Goal: Complete application form

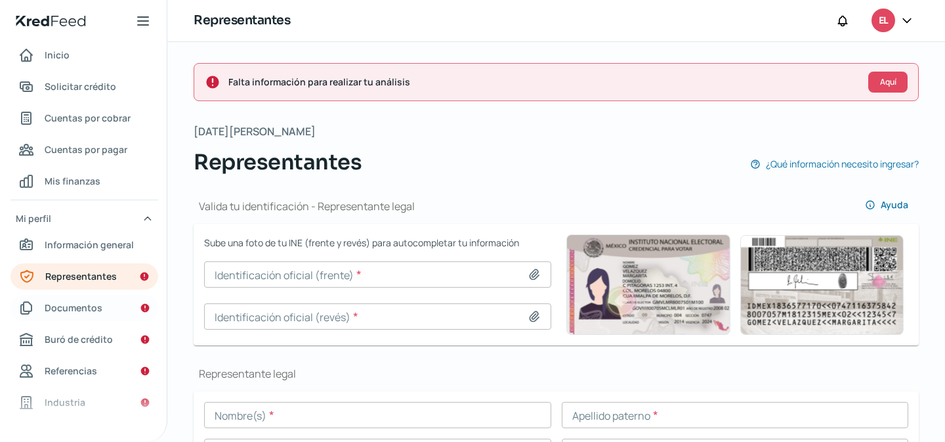
click at [84, 304] on span "Documentos" at bounding box center [74, 307] width 58 height 16
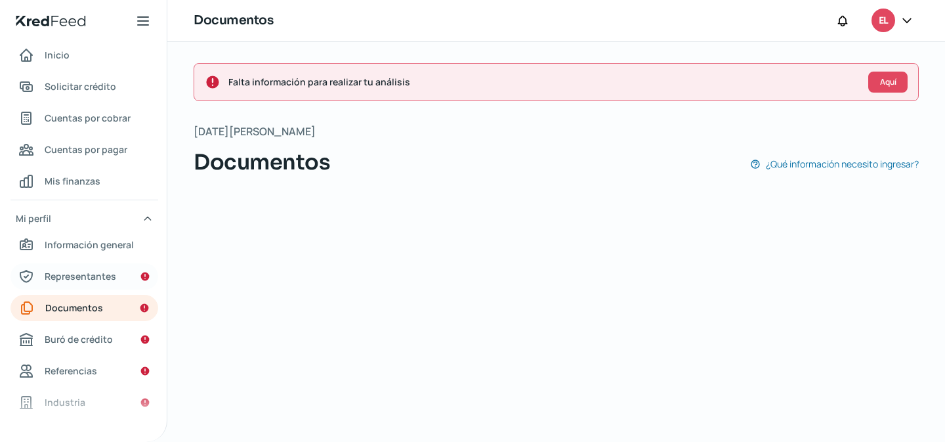
click at [74, 278] on span "Representantes" at bounding box center [81, 276] width 72 height 16
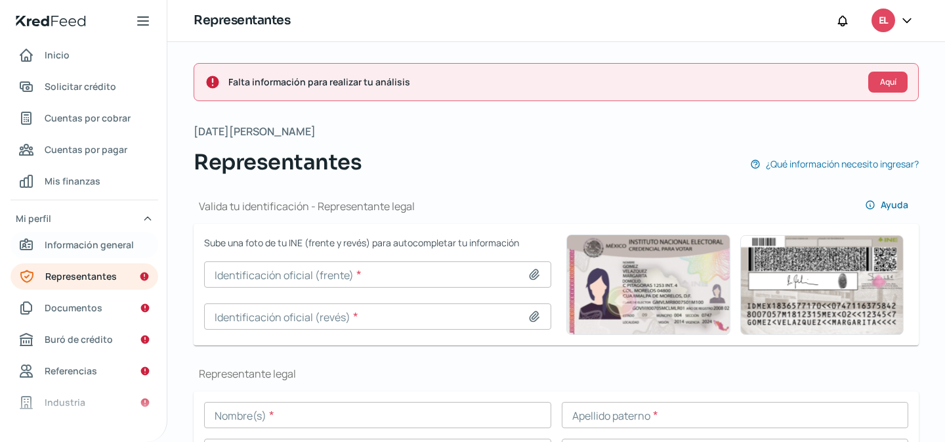
click at [80, 252] on span "Información general" at bounding box center [89, 244] width 89 height 16
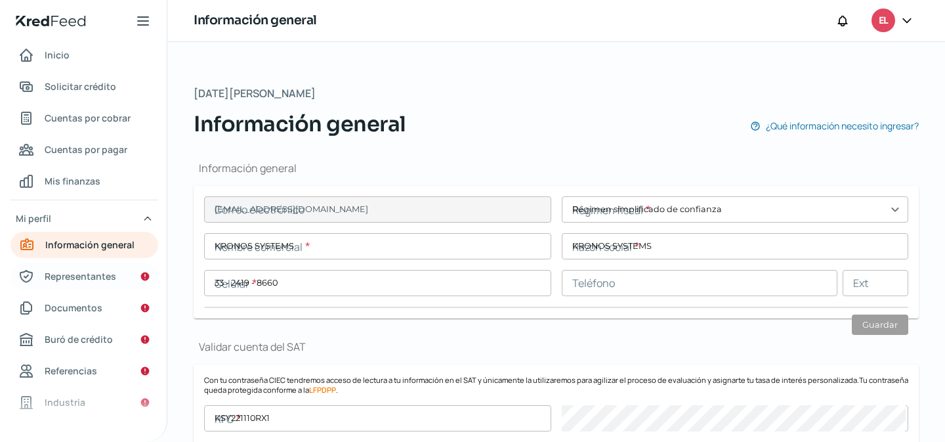
type input "[EMAIL_ADDRESS][DOMAIN_NAME]"
type input "Régimen simplificado de confianza"
type input "KRONOS SYSTEMS"
type input "33 - 2419 - 8660"
type input "KSY221110RX1"
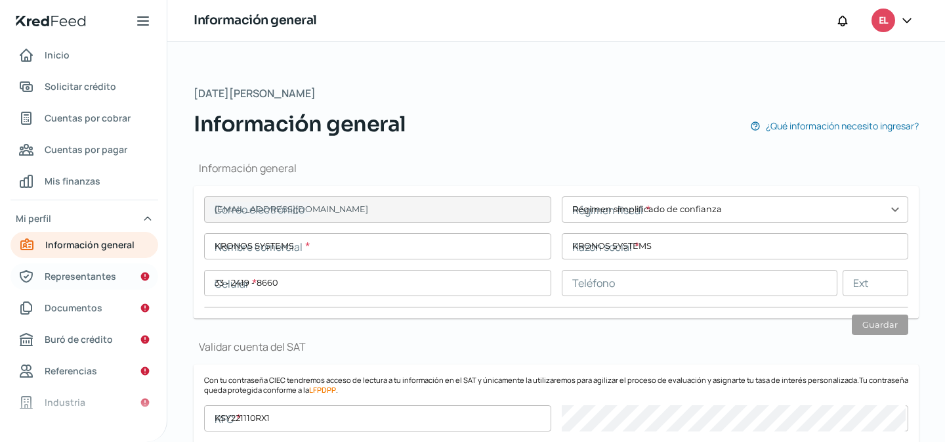
type input "BBVA BANCOMER"
type input "012320001195524728"
type input "Camino a las Moras"
type input "675"
type input "45645"
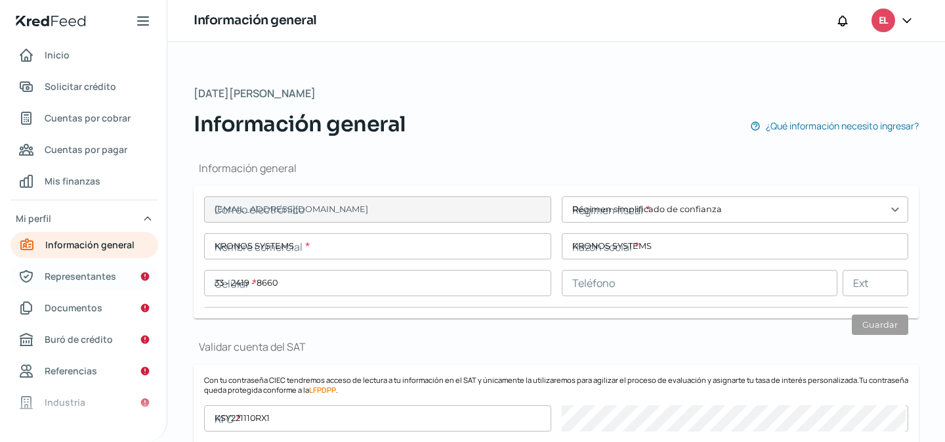
type input "Arbolada Bosques Santa Anita"
type input "[PERSON_NAME]"
type input "[GEOGRAPHIC_DATA]"
type input "Comp Domicilio.pdf"
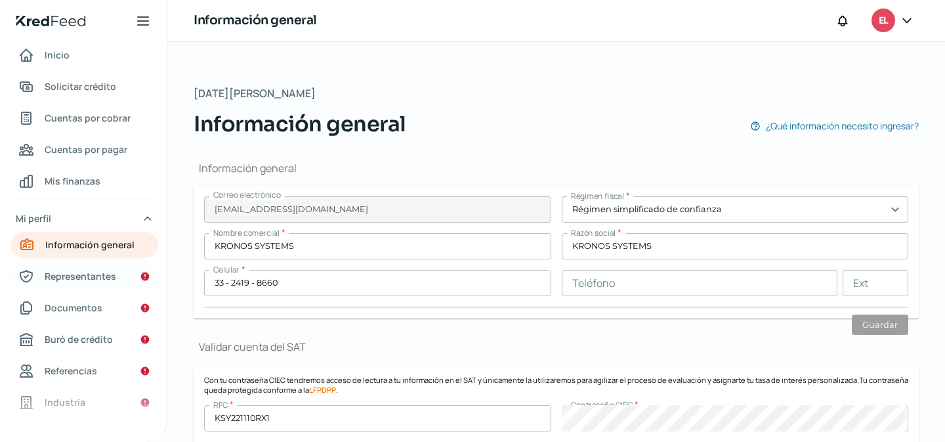
click at [81, 271] on span "Representantes" at bounding box center [81, 276] width 72 height 16
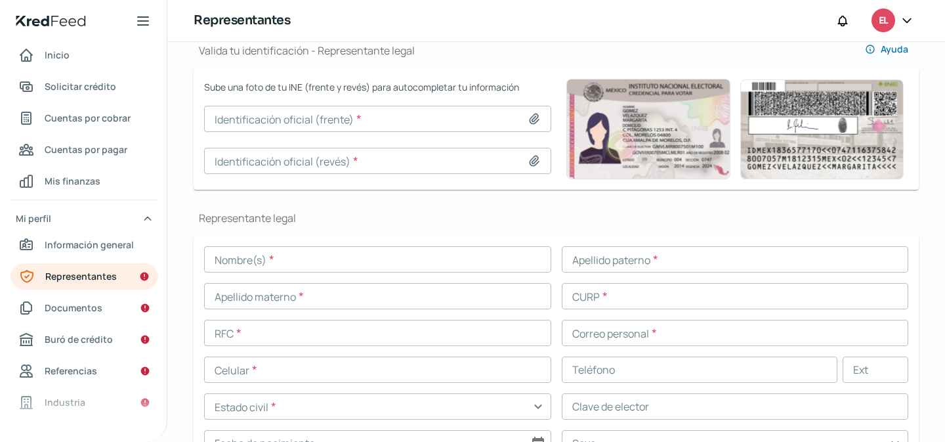
scroll to position [159, 0]
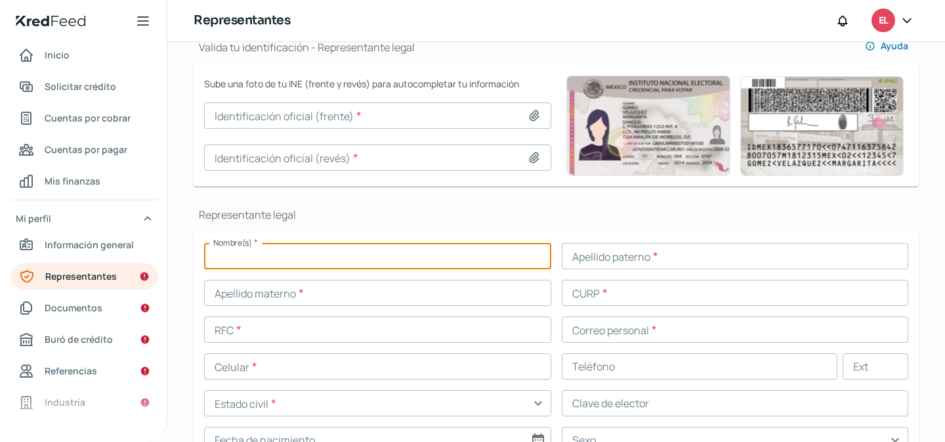
click at [297, 256] on input "text" at bounding box center [377, 256] width 347 height 26
type input "[PERSON_NAME]"
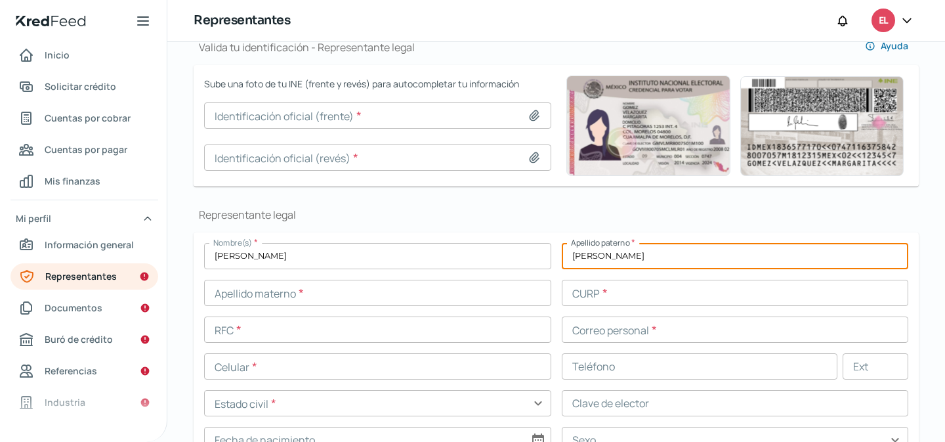
type input "[PERSON_NAME]"
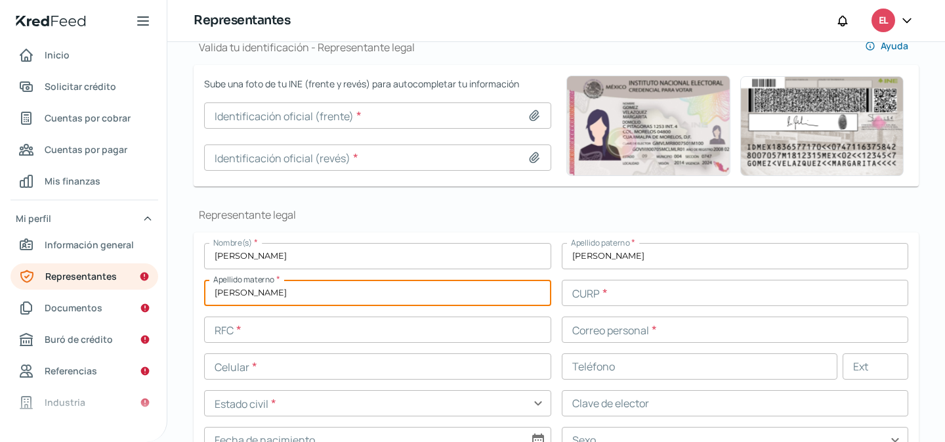
type input "[PERSON_NAME]"
click at [594, 288] on input "text" at bounding box center [735, 293] width 347 height 26
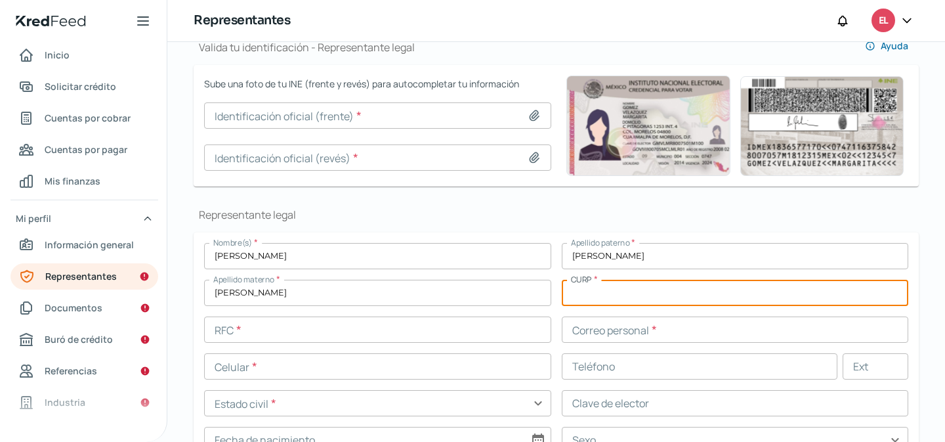
click at [358, 337] on input "text" at bounding box center [377, 329] width 347 height 26
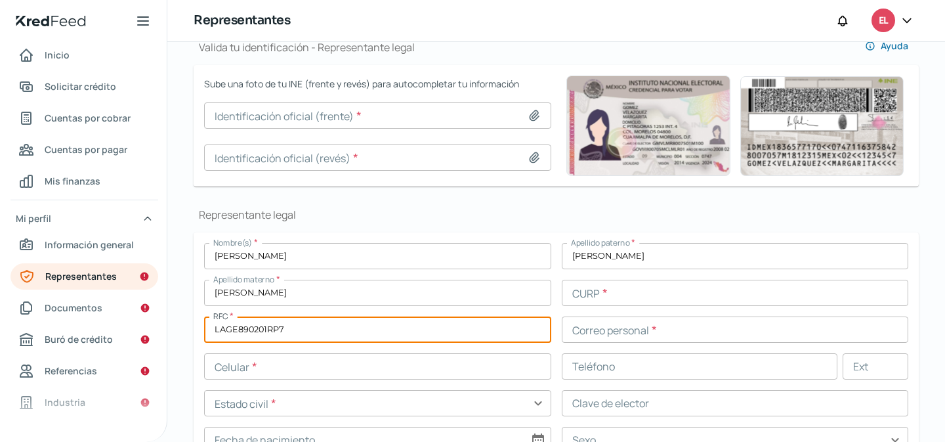
type input "LAGE890201RP7"
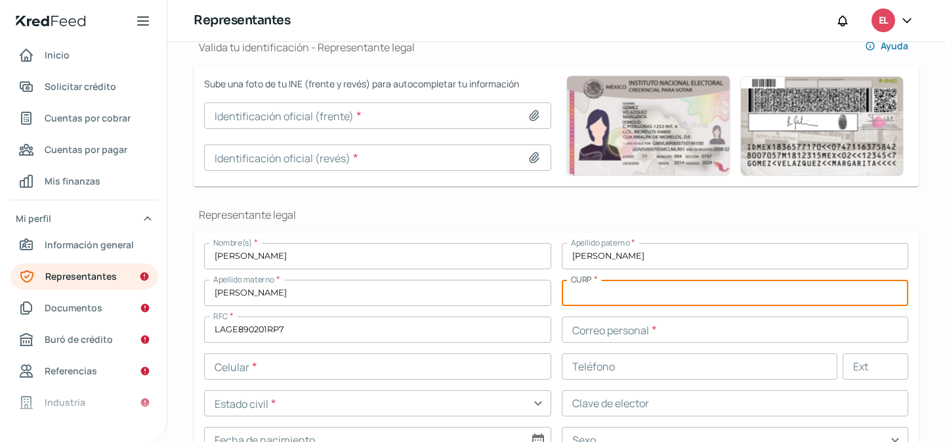
click at [640, 291] on input "text" at bounding box center [735, 293] width 347 height 26
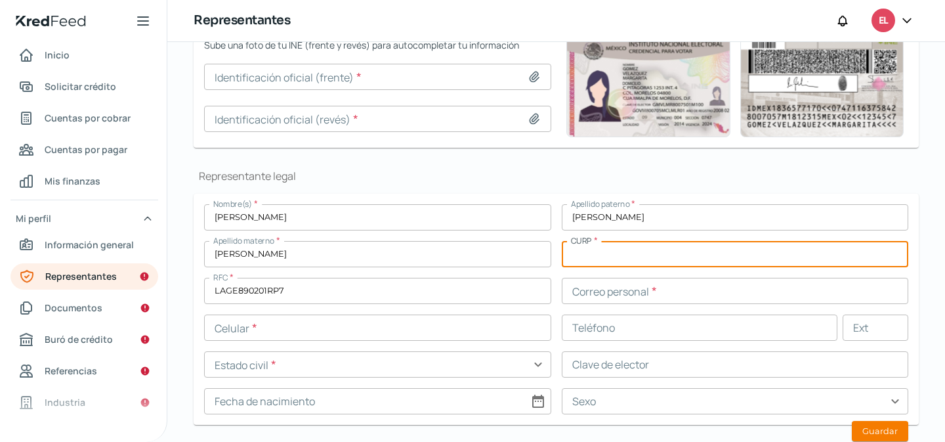
scroll to position [231, 0]
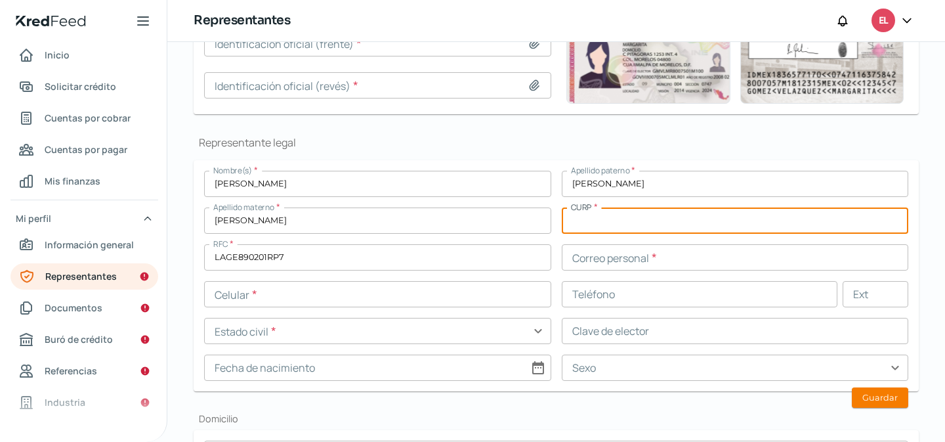
click at [606, 261] on input "text" at bounding box center [735, 257] width 347 height 26
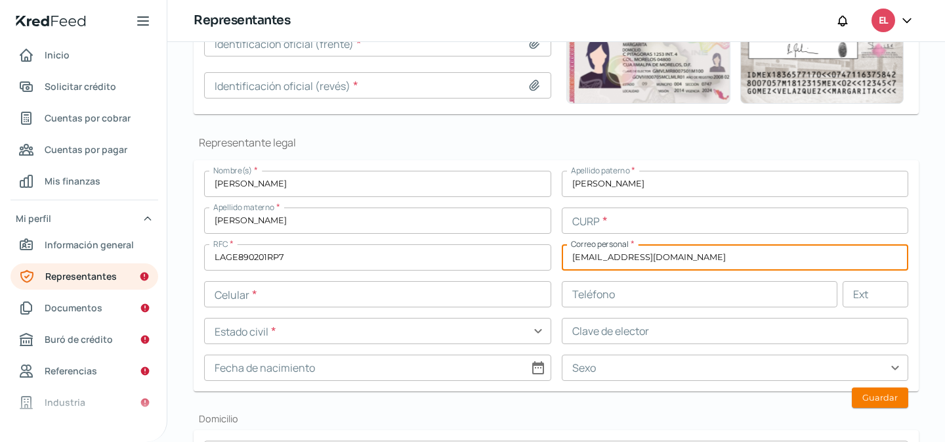
type input "[EMAIL_ADDRESS][DOMAIN_NAME]"
click at [337, 299] on input "text" at bounding box center [377, 294] width 347 height 26
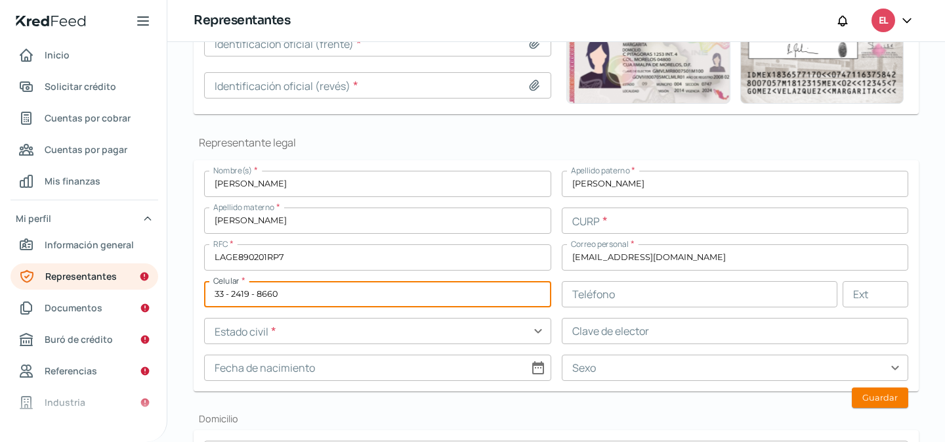
type input "33 - 2419 - 8660"
click at [419, 334] on input "text" at bounding box center [377, 331] width 347 height 26
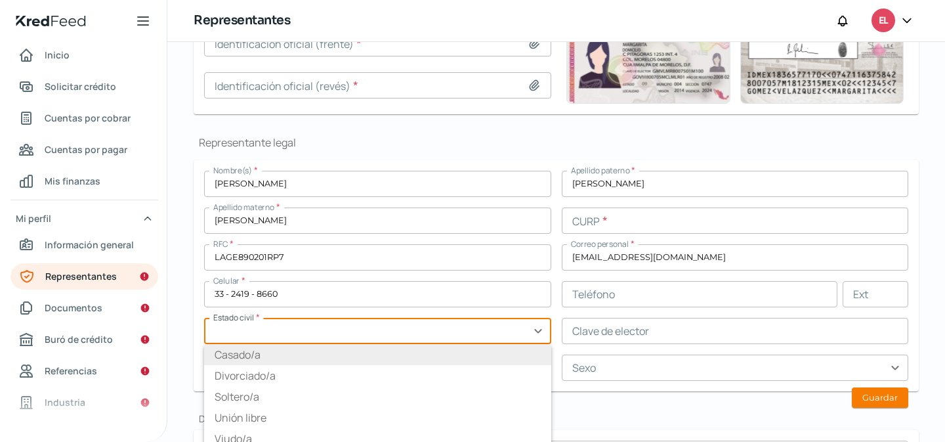
click at [241, 357] on li "Casado/a" at bounding box center [377, 354] width 347 height 21
type input "Casado/a"
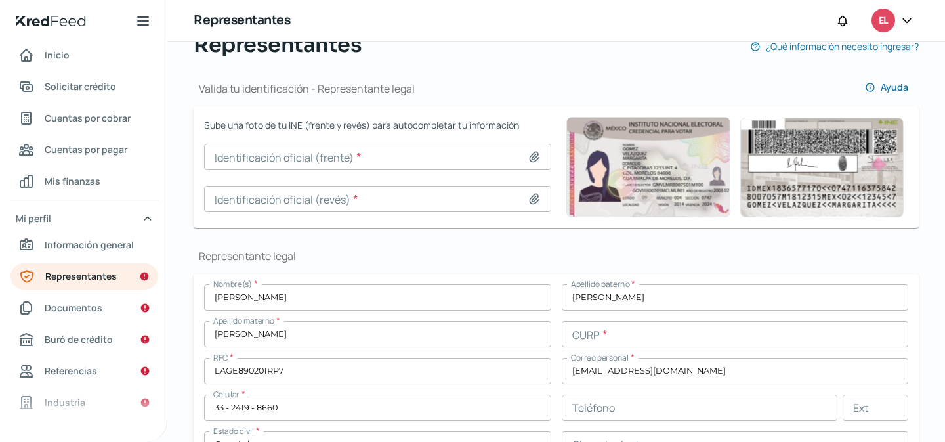
scroll to position [111, 0]
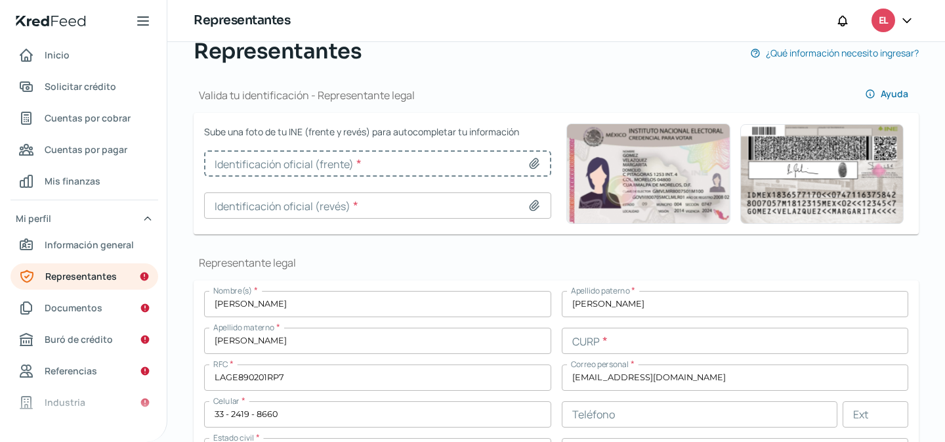
type input "IMG_1971.jpg"
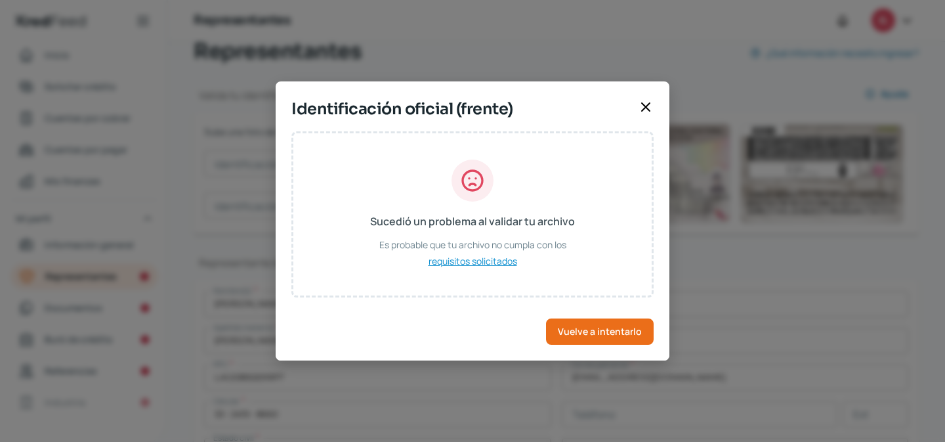
click at [465, 259] on span "requisitos solicitados" at bounding box center [472, 261] width 89 height 16
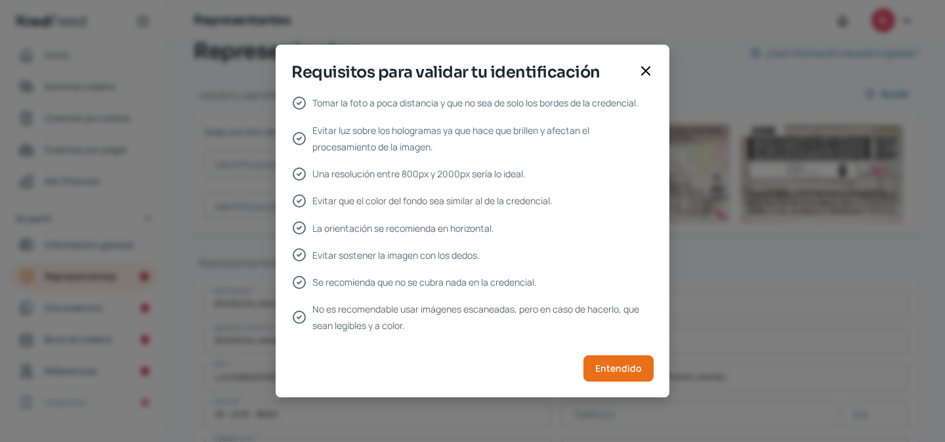
click at [648, 72] on icon at bounding box center [646, 71] width 16 height 16
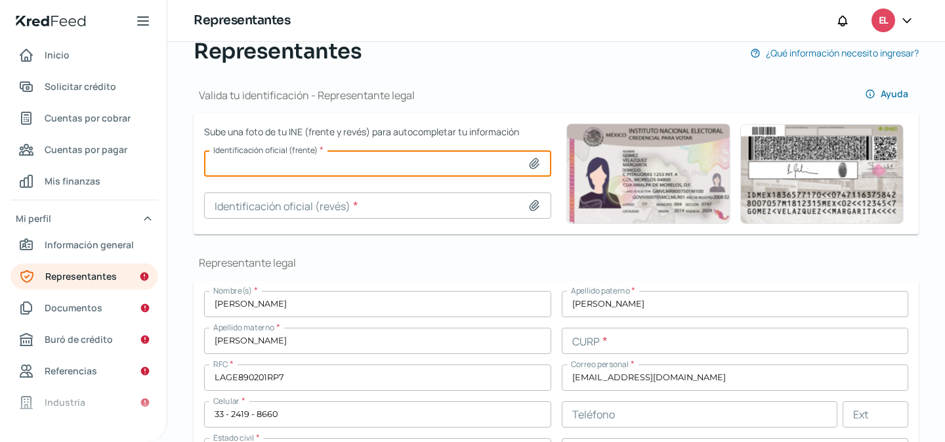
click at [513, 170] on input at bounding box center [377, 163] width 347 height 26
click at [534, 161] on icon at bounding box center [533, 164] width 9 height 10
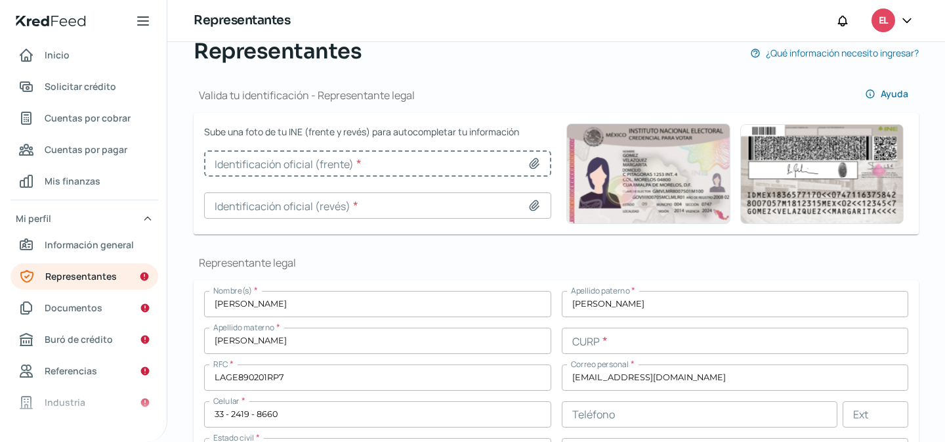
type input "PHOTO-2025-08-11-17-34-55.jpg"
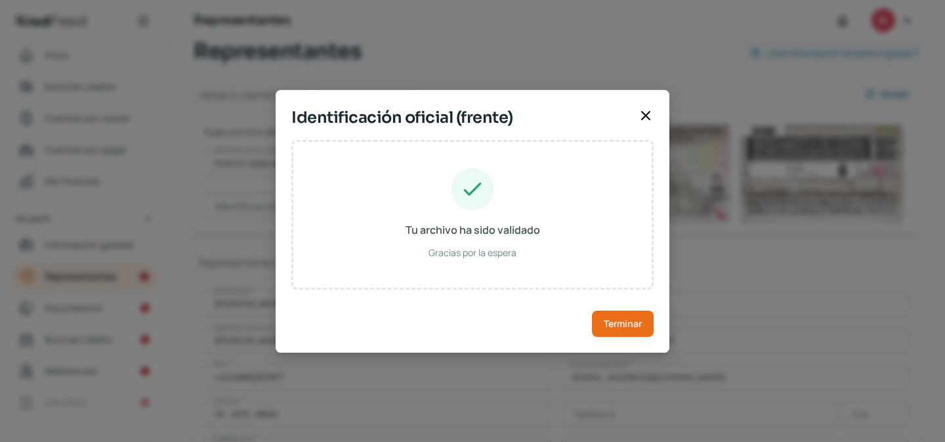
type input "[PERSON_NAME]"
type input "LAGE890201HDGRNR07"
type input "LRGNER89020110H700"
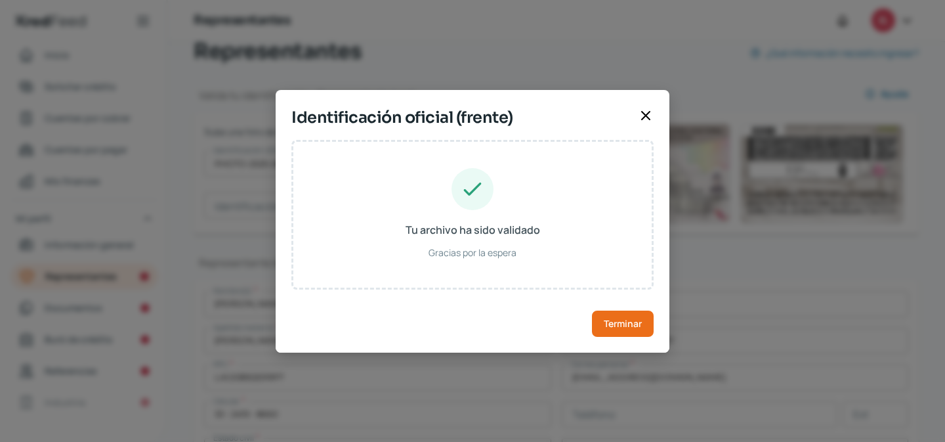
type input "[DATE]"
type input "Hombre"
click at [606, 324] on span "Terminar" at bounding box center [623, 323] width 38 height 9
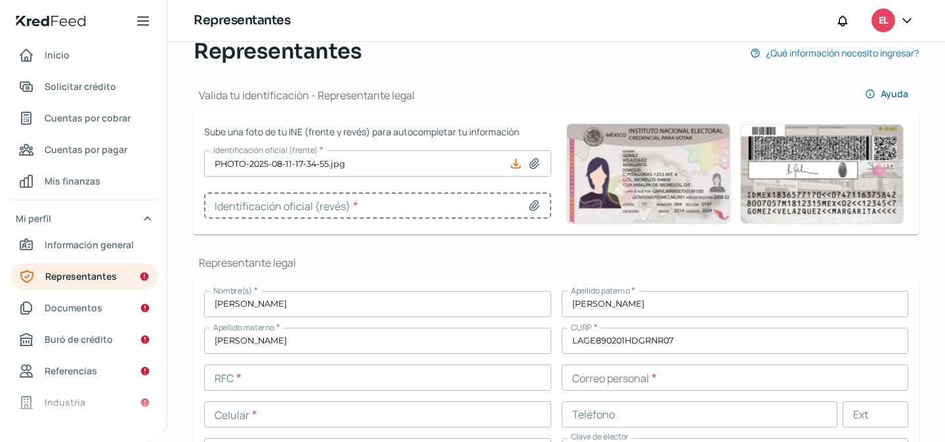
type input "PHOTO-2025-08-11-17-36-15.jpg"
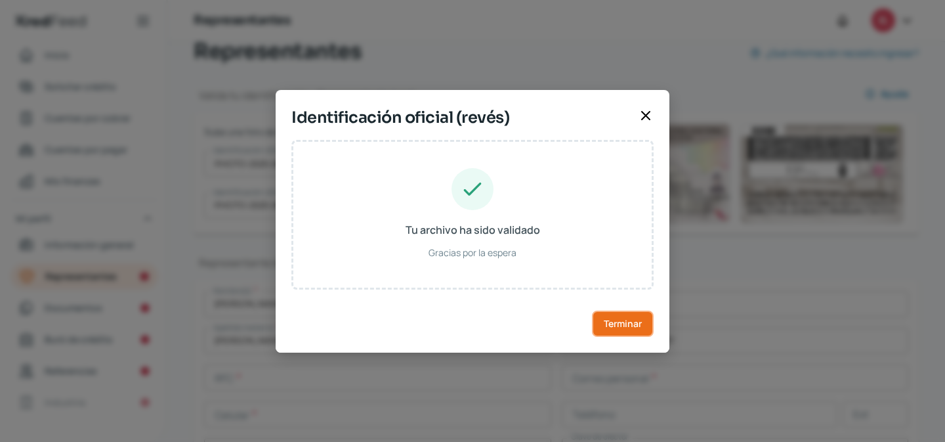
click at [621, 334] on button "Terminar" at bounding box center [623, 323] width 62 height 26
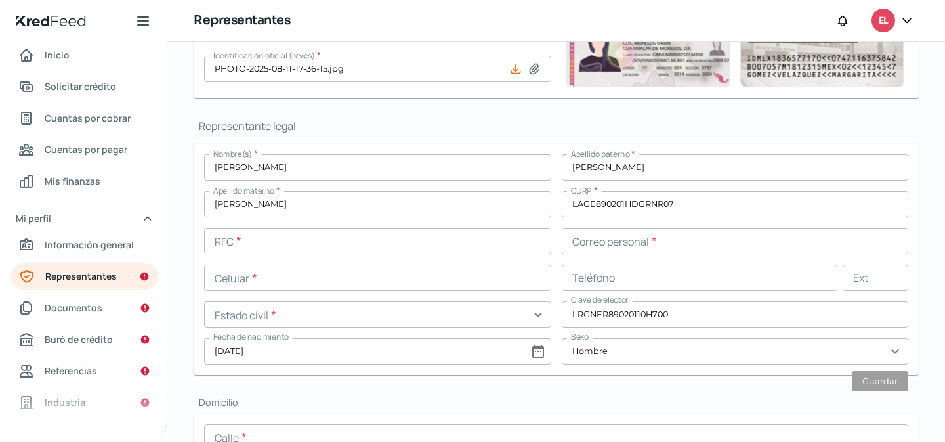
scroll to position [251, 0]
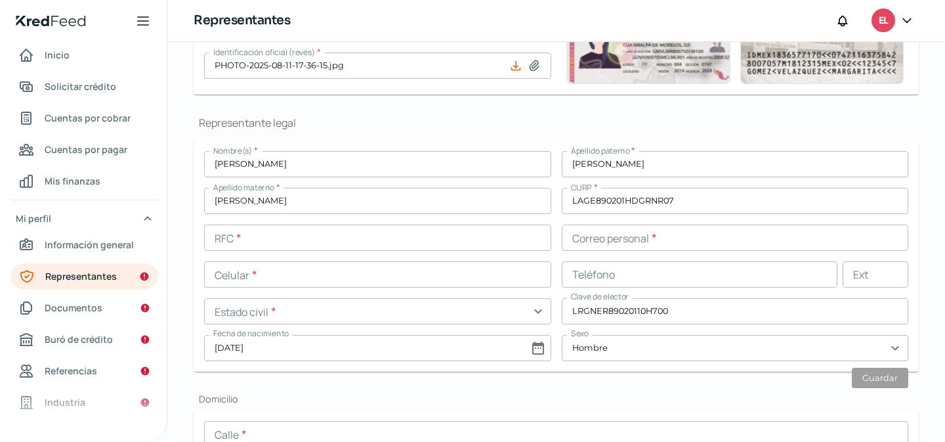
click at [460, 236] on input "text" at bounding box center [377, 237] width 347 height 26
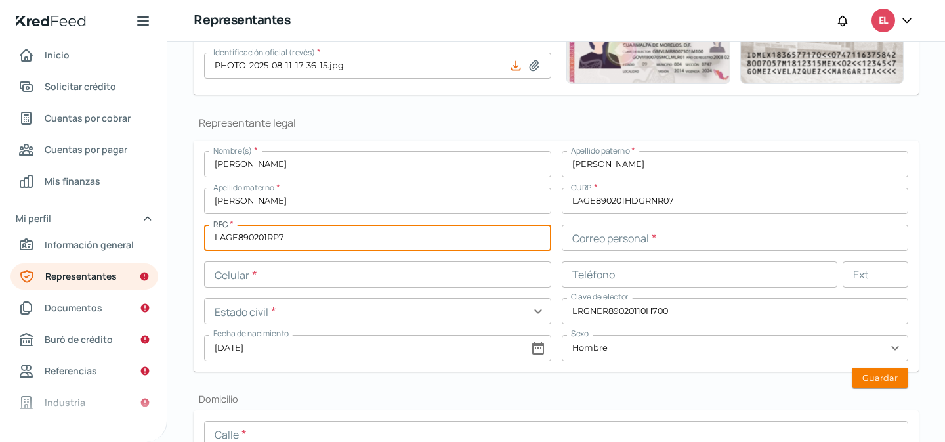
type input "LAGE890201RP7"
click at [643, 239] on input "text" at bounding box center [735, 237] width 347 height 26
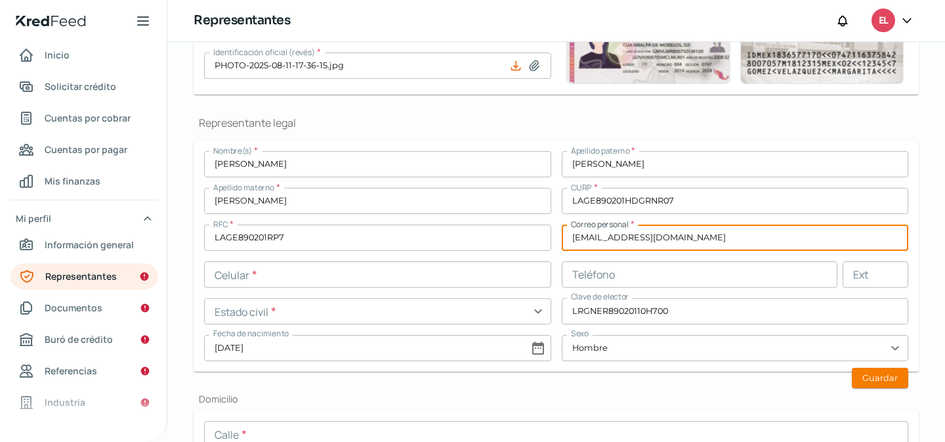
type input "[EMAIL_ADDRESS][DOMAIN_NAME]"
click at [521, 258] on div "Nombre(s) * [PERSON_NAME] paterno * [PERSON_NAME] materno * [PERSON_NAME] * LAG…" at bounding box center [556, 256] width 704 height 210
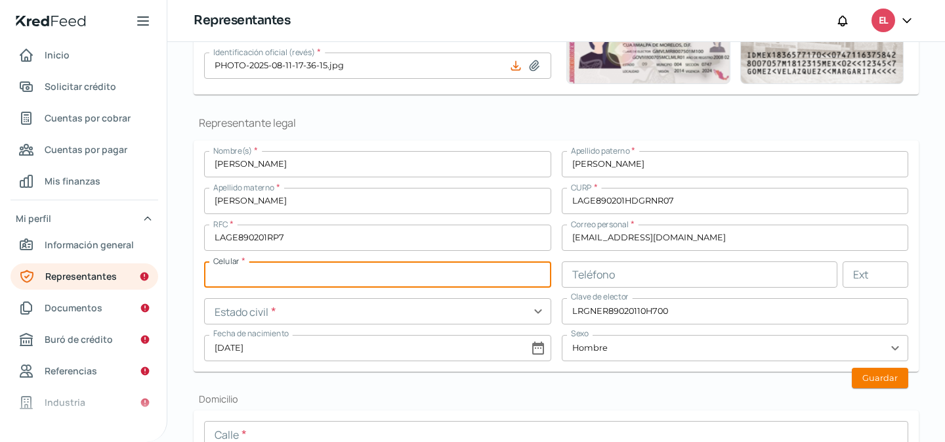
click at [456, 277] on input "text" at bounding box center [377, 274] width 347 height 26
type input "33 - 2419 - 8660"
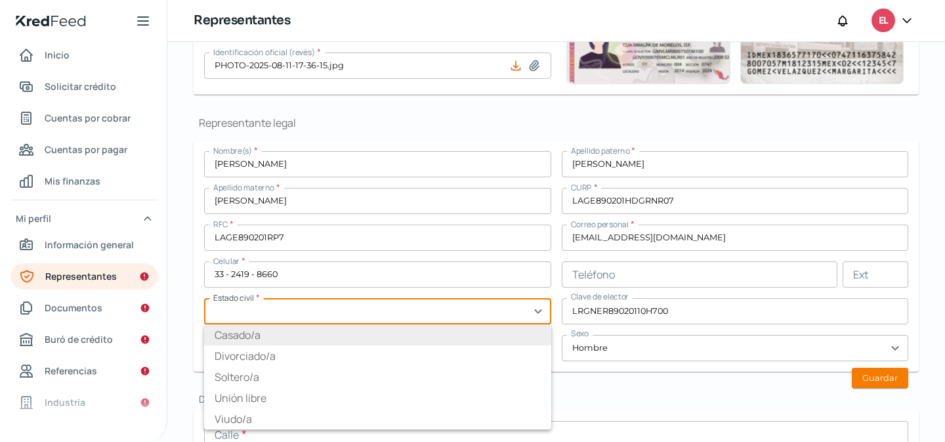
click at [479, 301] on input "text" at bounding box center [377, 311] width 347 height 26
click at [414, 335] on li "Casado/a" at bounding box center [377, 334] width 347 height 21
type input "Casado/a"
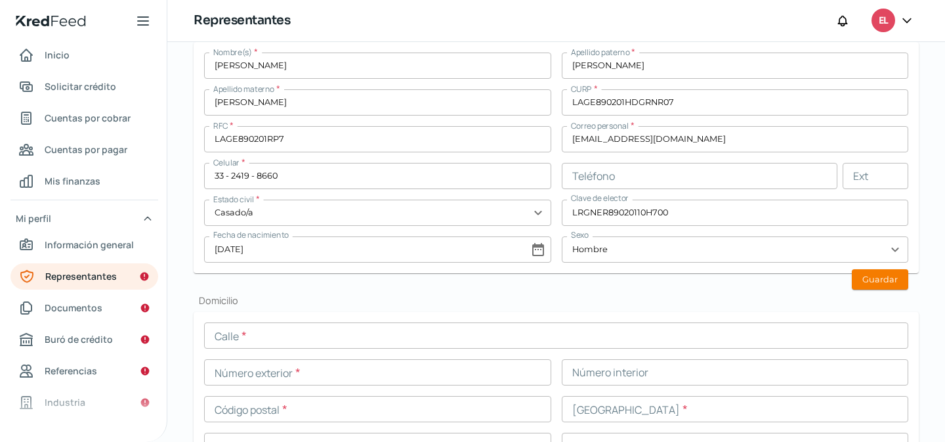
scroll to position [355, 0]
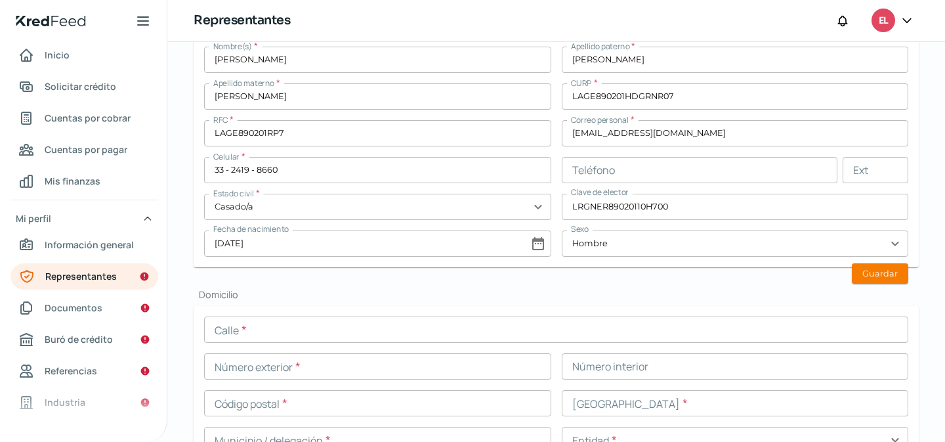
click at [534, 243] on input "[DATE]" at bounding box center [377, 243] width 347 height 26
select select "1"
select select "1989"
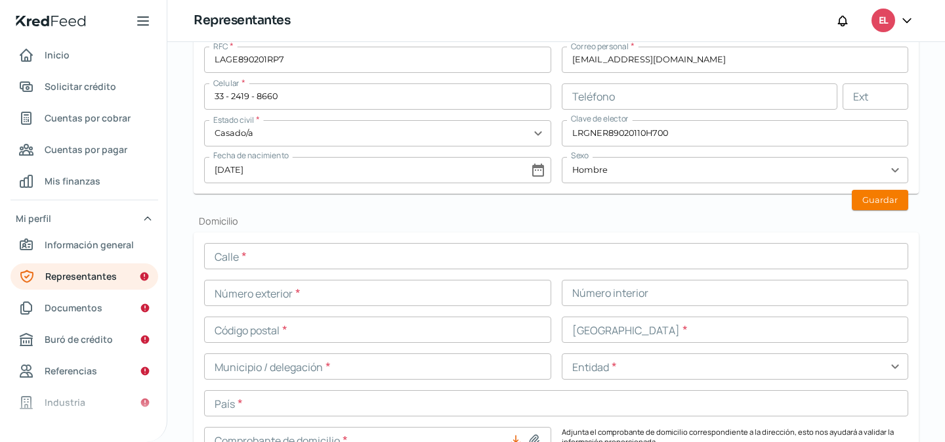
scroll to position [479, 0]
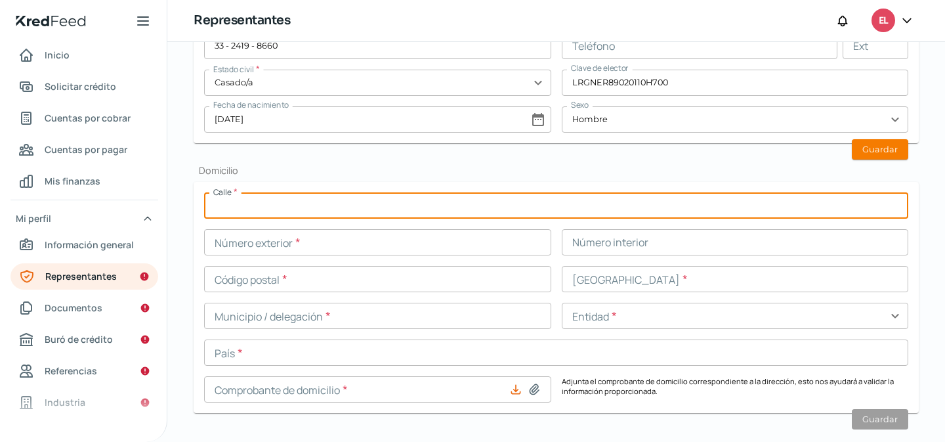
click at [371, 209] on input "text" at bounding box center [556, 205] width 704 height 26
type input "c"
type input "Camino a las moras"
click at [241, 238] on input "text" at bounding box center [377, 242] width 347 height 26
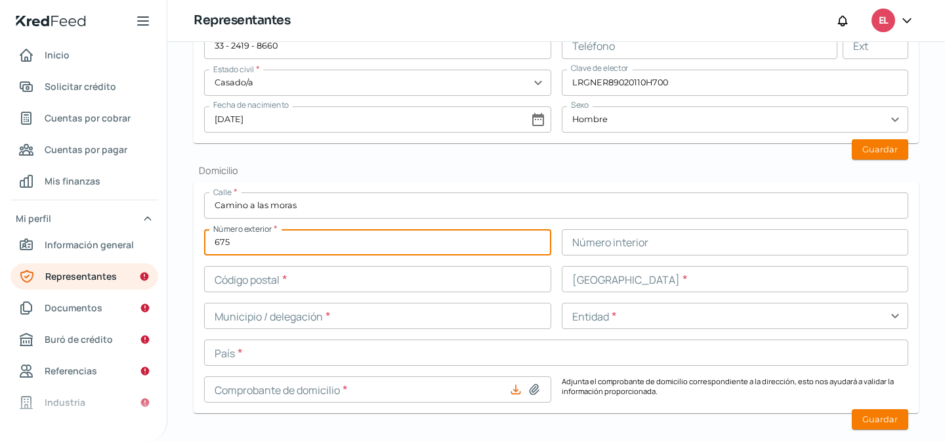
type input "675"
click at [587, 247] on input "text" at bounding box center [735, 242] width 347 height 26
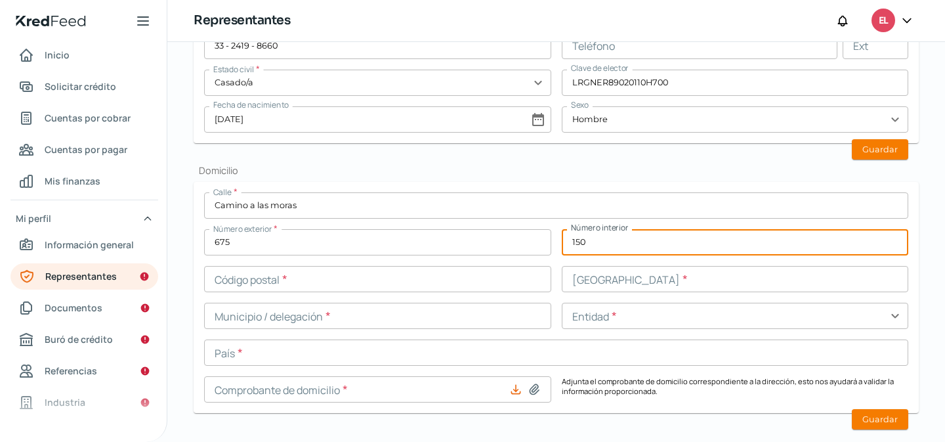
type input "150"
click at [412, 213] on input "Camino a las moras" at bounding box center [556, 205] width 704 height 26
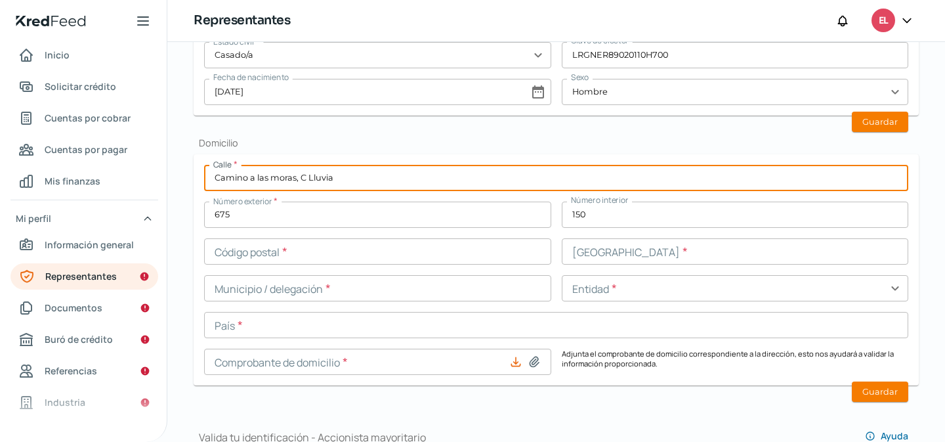
scroll to position [524, 0]
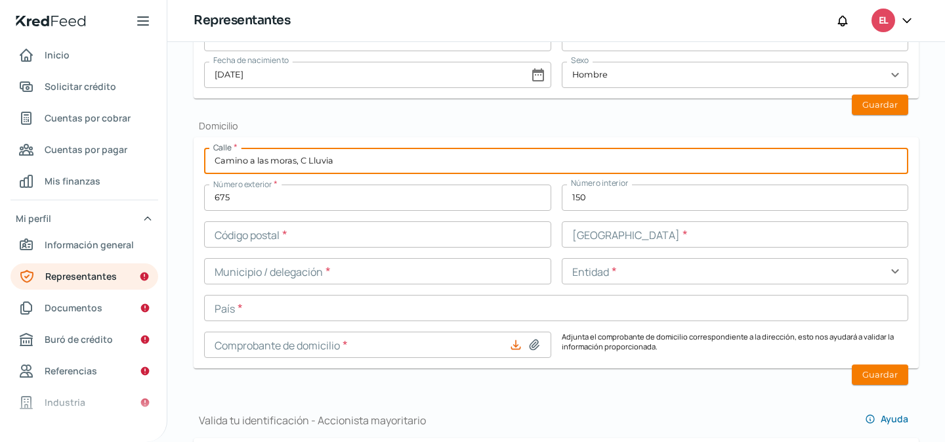
type input "Camino a las moras, C Lluvia"
click at [294, 236] on input "text" at bounding box center [377, 234] width 347 height 26
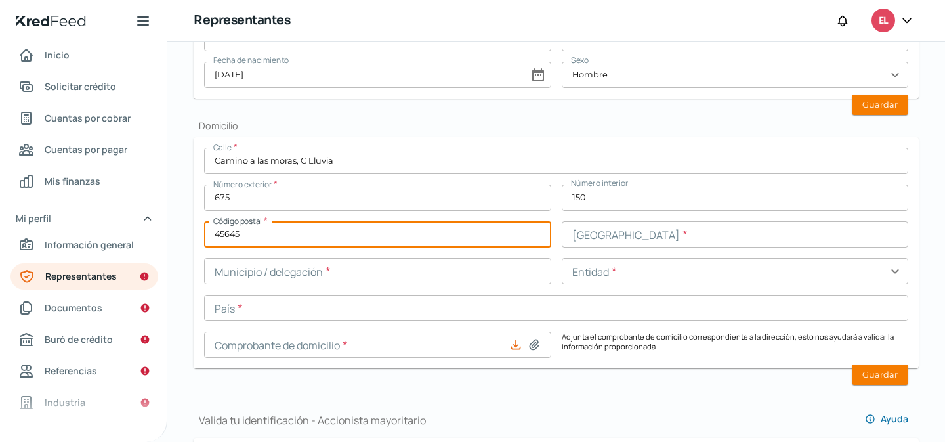
type input "45645"
click at [576, 244] on input "text" at bounding box center [735, 234] width 347 height 26
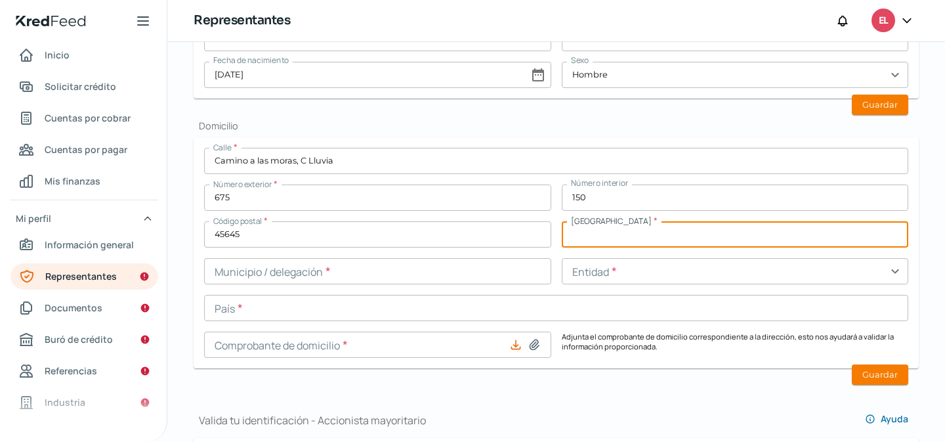
type input "Arbolada Bosques Santa Anita"
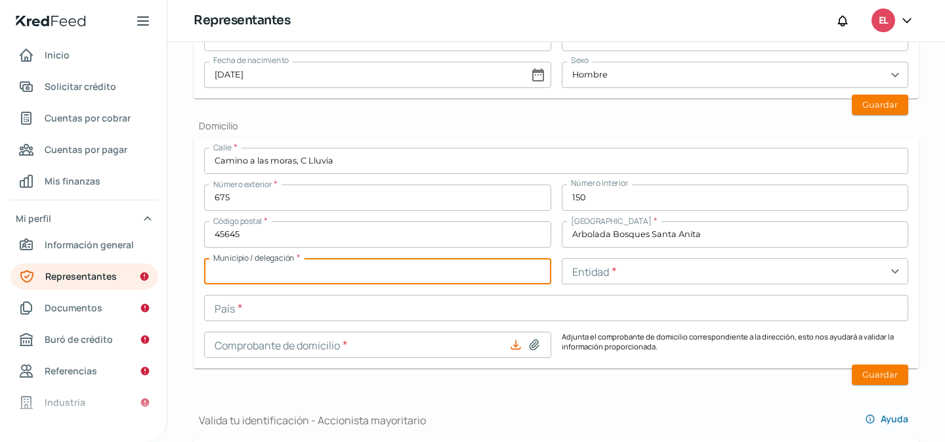
click at [385, 268] on input "text" at bounding box center [377, 271] width 347 height 26
type input "[PERSON_NAME]"
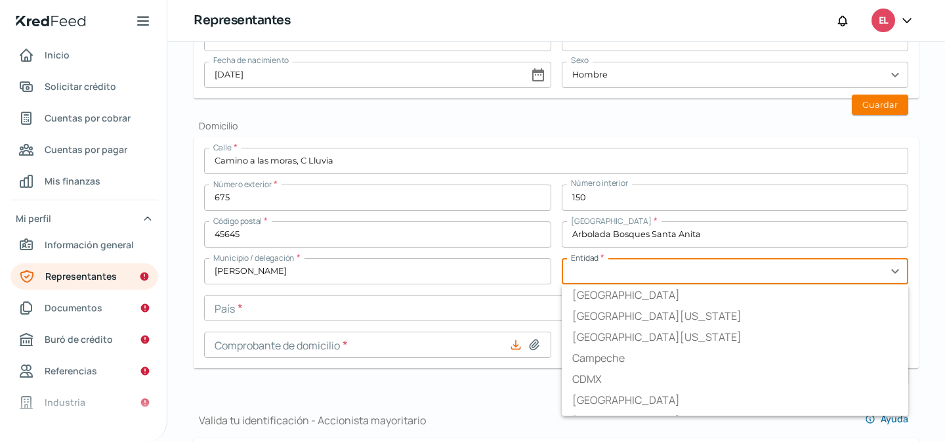
click at [619, 272] on input "text" at bounding box center [735, 271] width 347 height 26
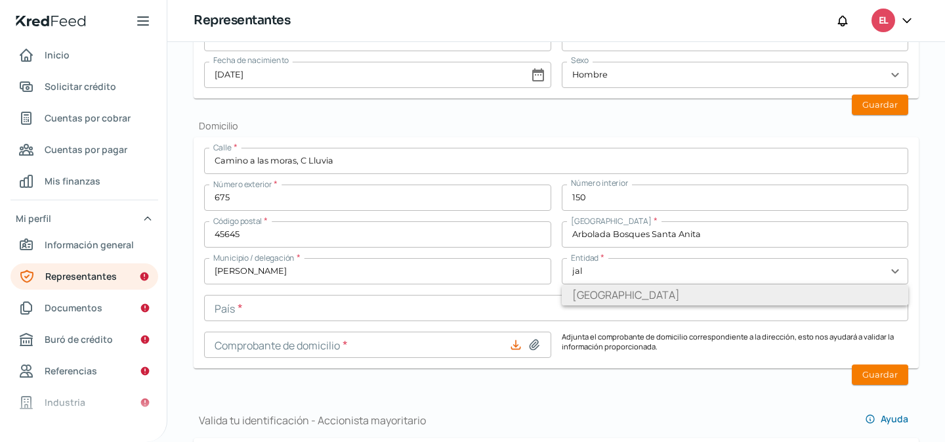
click at [598, 295] on li "[GEOGRAPHIC_DATA]" at bounding box center [735, 294] width 347 height 21
type input "[GEOGRAPHIC_DATA]"
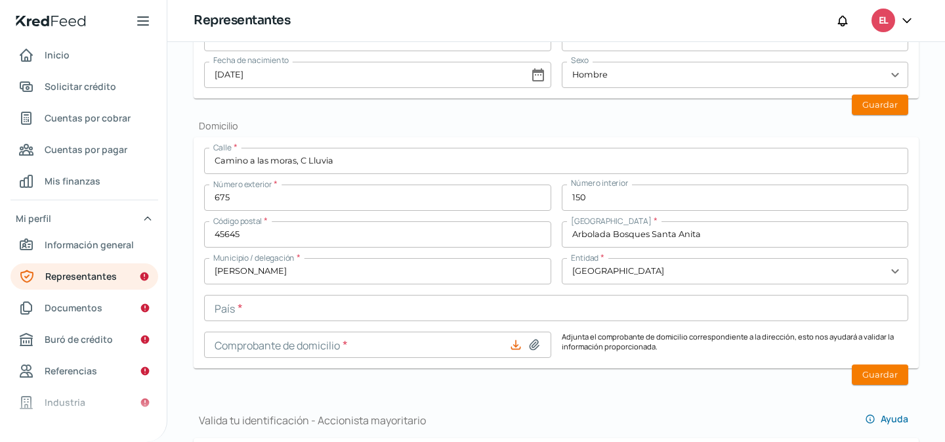
click at [416, 319] on input "text" at bounding box center [556, 308] width 704 height 26
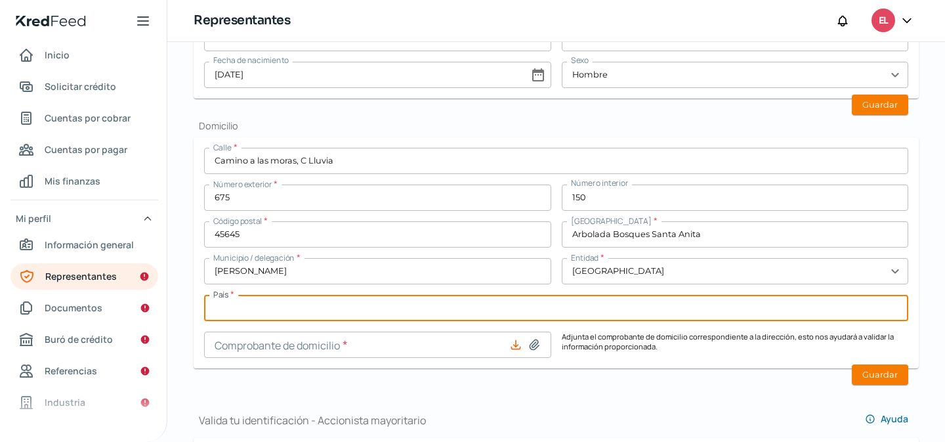
click at [403, 311] on input "text" at bounding box center [556, 308] width 704 height 26
type input "[GEOGRAPHIC_DATA]"
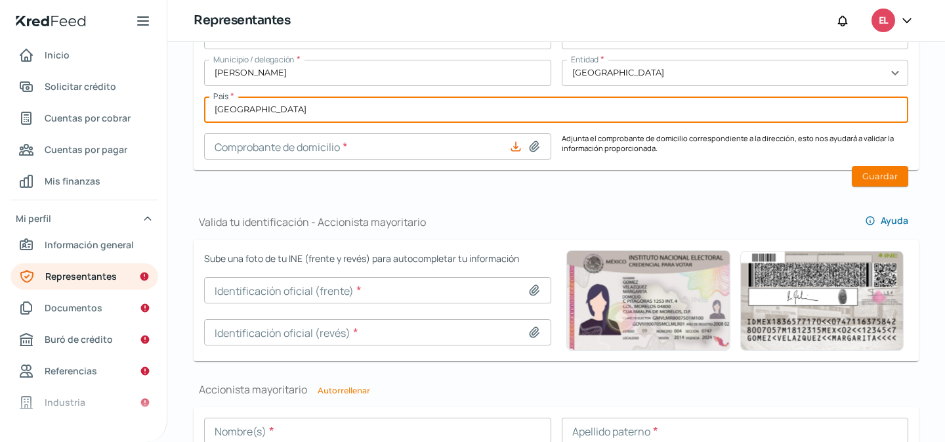
scroll to position [722, 0]
click at [529, 146] on icon at bounding box center [533, 145] width 9 height 10
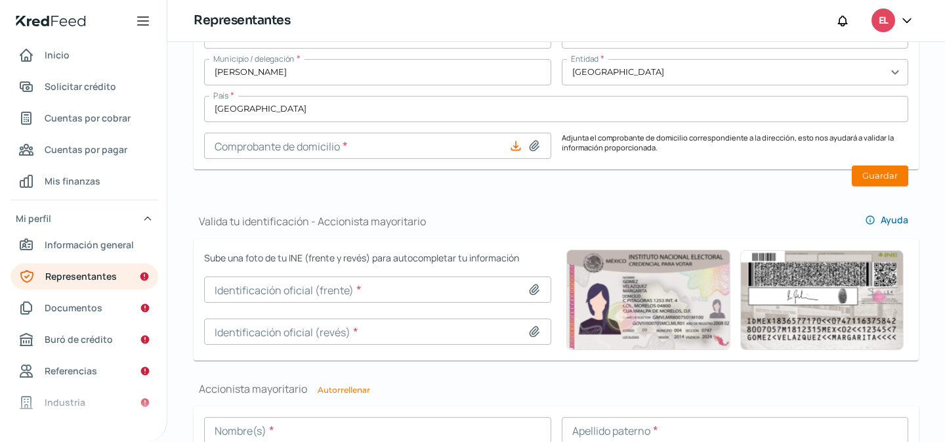
type input "C:\fakepath\Comp Domicilio.pdf"
type input "Comp Domicilio.pdf"
click at [865, 177] on button "Guardar" at bounding box center [880, 175] width 56 height 20
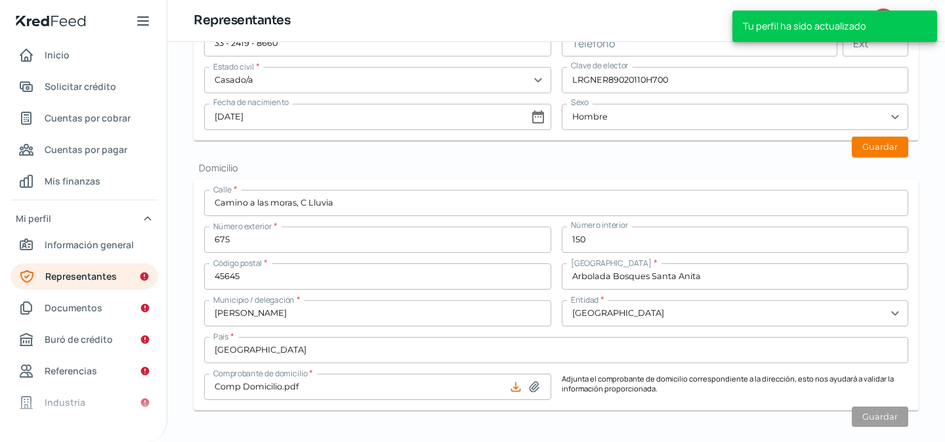
scroll to position [437, 0]
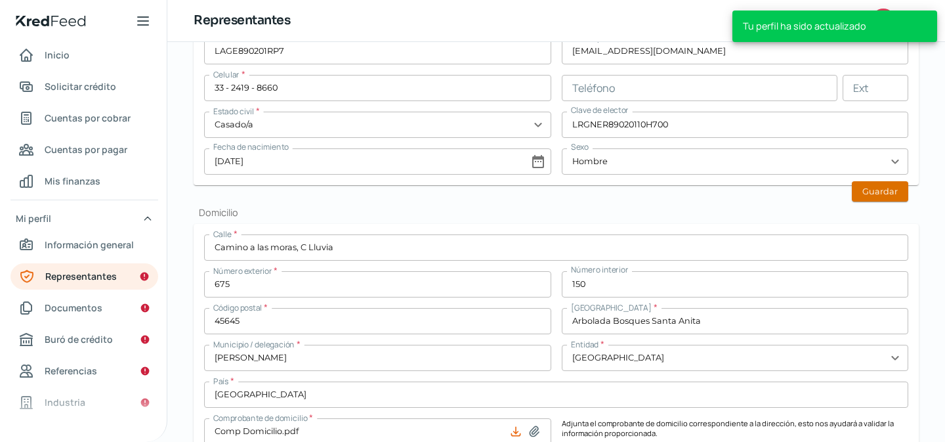
click at [862, 196] on button "Guardar" at bounding box center [880, 191] width 56 height 20
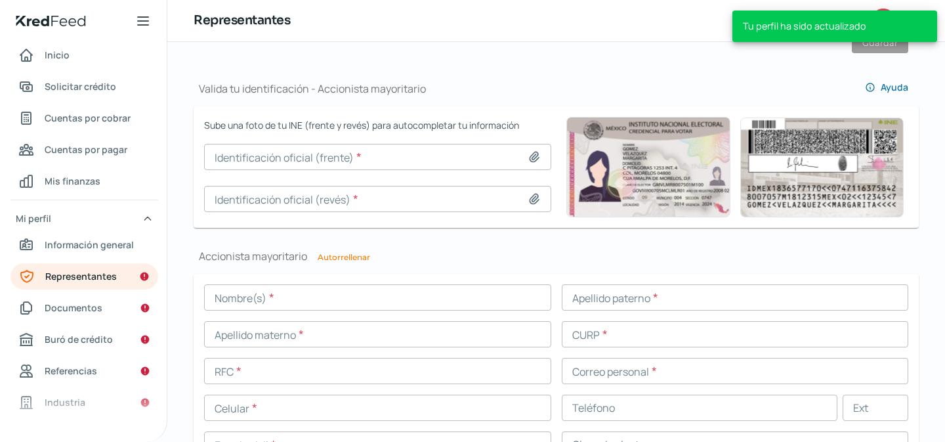
scroll to position [858, 0]
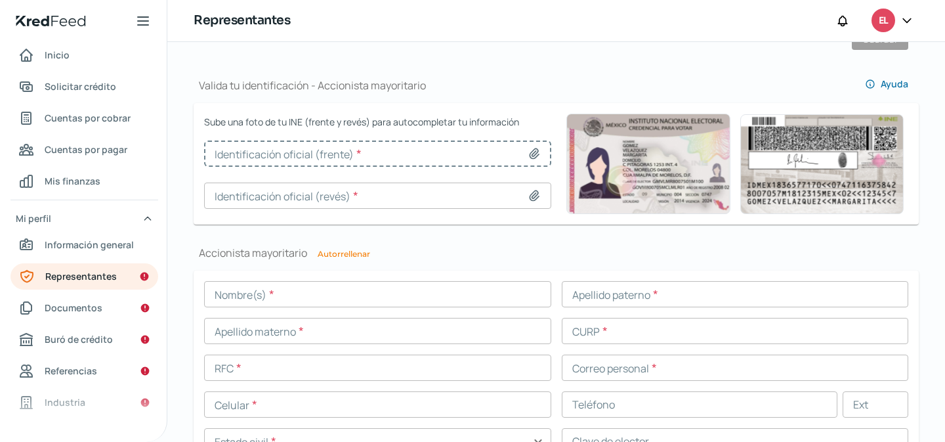
type input "PHOTO-2025-08-11-17-34-55.jpg"
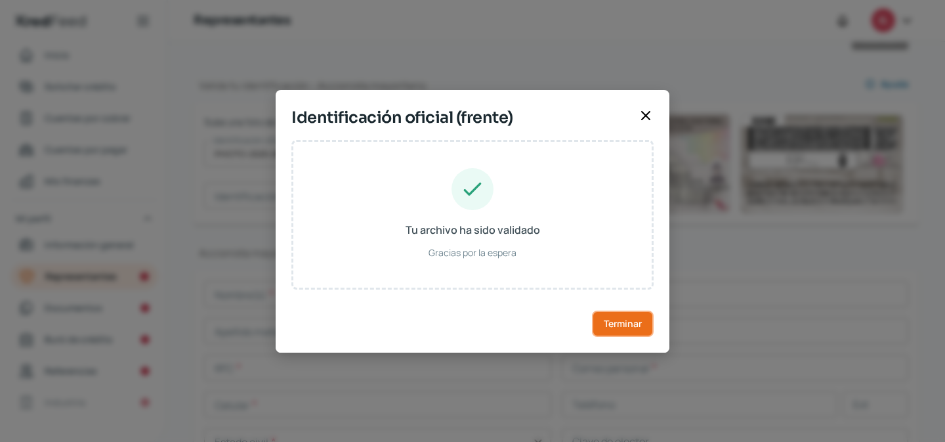
type input "[PERSON_NAME]"
type input "LAGE890201HDGRNR07"
type input "LRGNER89020110H700"
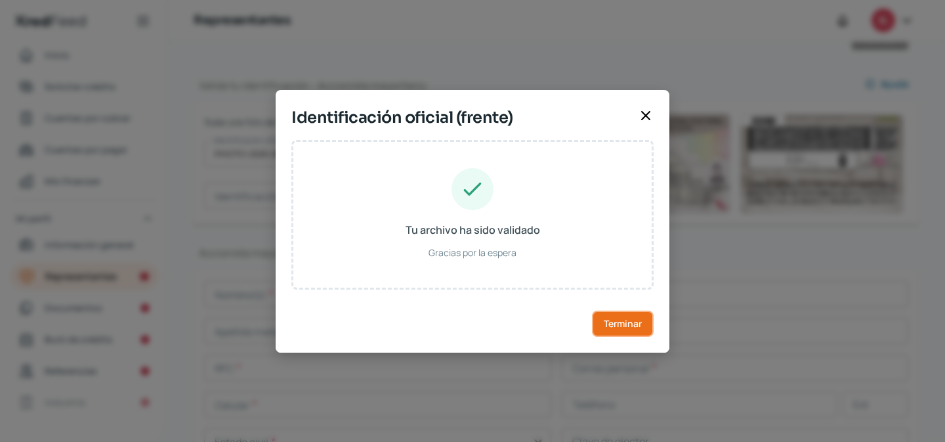
type input "[DATE]"
type input "Hombre"
click at [617, 322] on span "Terminar" at bounding box center [623, 323] width 38 height 9
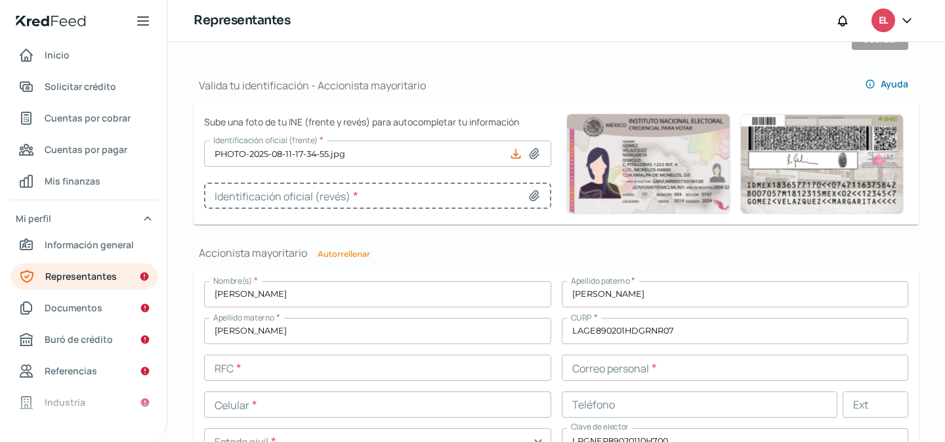
type input "PHOTO-2025-08-11-17-36-15.jpg"
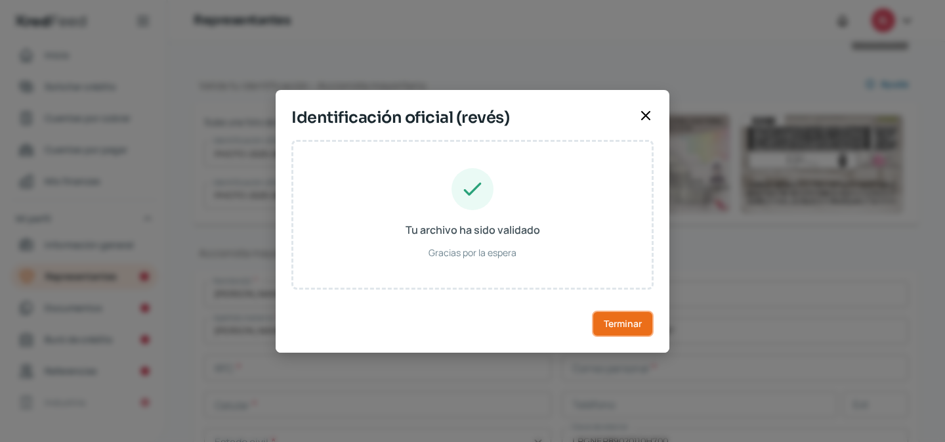
click at [629, 319] on span "Terminar" at bounding box center [623, 323] width 38 height 9
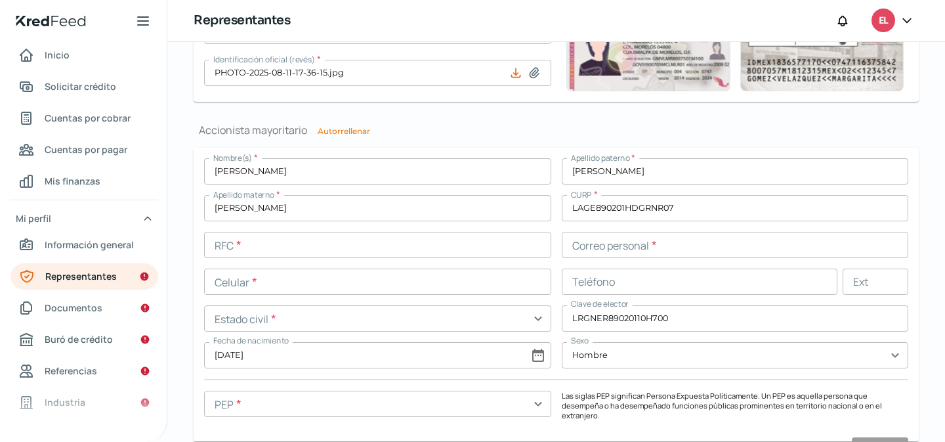
scroll to position [1062, 0]
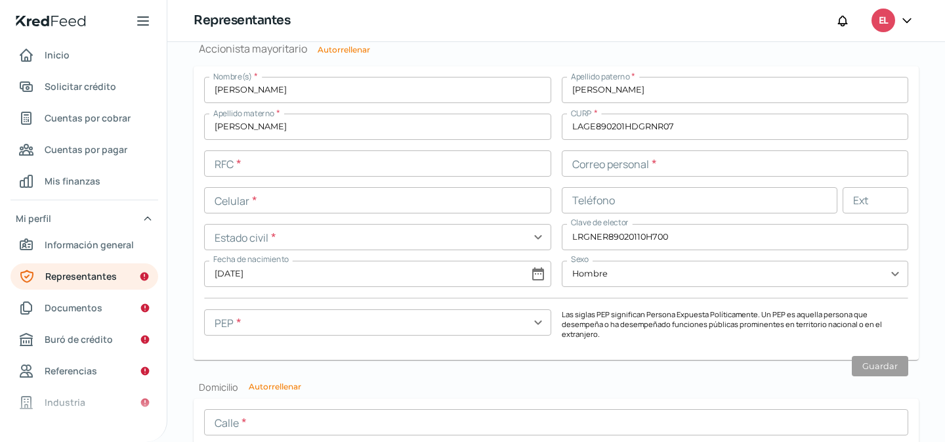
click at [326, 171] on input "text" at bounding box center [377, 163] width 347 height 26
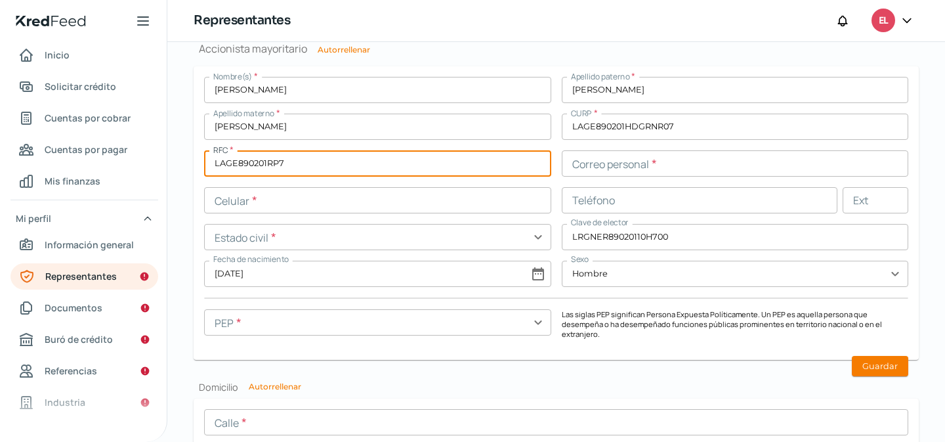
type input "LAGE890201RP7"
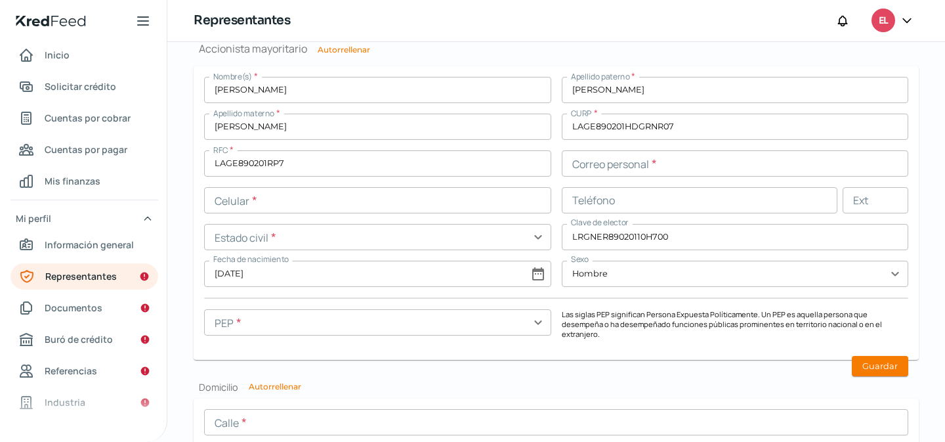
click at [584, 183] on div "Nombre(s) * [PERSON_NAME] paterno * [PERSON_NAME] materno * [PERSON_NAME] * LAG…" at bounding box center [556, 213] width 704 height 272
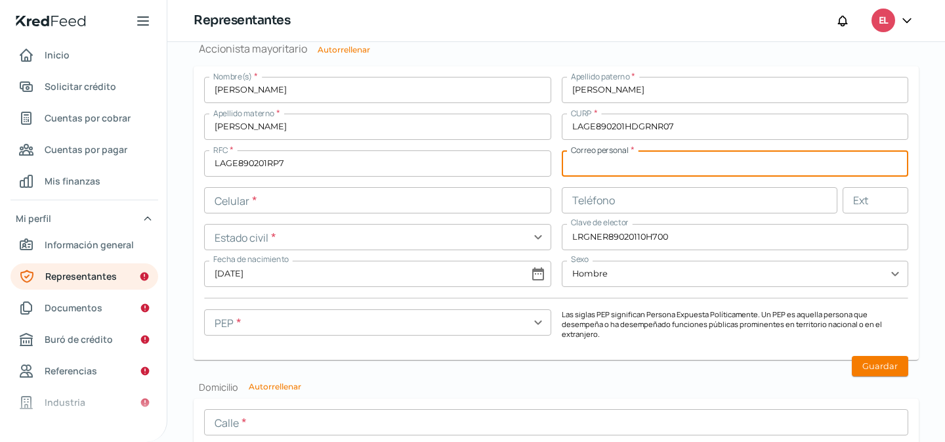
click at [606, 173] on input "text" at bounding box center [735, 163] width 347 height 26
type input "r"
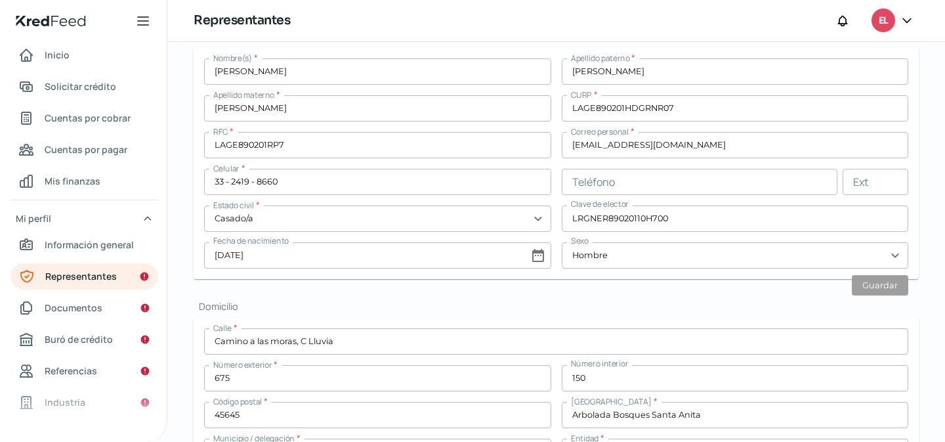
scroll to position [328, 0]
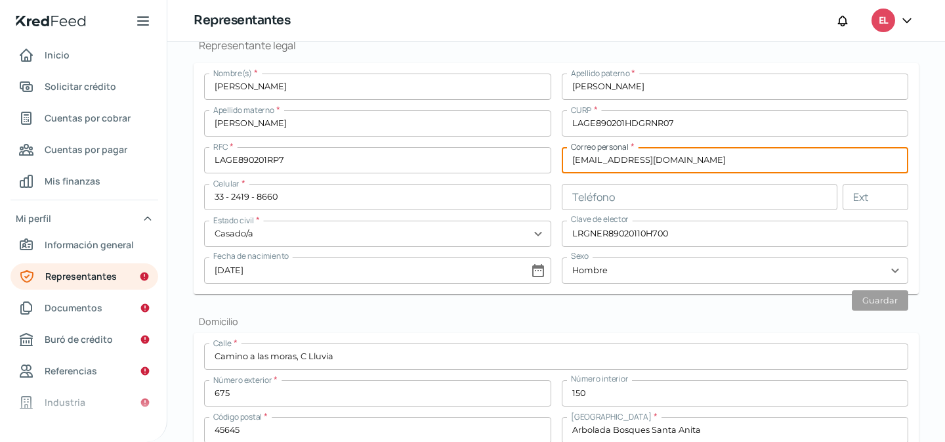
drag, startPoint x: 676, startPoint y: 156, endPoint x: 506, endPoint y: 159, distance: 170.0
click at [506, 159] on div "Nombre(s) * [PERSON_NAME] paterno * [PERSON_NAME] materno * [PERSON_NAME] * LAG…" at bounding box center [556, 178] width 704 height 210
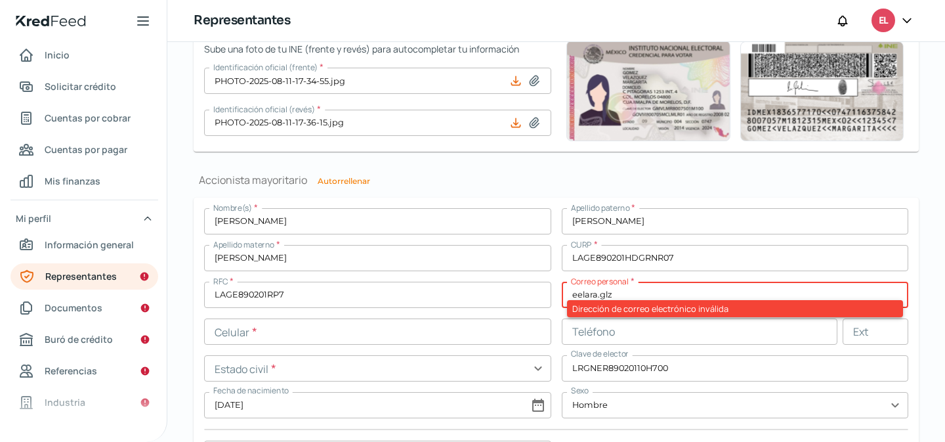
scroll to position [959, 0]
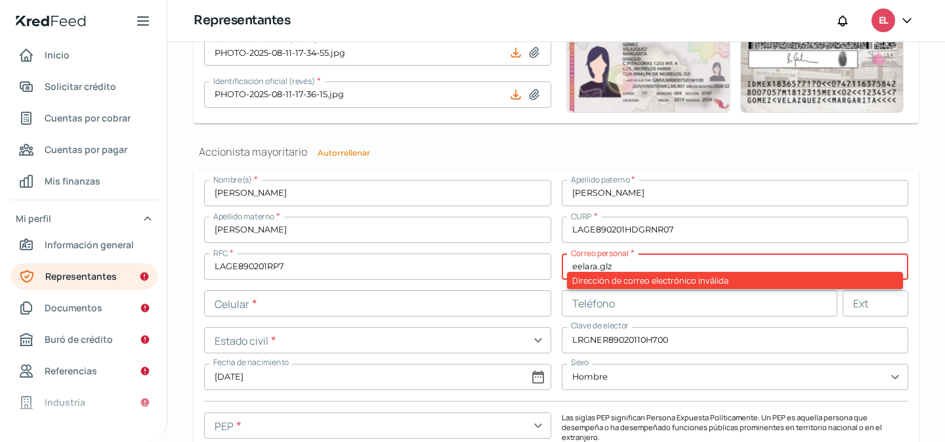
click at [652, 265] on input "eelara.glz" at bounding box center [735, 266] width 347 height 26
drag, startPoint x: 652, startPoint y: 265, endPoint x: 507, endPoint y: 256, distance: 144.6
click at [512, 258] on div "Nombre(s) * [PERSON_NAME] paterno * [PERSON_NAME] materno * [PERSON_NAME] * LAG…" at bounding box center [556, 316] width 704 height 272
paste input "@[DOMAIN_NAME]"
type input "[EMAIL_ADDRESS][DOMAIN_NAME]"
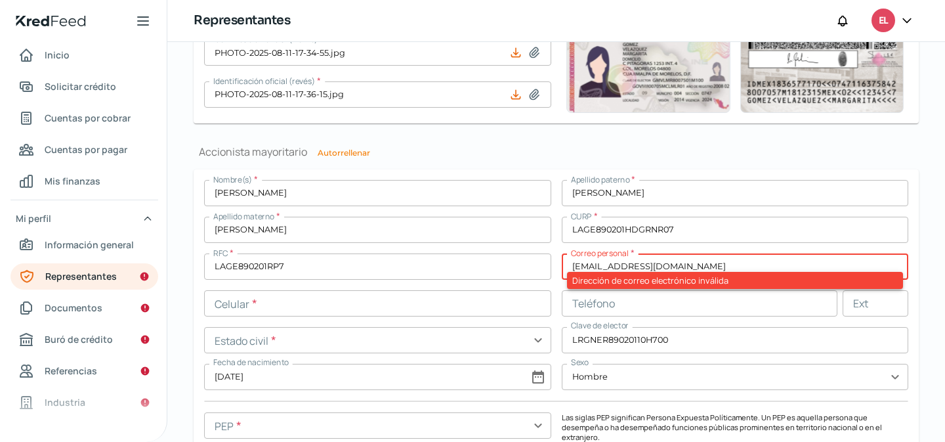
click at [548, 284] on div "Nombre(s) * [PERSON_NAME] paterno * [PERSON_NAME] materno * [PERSON_NAME] * LAG…" at bounding box center [556, 316] width 704 height 272
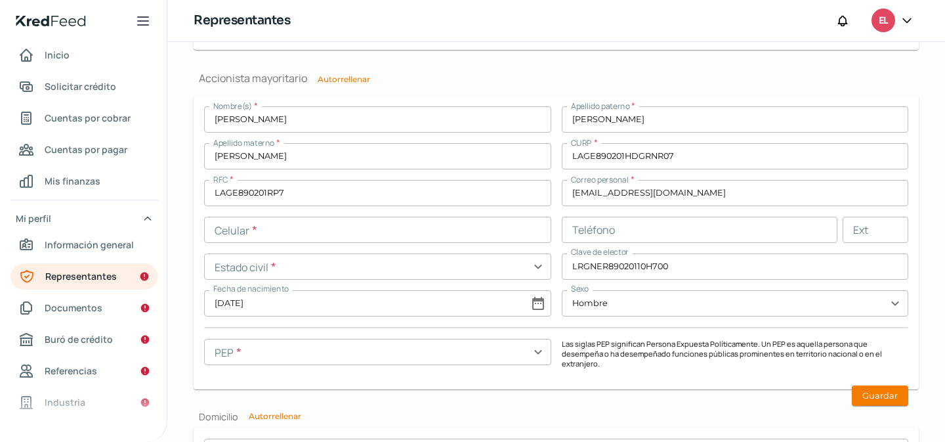
scroll to position [1056, 0]
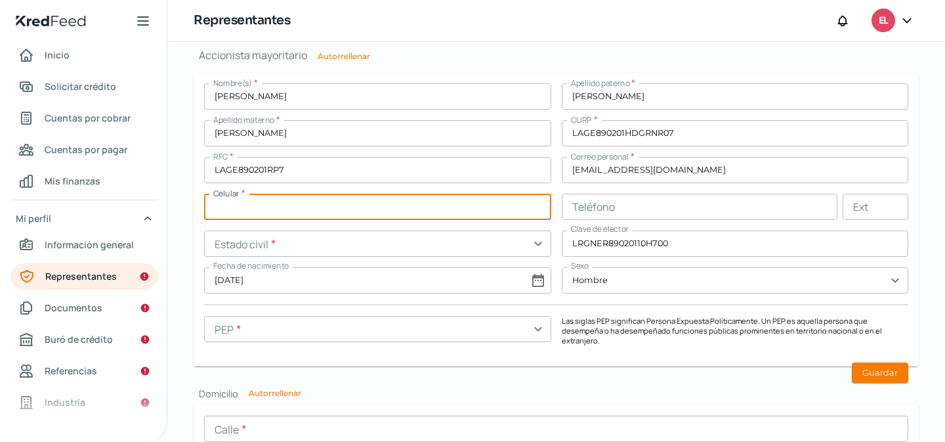
click at [308, 205] on input "text" at bounding box center [377, 207] width 347 height 26
type input "33 - 2419 - 8660"
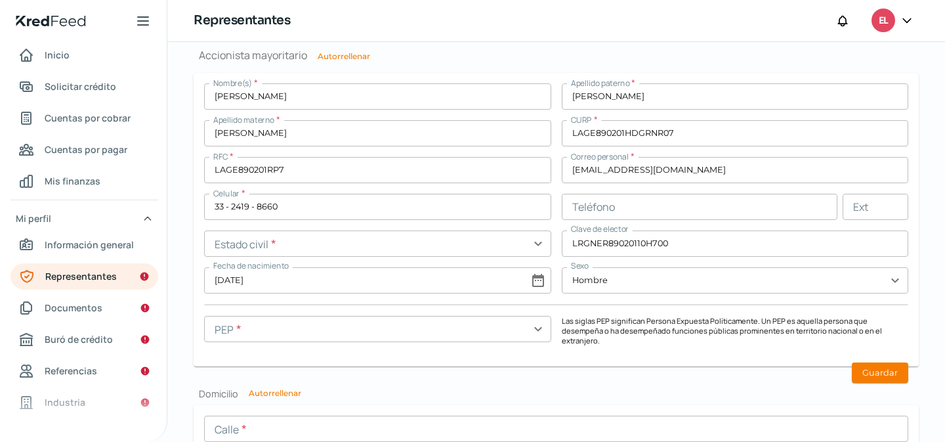
click at [397, 222] on div "Nombre(s) * [PERSON_NAME] paterno * [PERSON_NAME] materno * [PERSON_NAME] * LAG…" at bounding box center [556, 219] width 704 height 272
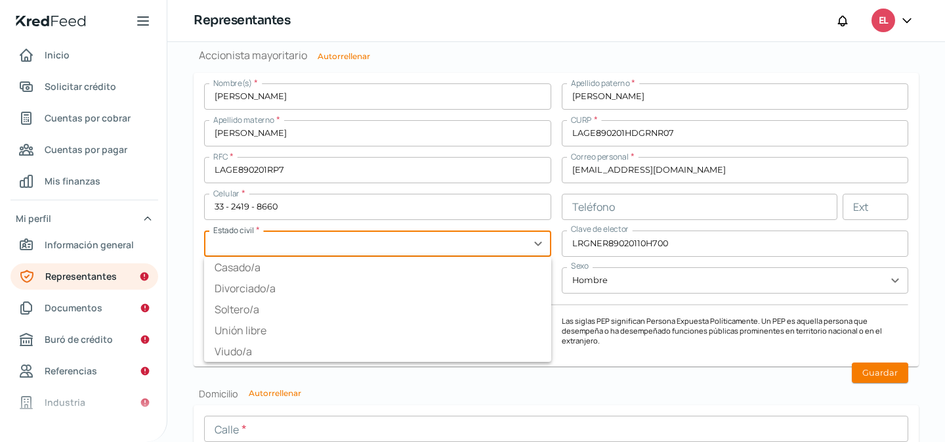
click at [384, 234] on input "text" at bounding box center [377, 243] width 347 height 26
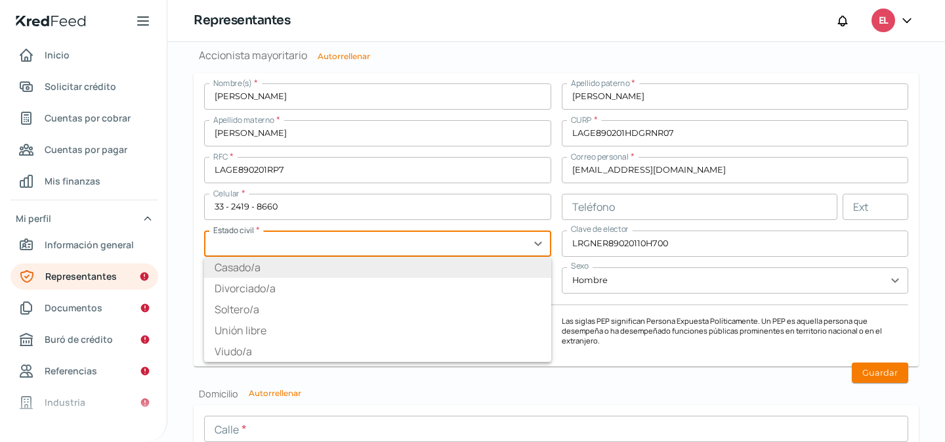
click at [255, 264] on li "Casado/a" at bounding box center [377, 267] width 347 height 21
type input "Casado/a"
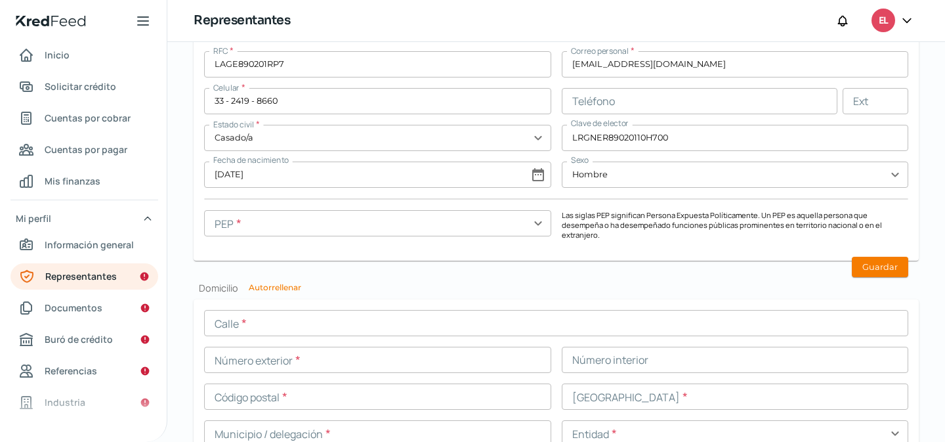
scroll to position [1181, 0]
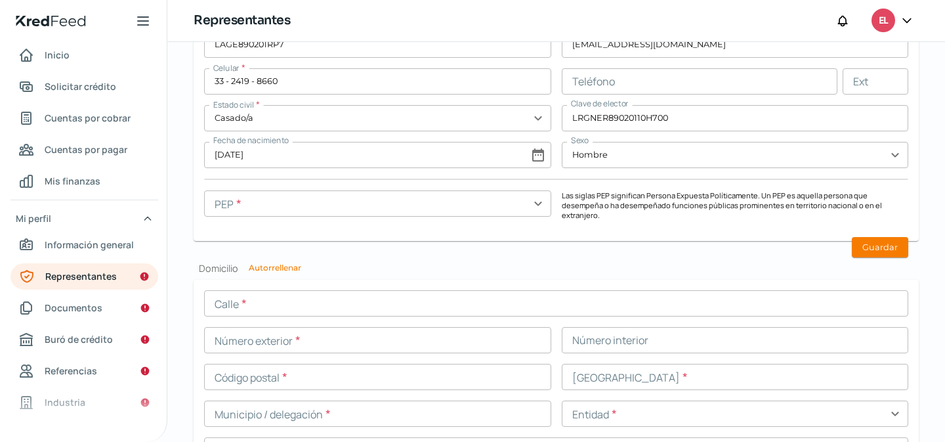
click at [503, 205] on input "text" at bounding box center [377, 203] width 347 height 26
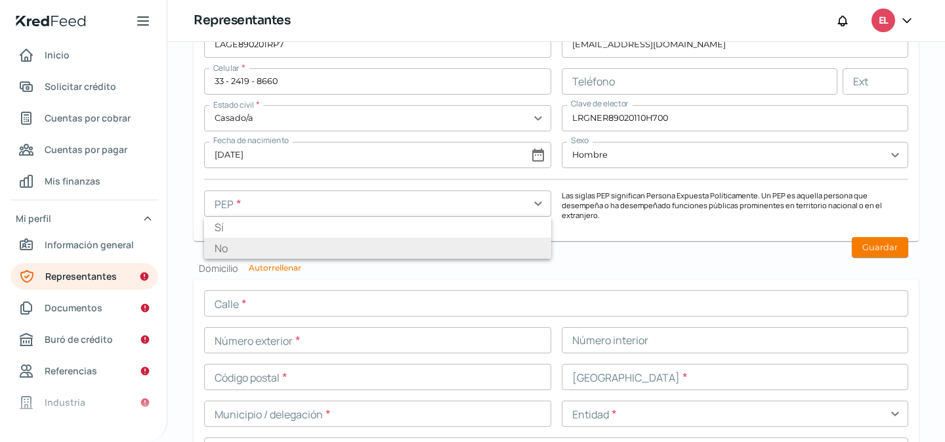
click at [317, 256] on li "No" at bounding box center [377, 248] width 347 height 21
type input "No"
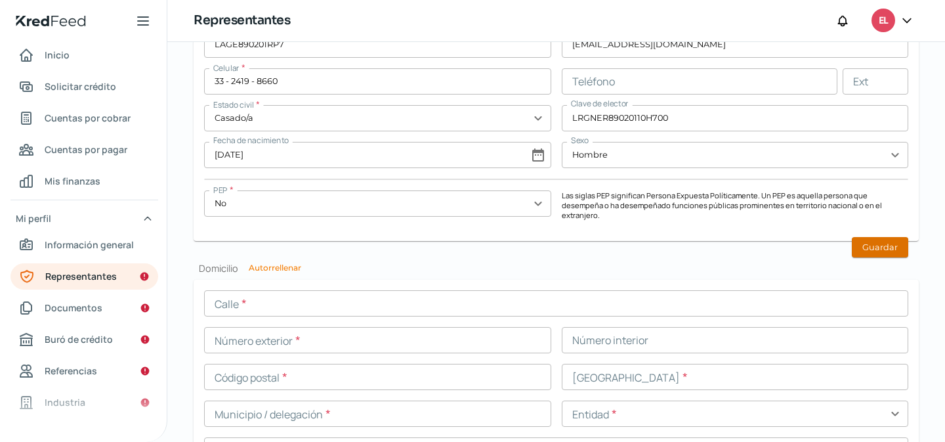
click at [880, 243] on button "Guardar" at bounding box center [880, 247] width 56 height 20
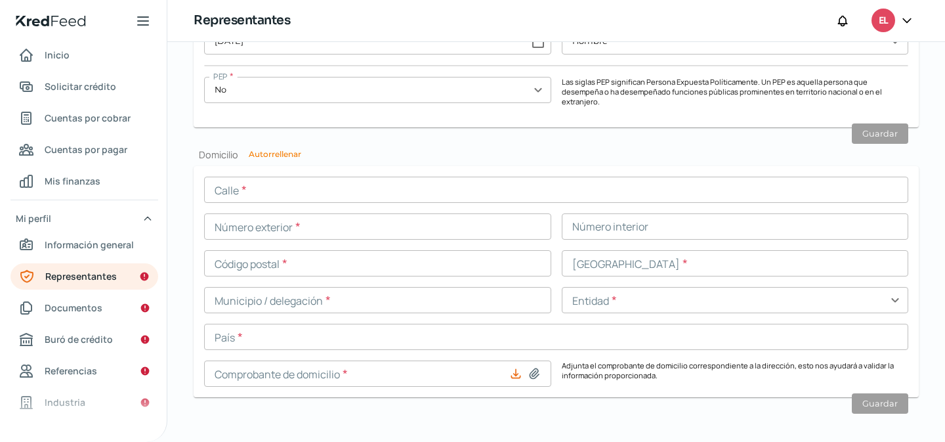
scroll to position [1292, 0]
click at [277, 153] on button "Autorrellenar" at bounding box center [275, 157] width 52 height 8
type input "Camino a las moras, C Lluvia"
type input "675"
type input "150"
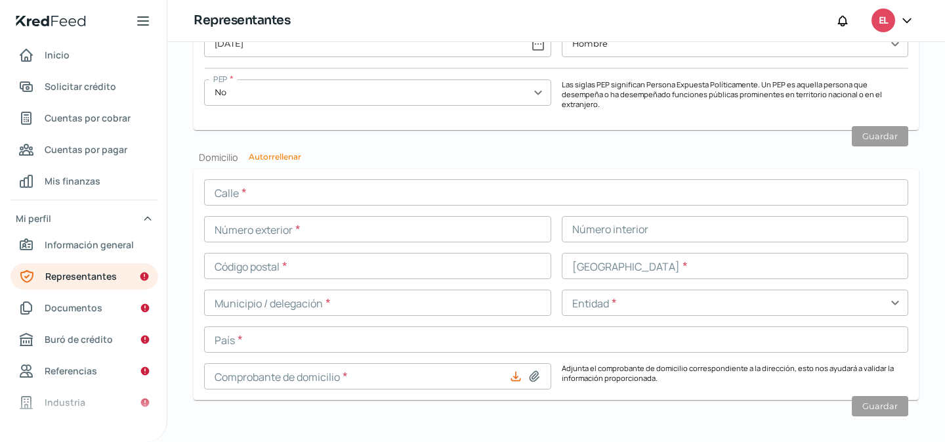
type input "45645"
type input "Arbolada Bosques Santa Anita"
type input "[PERSON_NAME]"
type input "[GEOGRAPHIC_DATA]"
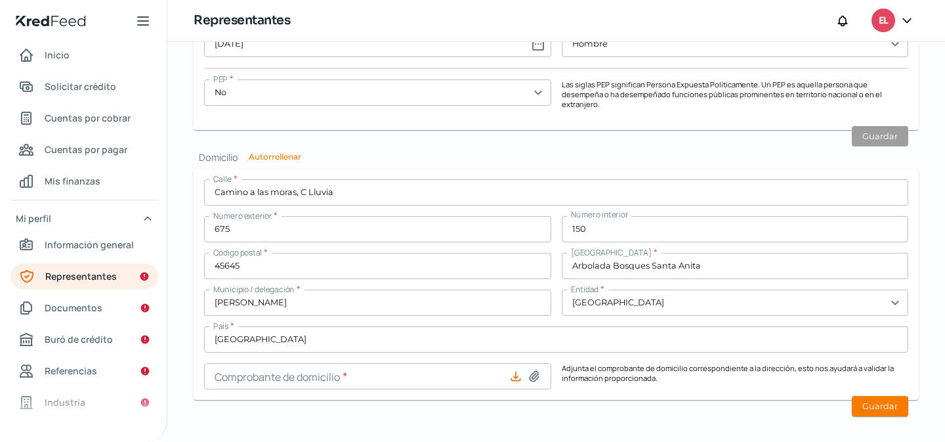
scroll to position [1295, 0]
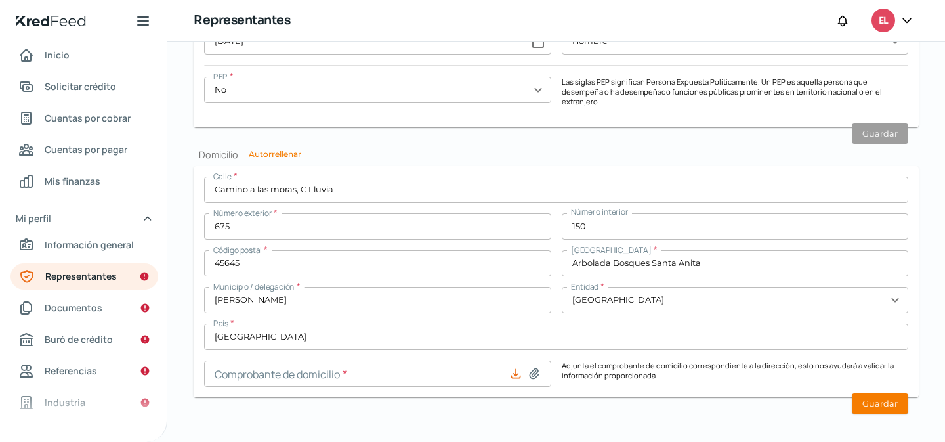
click at [531, 367] on icon at bounding box center [534, 373] width 13 height 13
type input "C:\fakepath\Comp Domicilio.pdf"
type input "Comp Domicilio.pdf"
click at [868, 396] on button "Guardar" at bounding box center [880, 403] width 56 height 20
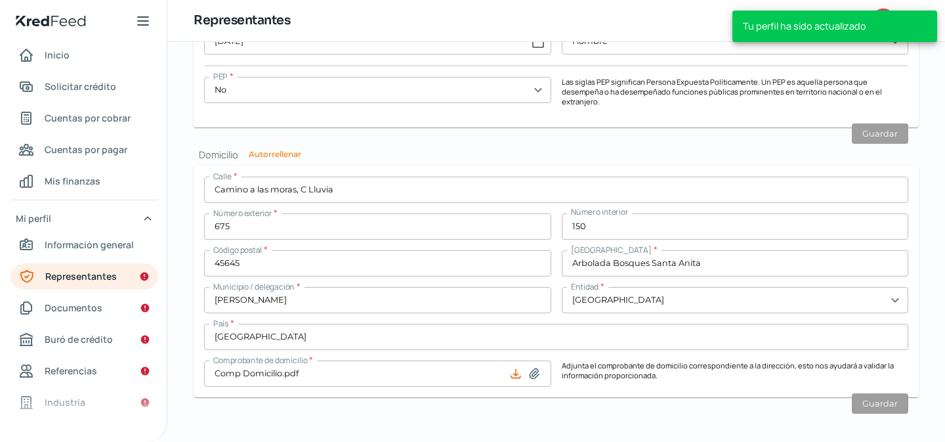
scroll to position [1256, 0]
click at [84, 306] on span "Documentos" at bounding box center [74, 307] width 58 height 16
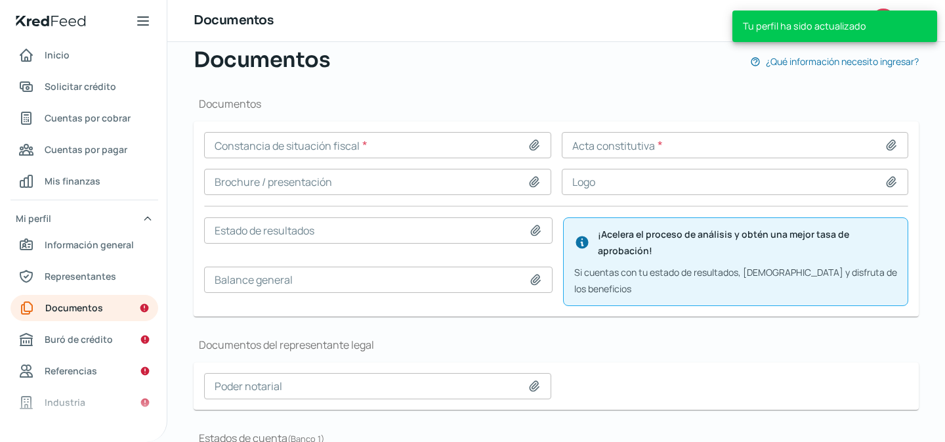
scroll to position [103, 0]
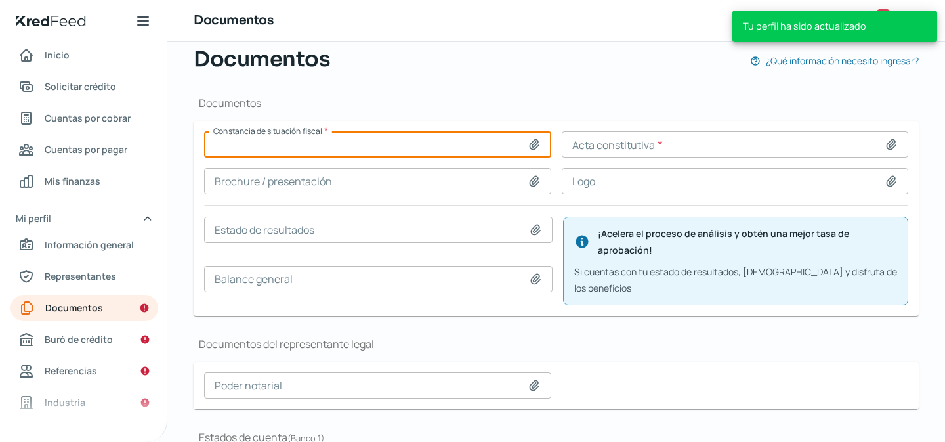
click at [458, 138] on input at bounding box center [377, 144] width 347 height 26
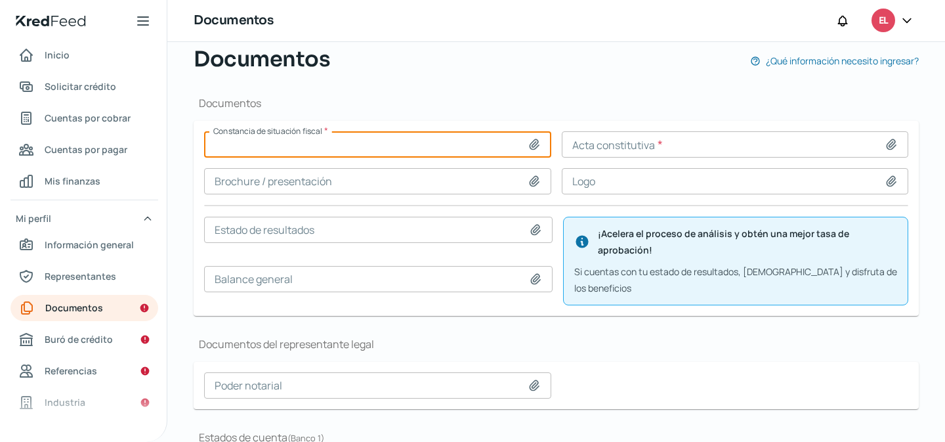
type input "C:\fakepath\CSF KS - [DATE].pdf"
type input "CSF KS - [DATE].pdf"
click at [625, 142] on input at bounding box center [735, 144] width 347 height 26
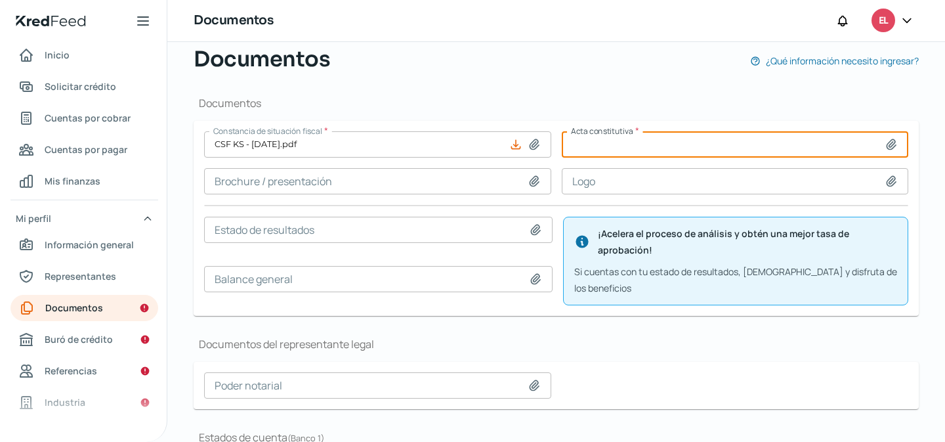
type input "C:\fakepath\1-SAS-1.2-202211-550429(Constitutivo Firmado por SE).pdf"
type input "1-SAS-1.2-202211-550429(Constitutivo Firmado por SE).pdf"
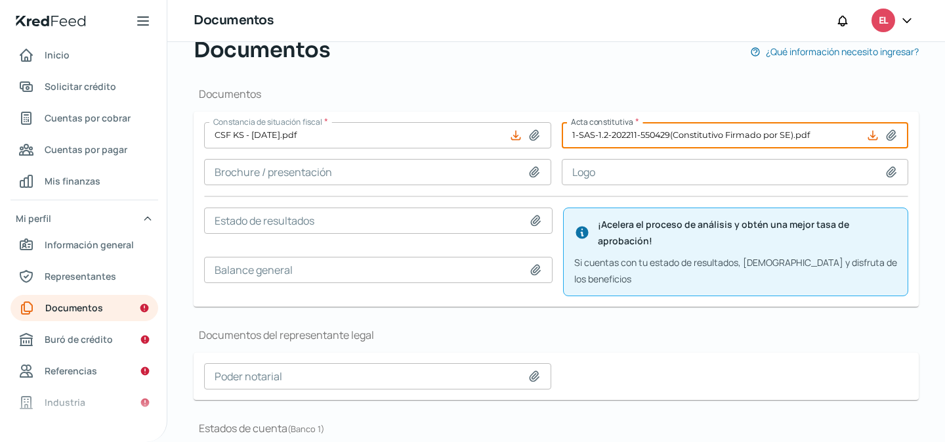
scroll to position [112, 0]
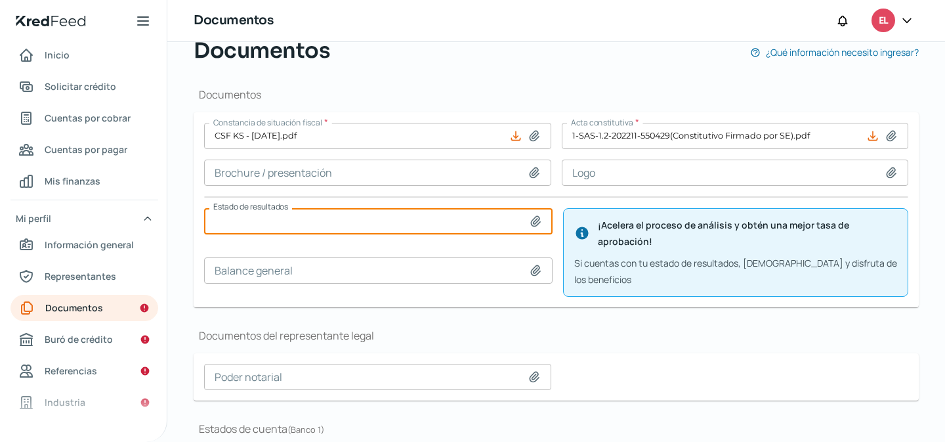
click at [339, 224] on input at bounding box center [378, 221] width 348 height 26
click at [541, 290] on div "Documentos Constancia de situación fiscal * CSF KS - [DATE].pdf Acta constituti…" at bounding box center [556, 313] width 725 height 495
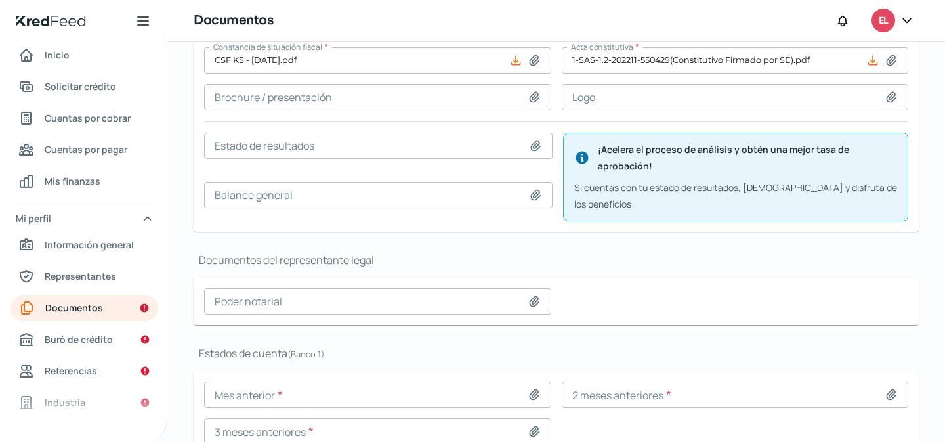
scroll to position [198, 0]
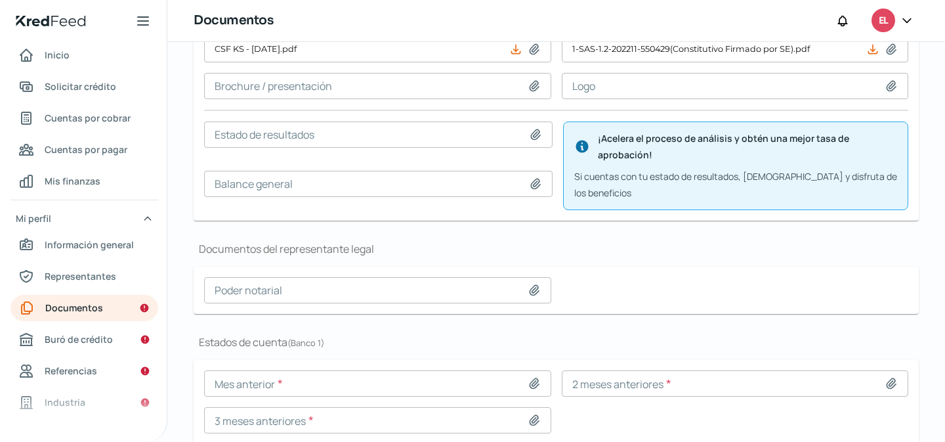
click at [532, 285] on icon at bounding box center [533, 290] width 9 height 10
type input "C:\fakepath\4-Acta Constituiva Kronos Systems SA de CV.pdf"
type input "4-Acta Constituiva Kronos Systems SA de CV.pdf"
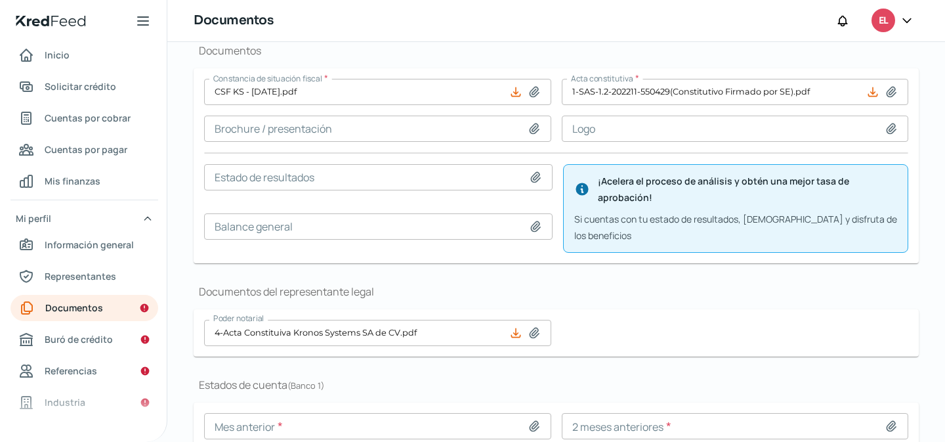
scroll to position [236, 0]
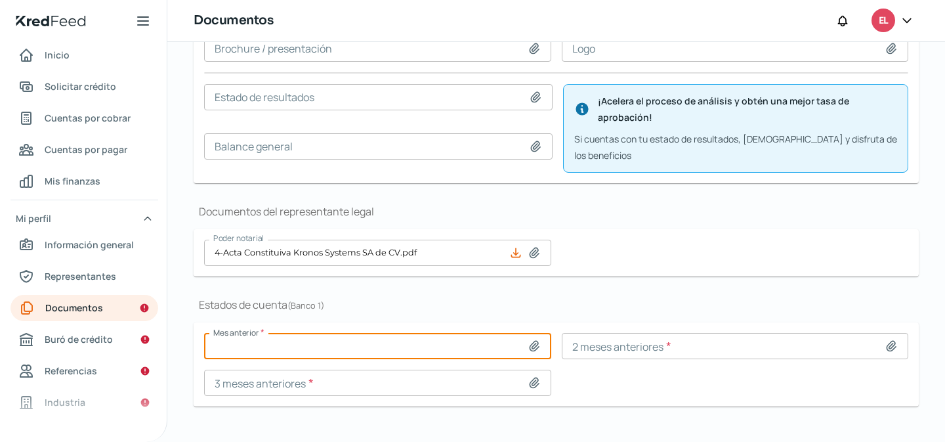
click at [378, 333] on input at bounding box center [377, 346] width 347 height 26
type input "C:\fakepath\Edo de Cuenta Kronos [DATE] - BBVA MXN.pdf"
type input "Edo de Cuenta Kronos [DATE] - BBVA MXN.pdf"
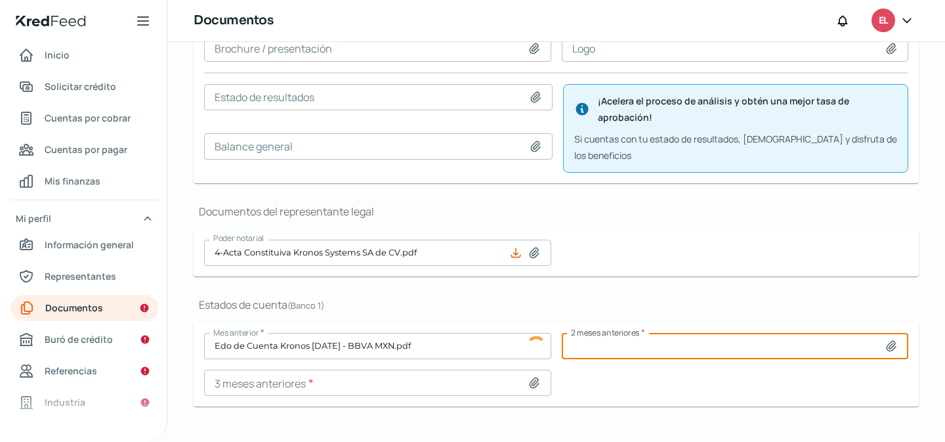
click at [623, 333] on input at bounding box center [735, 346] width 347 height 26
type input "C:\fakepath\Edo de Cuenta Kronos [DATE] - BBVA MXN.pdf"
type input "Edo de Cuenta Kronos [DATE] - BBVA MXN.pdf"
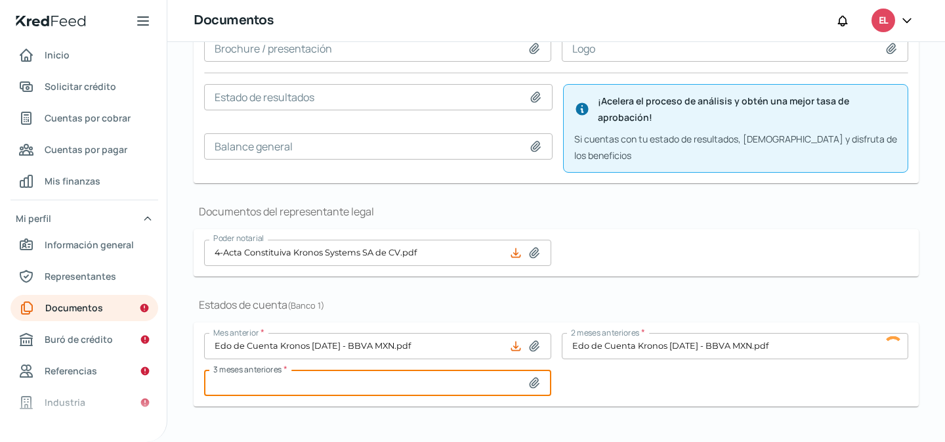
click at [424, 369] on input at bounding box center [377, 382] width 347 height 26
type input "C:\fakepath\Edo de Cuenta Kronos [DATE] - BBVA MXN.pdf"
type input "Edo de Cuenta Kronos [DATE] - BBVA MXN.pdf"
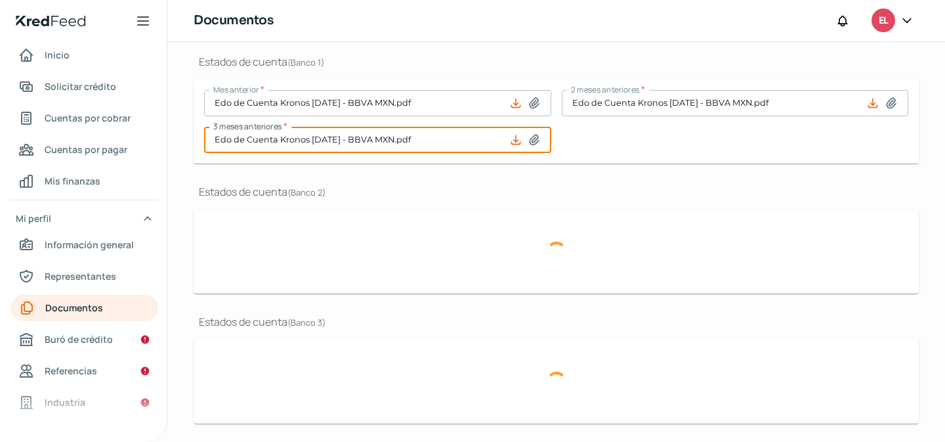
scroll to position [457, 0]
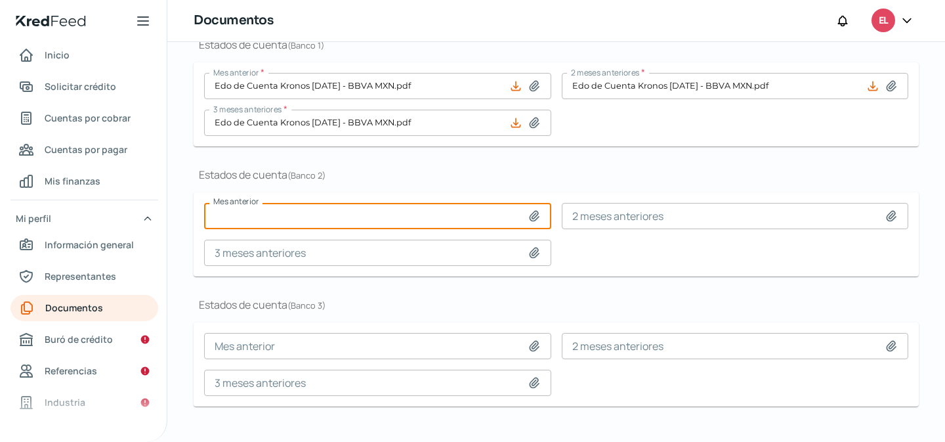
click at [511, 203] on input at bounding box center [377, 216] width 347 height 26
type input "C:\fakepath\Edo de Cuenta Kronos [DATE] - BBVA USD.pdf"
type input "Edo de Cuenta Kronos [DATE] - BBVA USD.pdf"
click at [631, 203] on input at bounding box center [735, 216] width 347 height 26
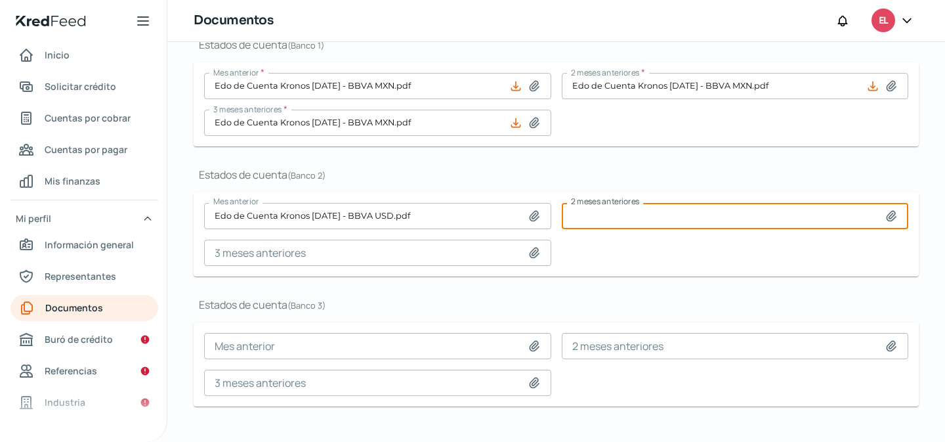
type input "C:\fakepath\Edo de Cuenta Kronos [DATE] - BBVA USD.pdf"
type input "Edo de Cuenta Kronos [DATE] - BBVA USD.pdf"
click at [477, 239] on input at bounding box center [377, 252] width 347 height 26
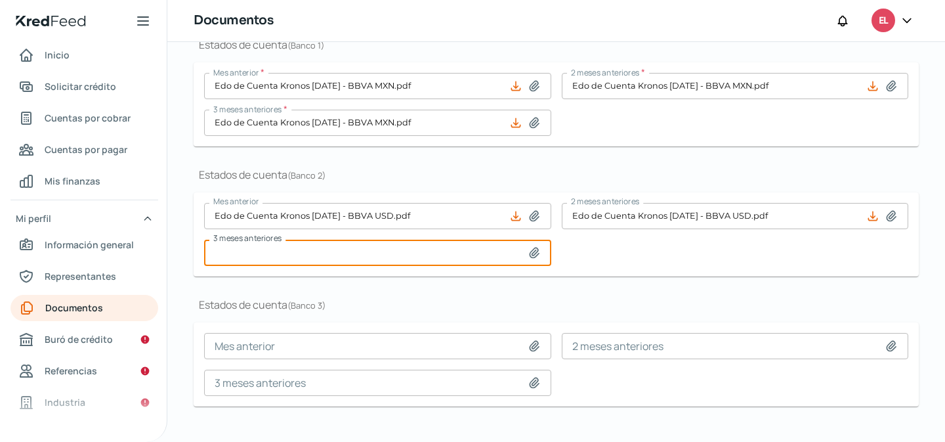
type input "C:\fakepath\Edo de Cuenta Kronos [DATE] - BBVA USD.pdf"
type input "Edo de Cuenta Kronos [DATE] - BBVA USD.pdf"
click at [73, 340] on span "Buró de crédito" at bounding box center [79, 339] width 68 height 16
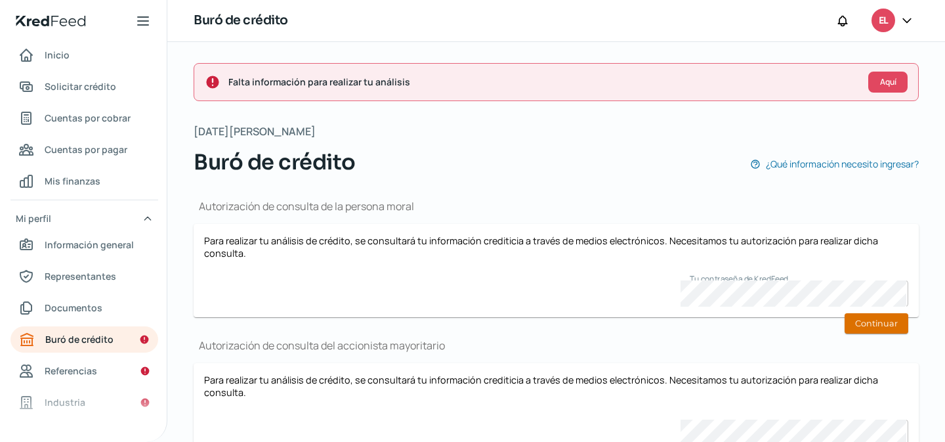
click at [860, 322] on button "Continuar" at bounding box center [876, 323] width 64 height 20
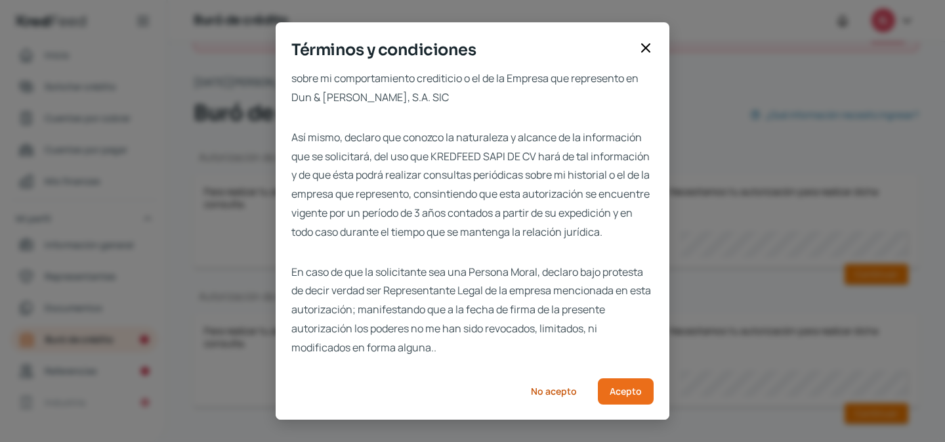
scroll to position [60, 0]
click at [619, 392] on span "Acepto" at bounding box center [626, 390] width 32 height 9
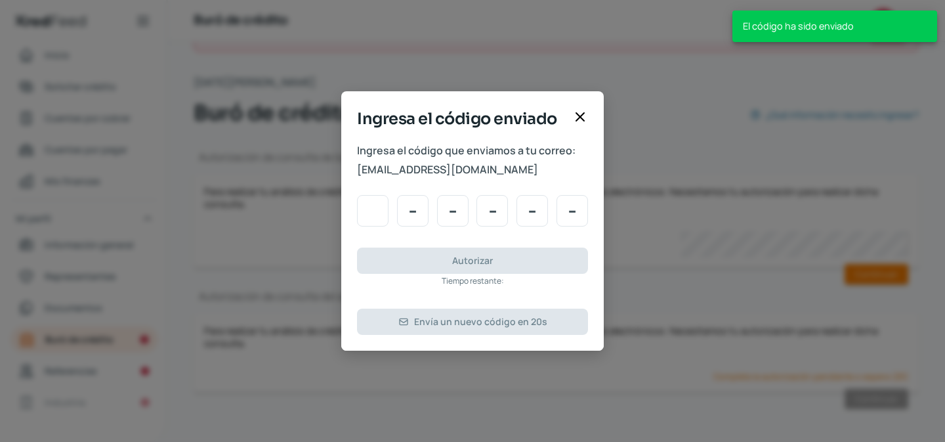
scroll to position [0, 0]
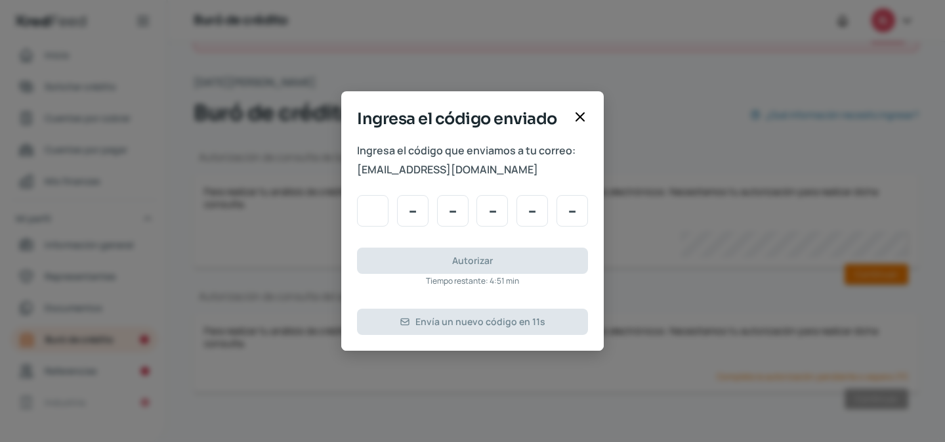
type input "0"
type input "9"
type input "1"
type input "0"
type input "1"
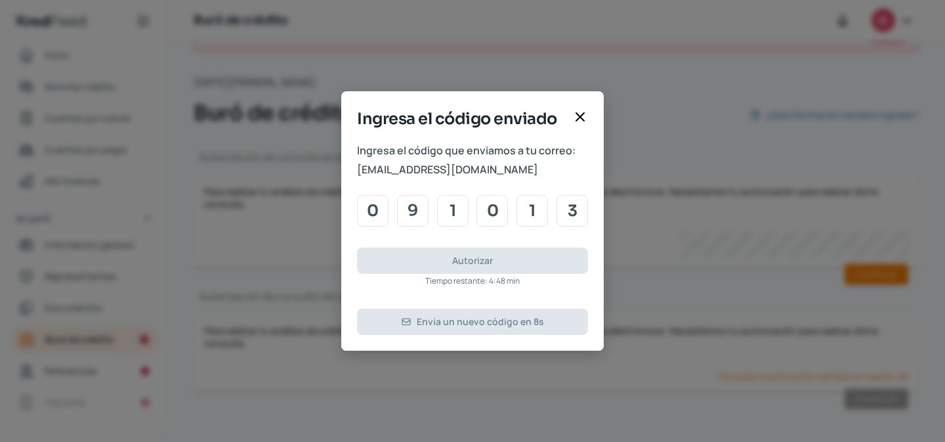
type input "3"
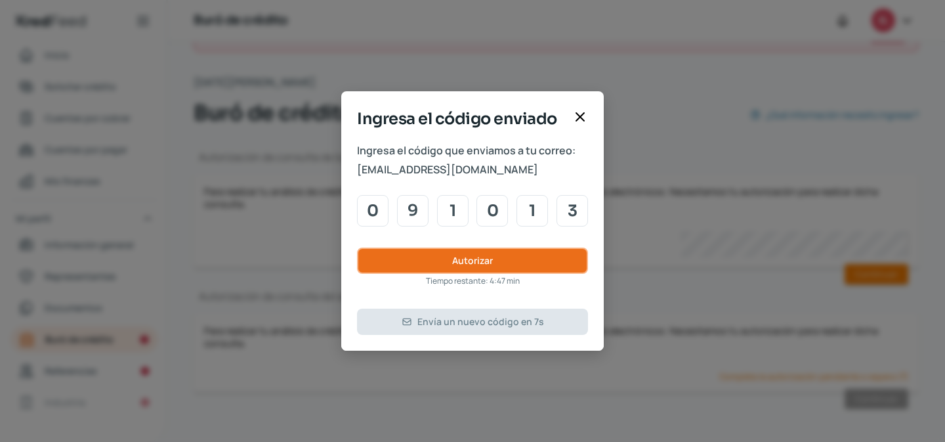
click at [526, 258] on button "Autorizar" at bounding box center [472, 260] width 231 height 26
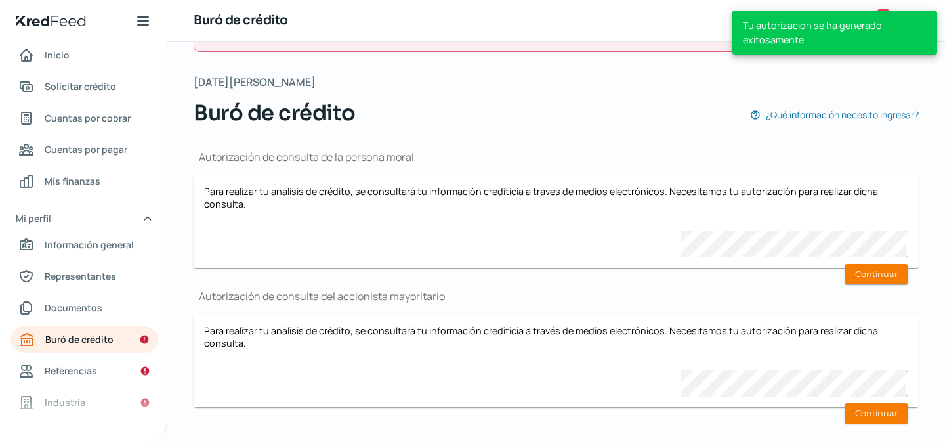
scroll to position [43, 0]
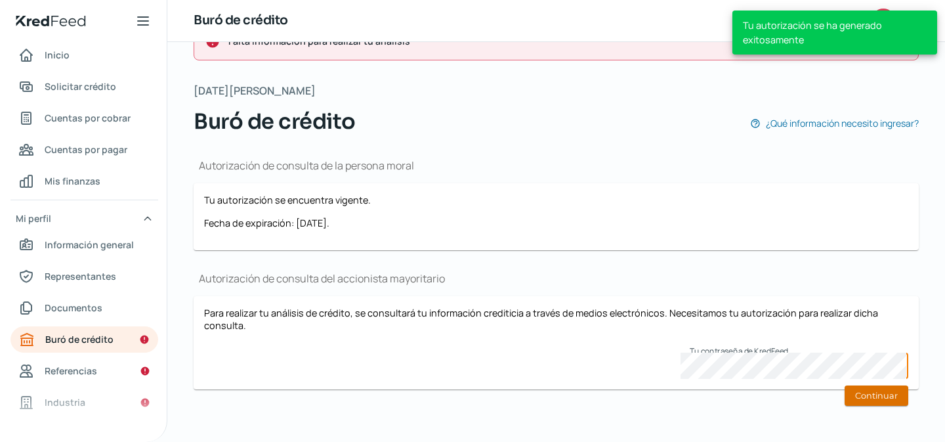
click at [852, 404] on button "Continuar" at bounding box center [876, 395] width 64 height 20
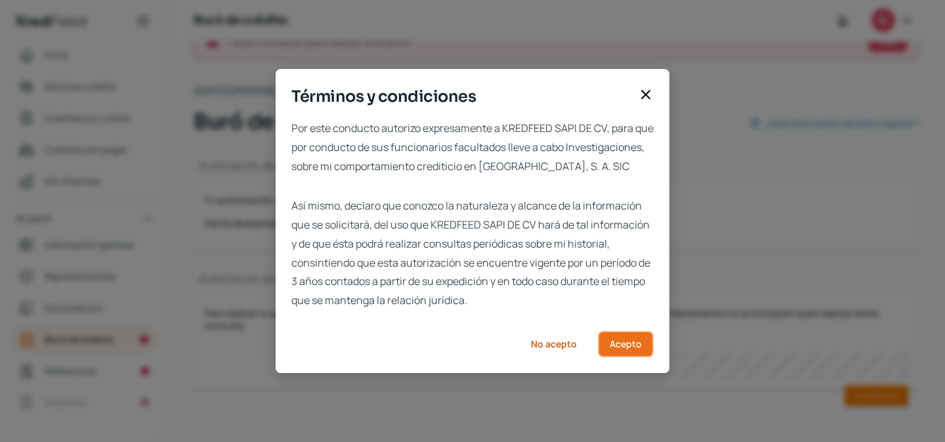
click at [610, 348] on span "Acepto" at bounding box center [626, 343] width 32 height 9
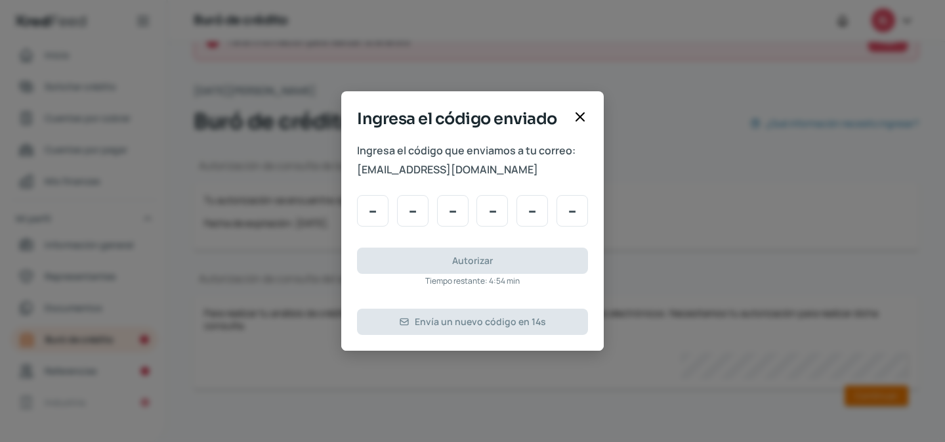
type input "6"
type input "9"
type input "8"
type input "2"
type input "6"
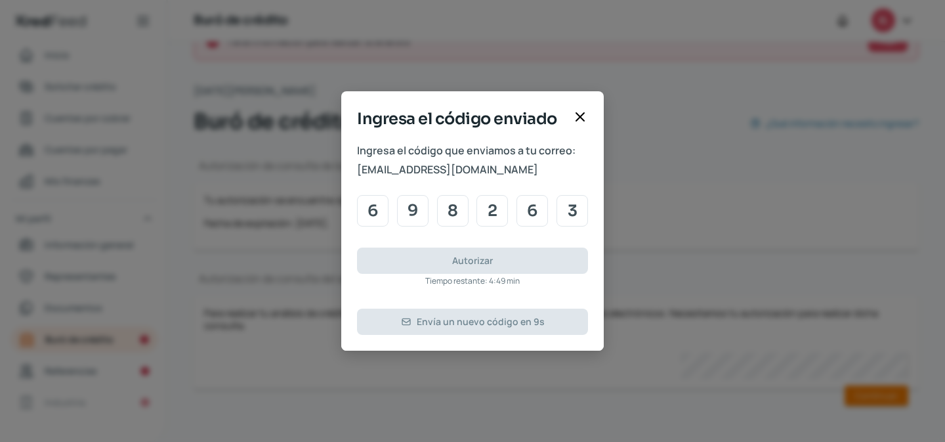
type input "3"
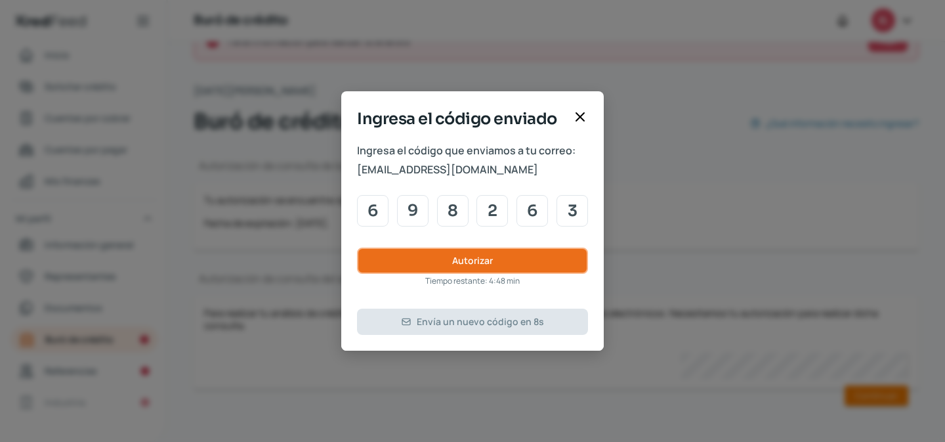
click at [424, 251] on button "Autorizar" at bounding box center [472, 260] width 231 height 26
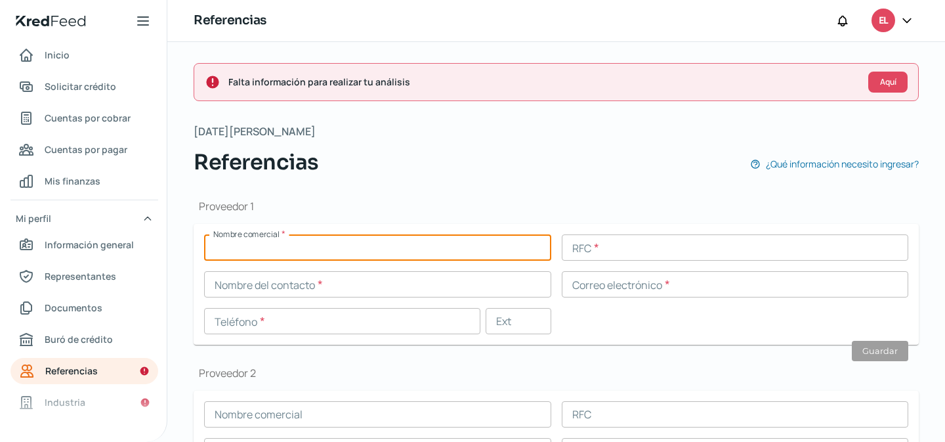
click at [376, 247] on input "text" at bounding box center [377, 247] width 347 height 26
type input "GRUPO DICE"
click at [625, 247] on input "text" at bounding box center [735, 247] width 347 height 26
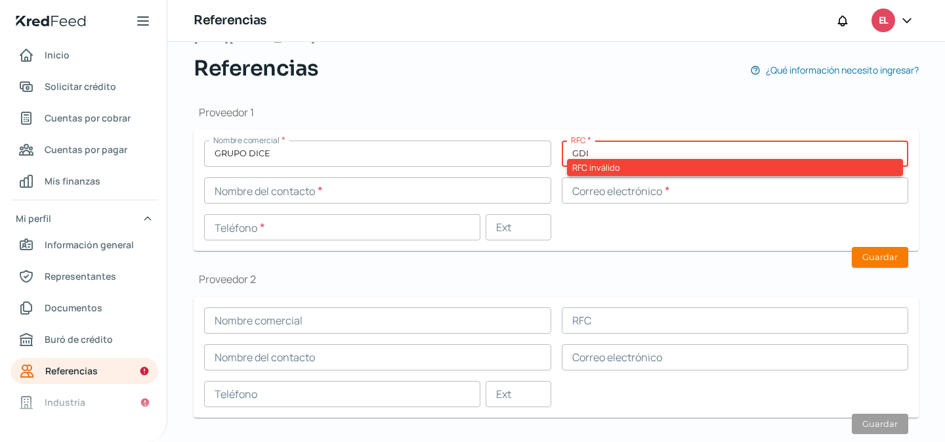
scroll to position [91, 0]
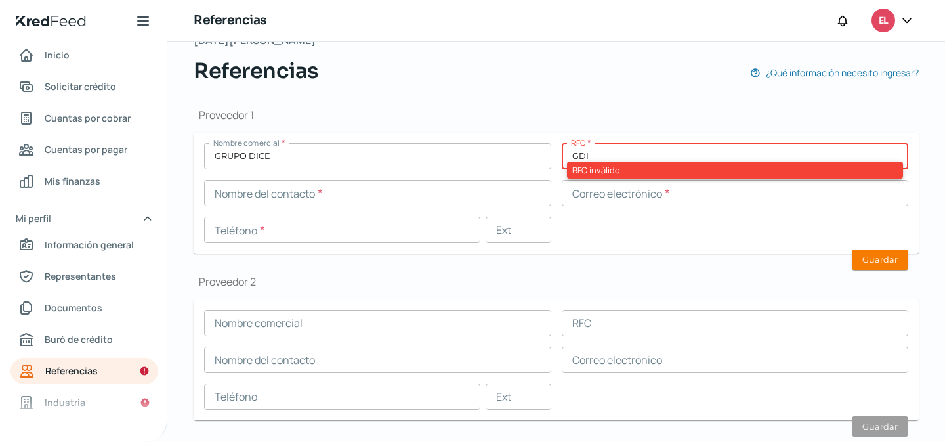
drag, startPoint x: 597, startPoint y: 153, endPoint x: 525, endPoint y: 145, distance: 72.6
click at [546, 150] on div "Nombre comercial * GRUPO DICE RFC * GDI RFC inválido Nombre del contacto * Corr…" at bounding box center [556, 193] width 704 height 100
paste input "880315IYA"
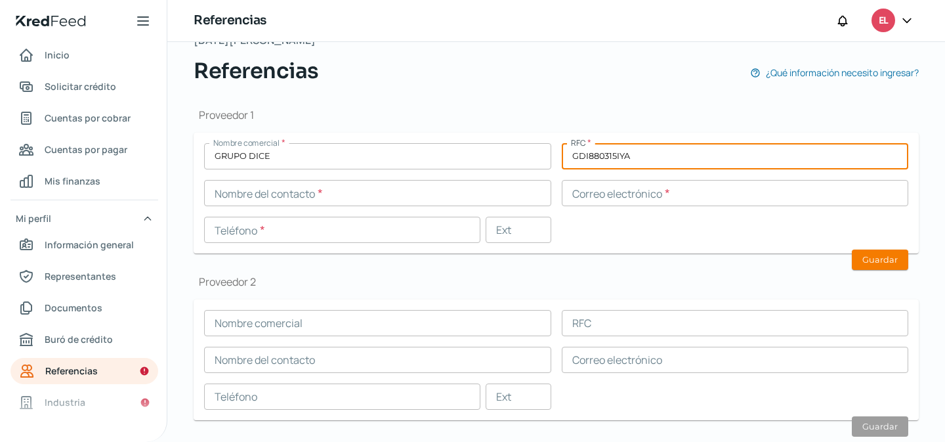
type input "GDI880315IYA"
click at [361, 192] on input "text" at bounding box center [377, 193] width 347 height 26
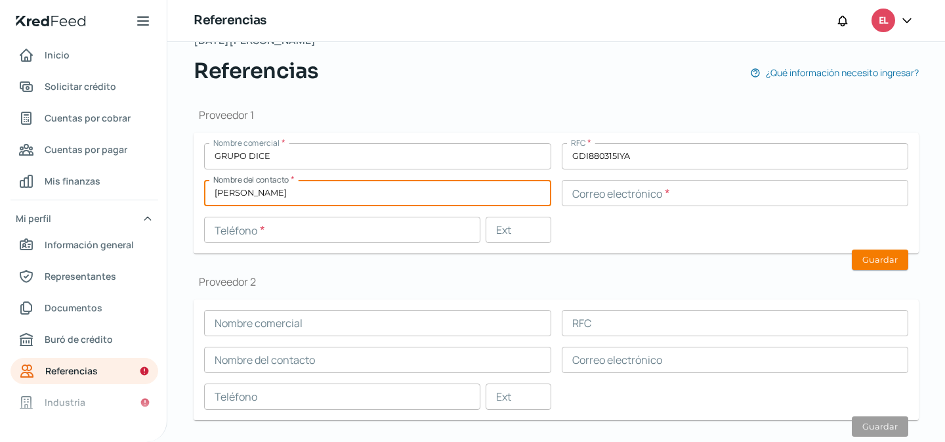
type input "[PERSON_NAME]"
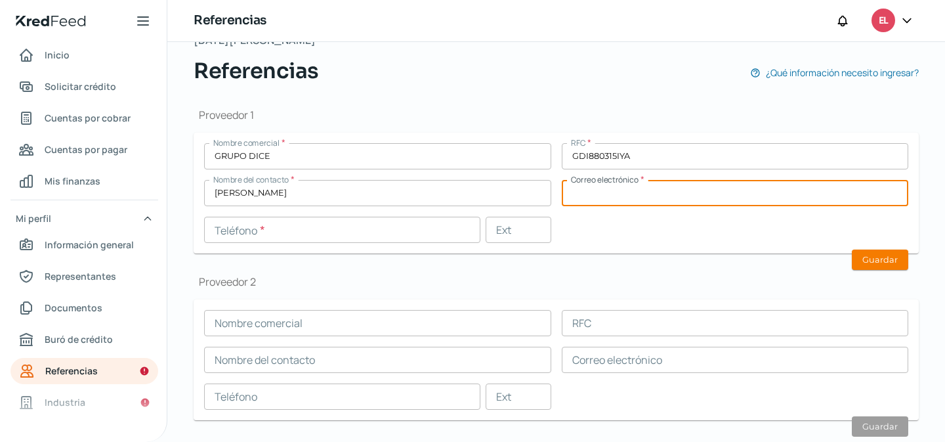
click at [589, 191] on input "text" at bounding box center [735, 193] width 347 height 26
type input "[EMAIL_ADDRESS][DOMAIN_NAME]"
click at [264, 238] on input "text" at bounding box center [342, 230] width 276 height 26
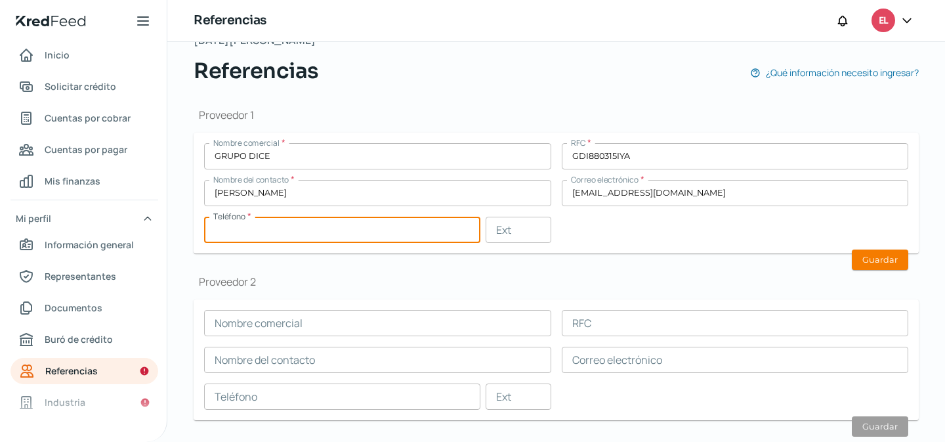
paste input "52 - 3312 - 7050"
click at [232, 230] on input "52 - 3312 - 7050" at bounding box center [342, 230] width 276 height 26
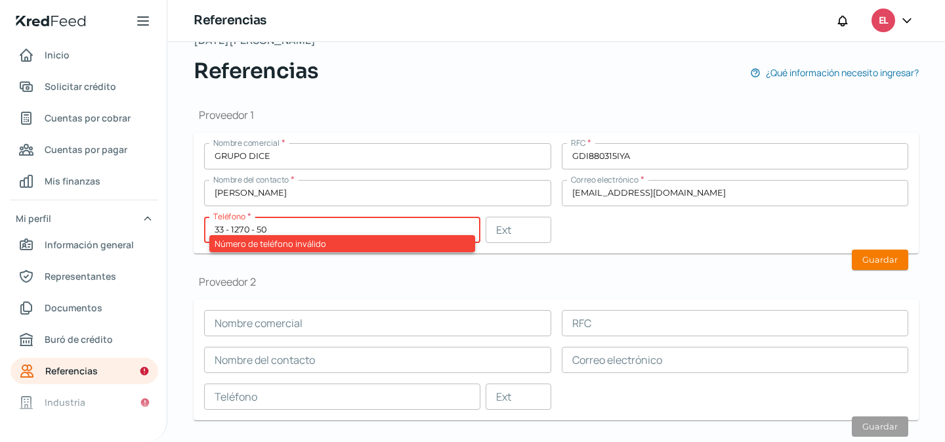
type input "33 - 1270 - 50"
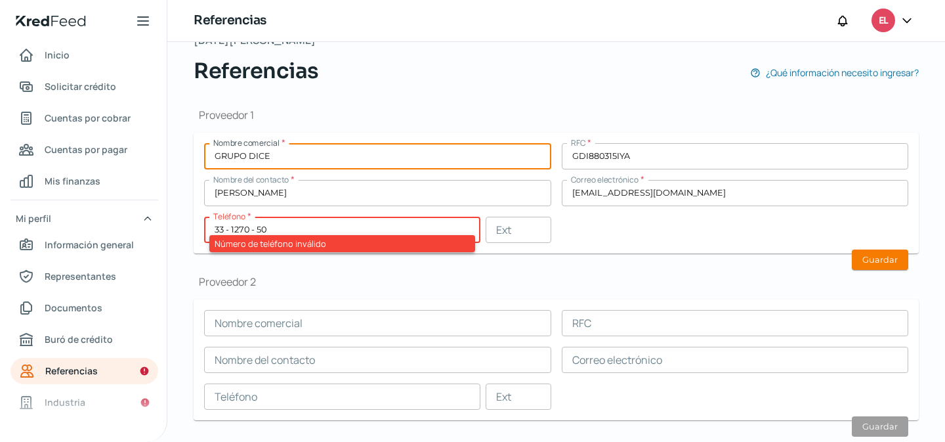
click at [364, 159] on input "GRUPO DICE" at bounding box center [377, 156] width 347 height 26
paste input "[PHONE_NUMBER]"
click at [288, 155] on input "GRUPO DICE+52 33 1270 5021" at bounding box center [377, 156] width 347 height 26
type input "GRUPO DICE"
click at [280, 229] on input "33 - 1270 - 50" at bounding box center [342, 230] width 276 height 26
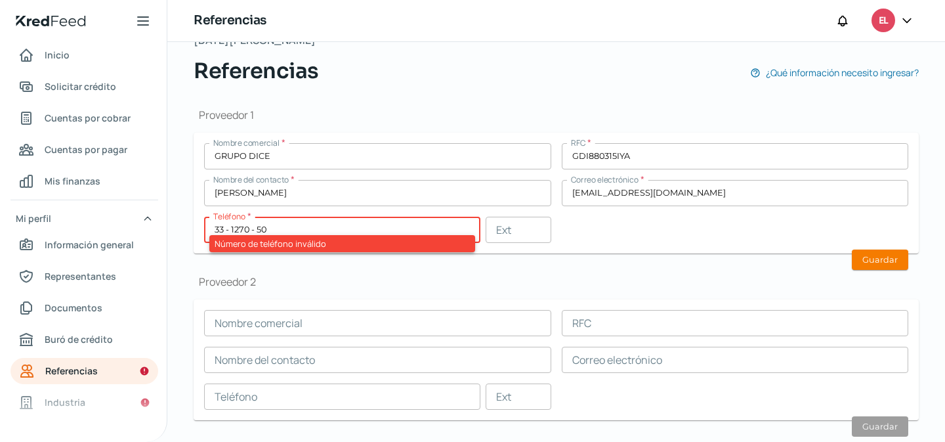
paste input "21"
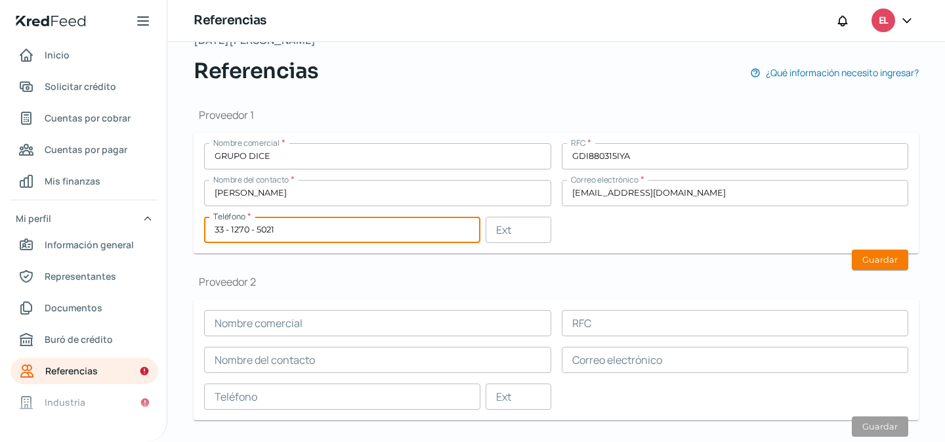
type input "33 - 1270 - 5021"
click at [465, 262] on div "Proveedor 1 Nombre comercial * GRUPO DICE RFC * GDI880315IYA Nombre del contact…" at bounding box center [556, 436] width 725 height 698
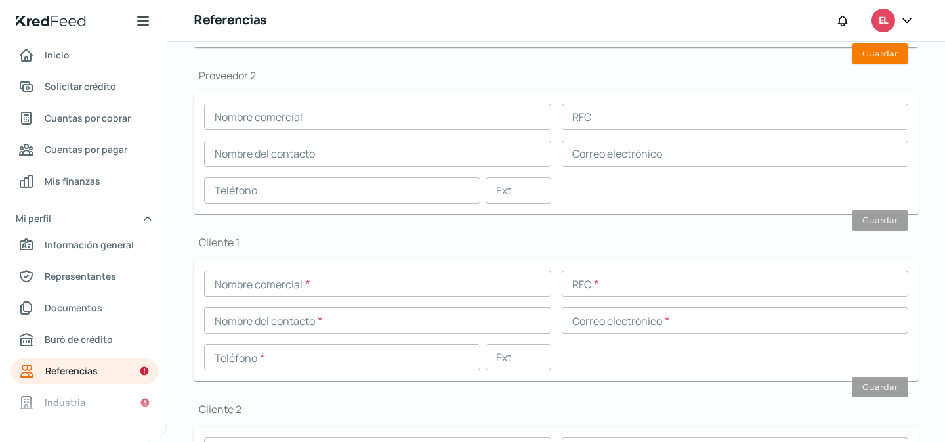
scroll to position [317, 0]
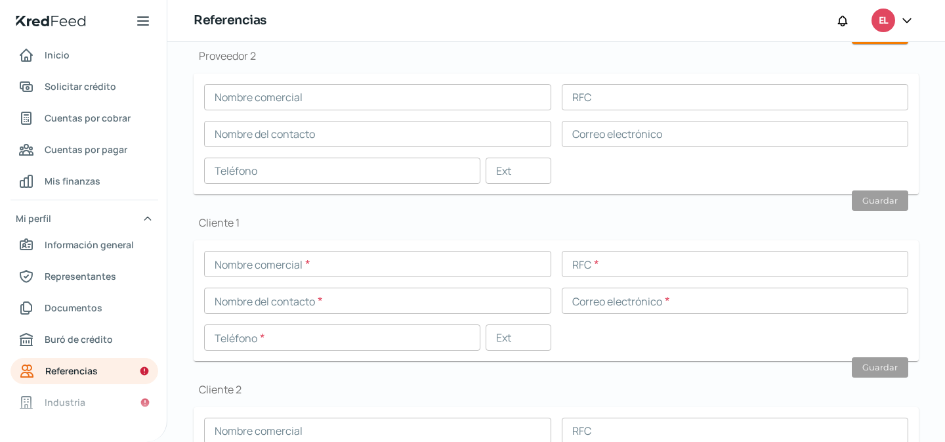
click at [321, 257] on input "text" at bounding box center [377, 264] width 347 height 26
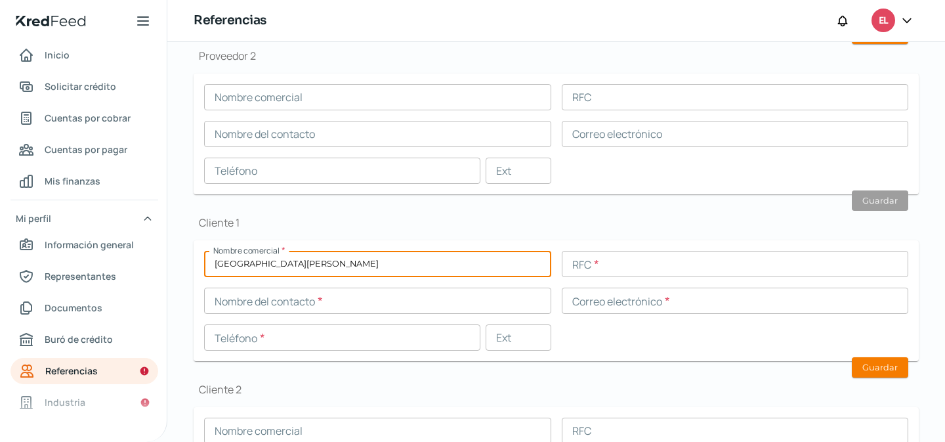
type input "[GEOGRAPHIC_DATA][PERSON_NAME]"
click at [602, 260] on input "text" at bounding box center [735, 264] width 347 height 26
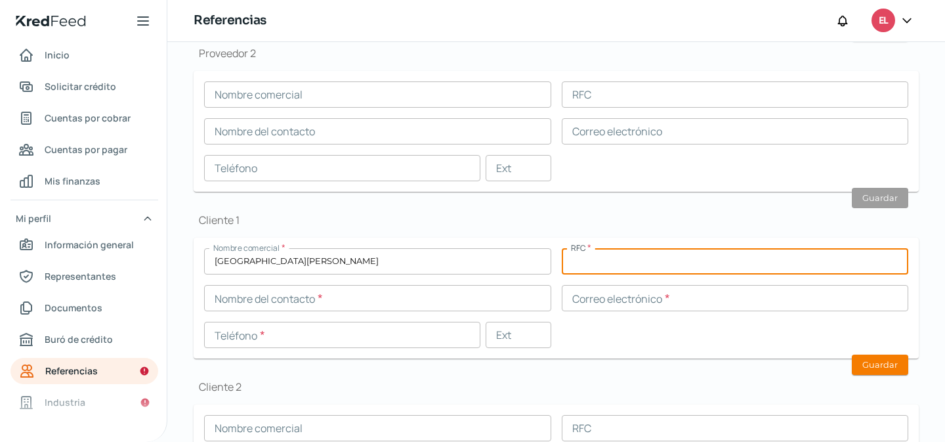
scroll to position [322, 0]
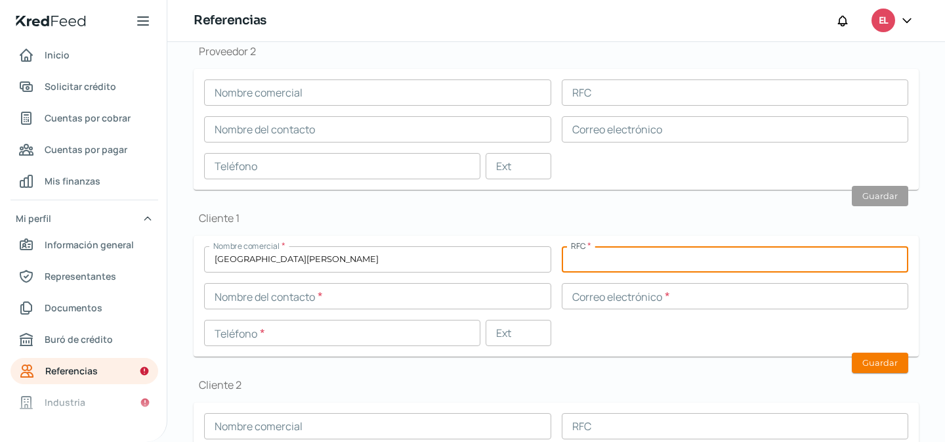
click at [295, 303] on input "text" at bounding box center [377, 296] width 347 height 26
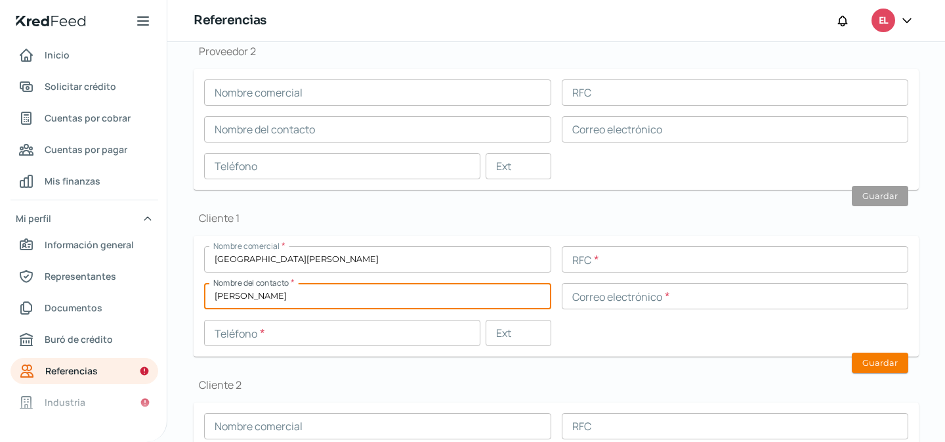
type input "[PERSON_NAME]"
click at [617, 298] on input "text" at bounding box center [735, 296] width 347 height 26
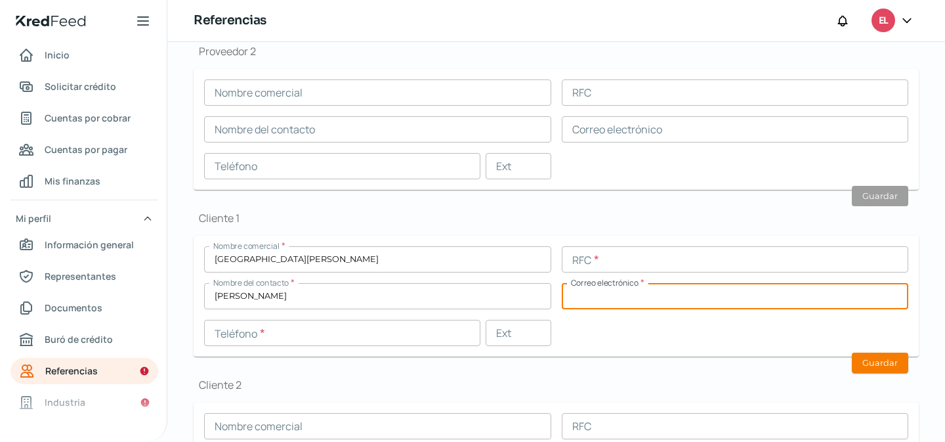
paste input "[EMAIL_ADDRESS][DOMAIN_NAME]"
type input "[EMAIL_ADDRESS][DOMAIN_NAME]"
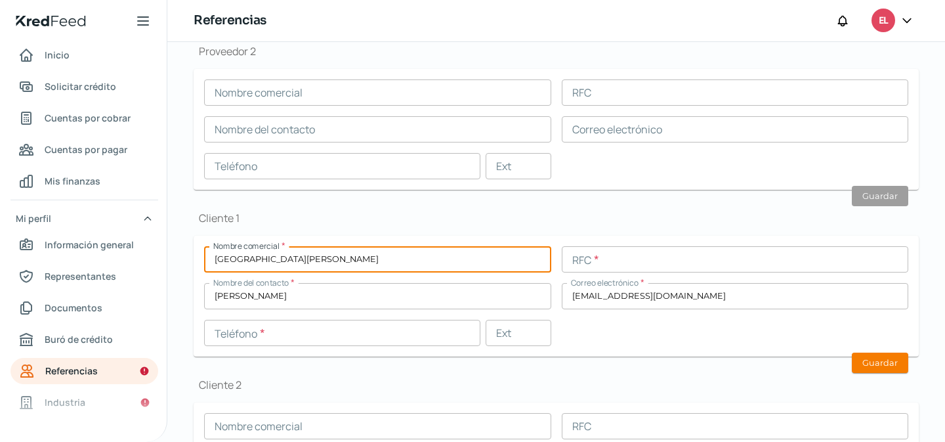
click at [373, 261] on input "[GEOGRAPHIC_DATA][PERSON_NAME]" at bounding box center [377, 259] width 347 height 26
paste input "[PHONE_NUMBER]"
click at [357, 255] on input "[GEOGRAPHIC_DATA][PERSON_NAME]+52 33 3175 0085" at bounding box center [377, 259] width 347 height 26
type input "[GEOGRAPHIC_DATA][PERSON_NAME]"
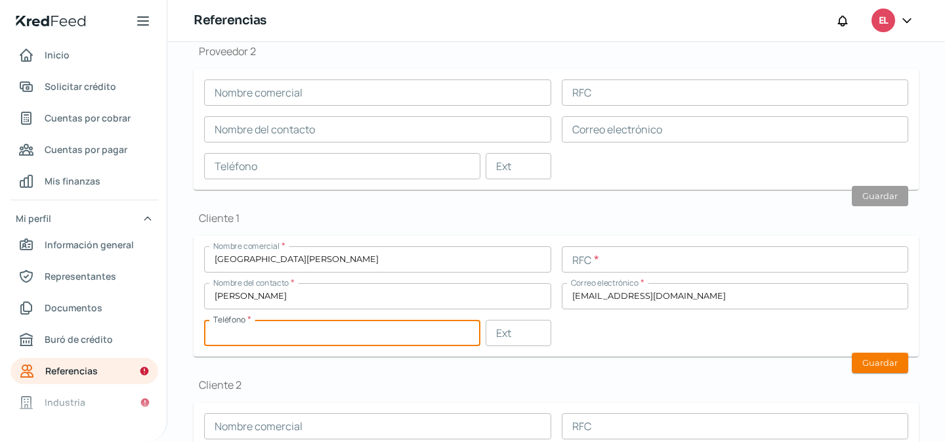
click at [293, 342] on input "text" at bounding box center [342, 333] width 276 height 26
paste input "33 - 3175 - 0085"
type input "33 - 3175 - 0085"
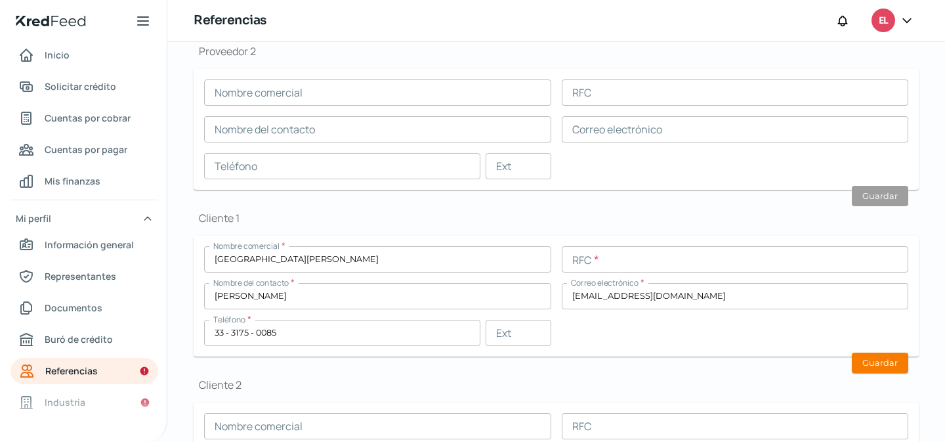
click at [470, 362] on div "Proveedor 1 Nombre comercial * GRUPO DICE RFC * GDI880315IYA Nombre del contact…" at bounding box center [556, 205] width 725 height 698
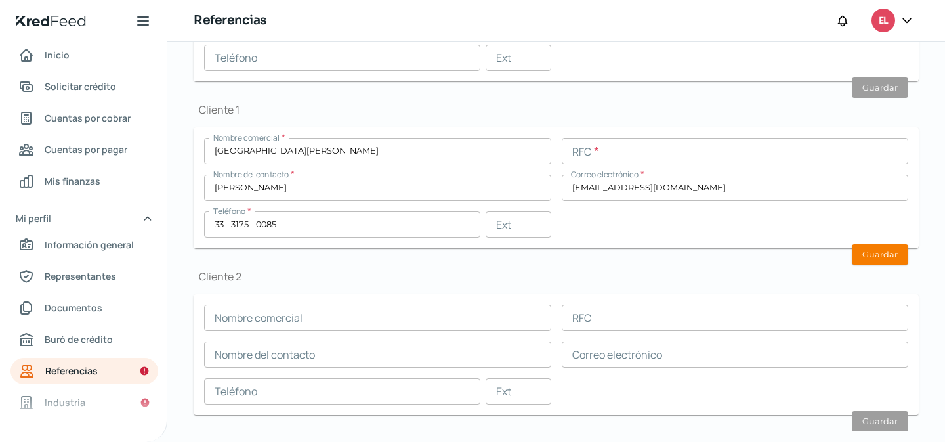
scroll to position [444, 0]
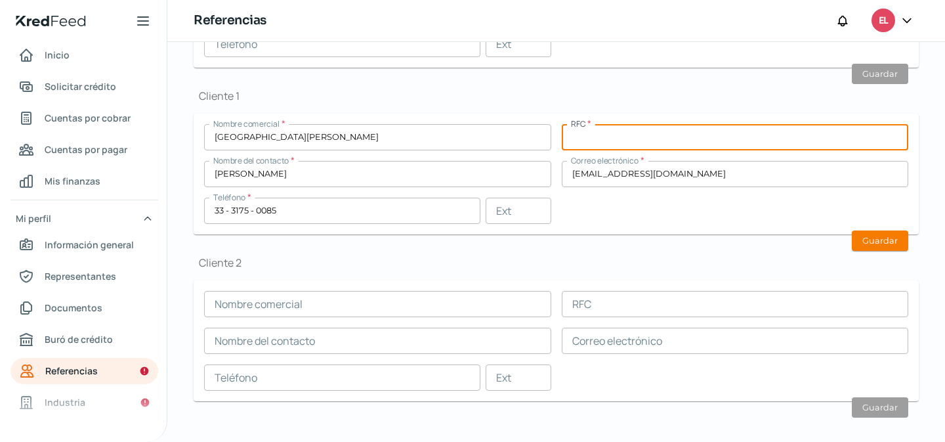
paste input "CCB920226CA1"
click at [600, 144] on input "text" at bounding box center [735, 137] width 347 height 26
type input "CCB920226CA1"
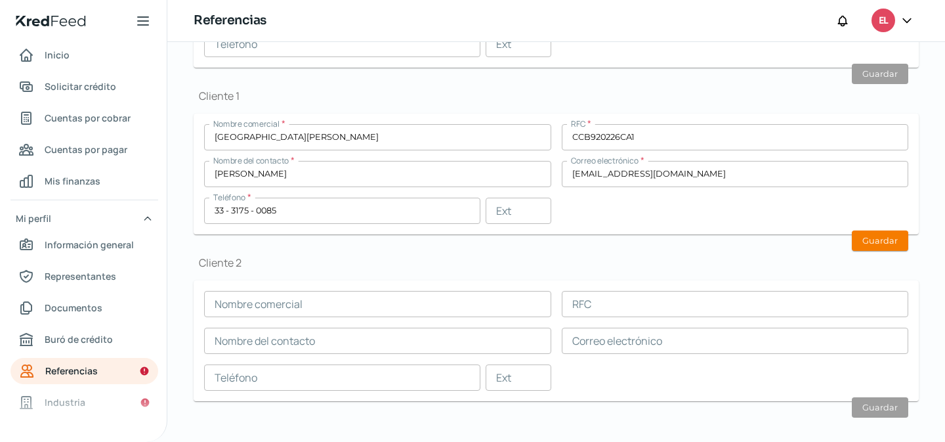
click at [585, 224] on form "Nombre comercial * COLEGIO [PERSON_NAME] BOSQUE RFC * CCB920226CA1 Nombre del c…" at bounding box center [556, 174] width 725 height 121
click at [866, 240] on button "Guardar" at bounding box center [880, 240] width 56 height 20
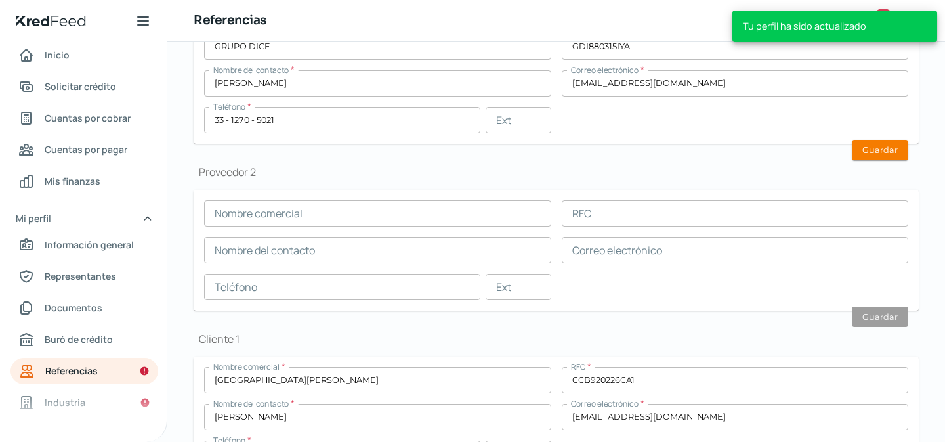
scroll to position [190, 0]
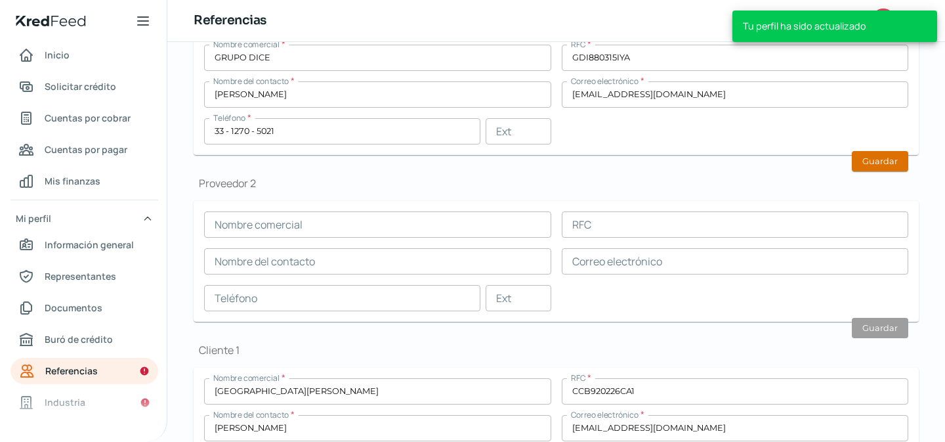
click at [852, 166] on button "Guardar" at bounding box center [880, 161] width 56 height 20
type input "[EMAIL_ADDRESS][DOMAIN_NAME]"
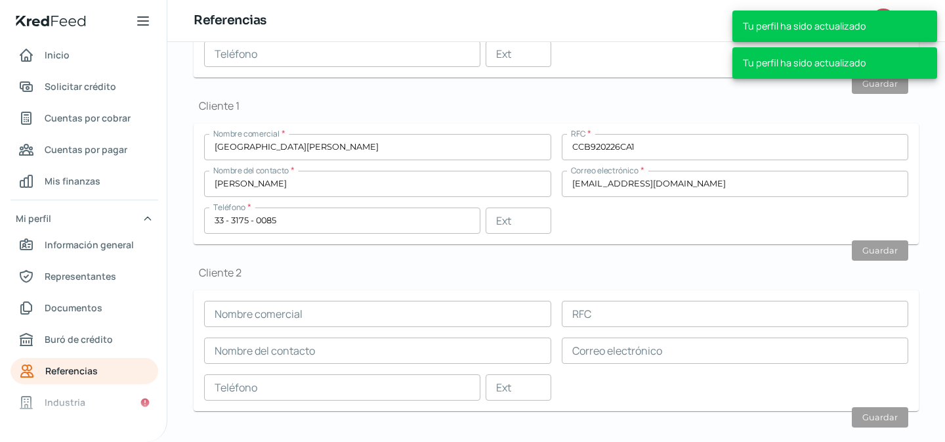
scroll to position [417, 0]
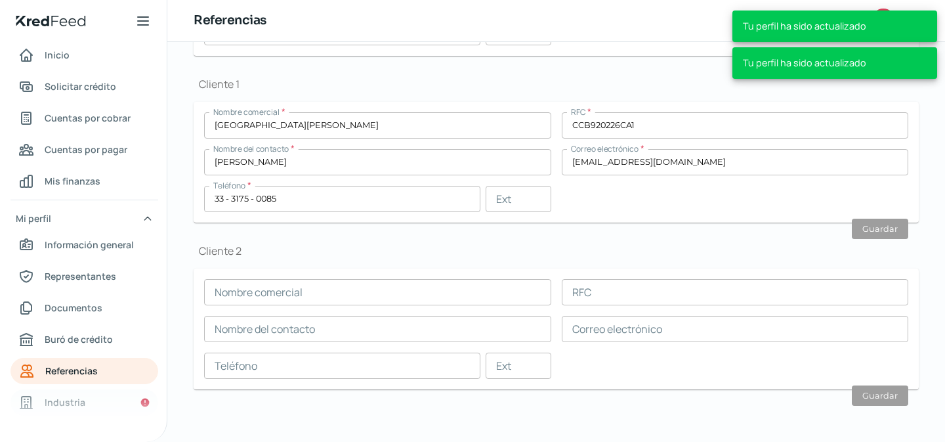
click at [79, 395] on span "Industria" at bounding box center [65, 402] width 41 height 16
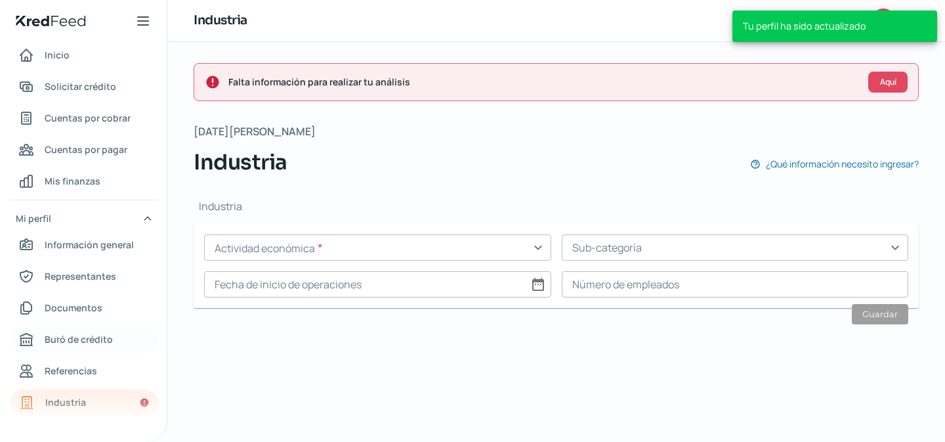
scroll to position [84, 0]
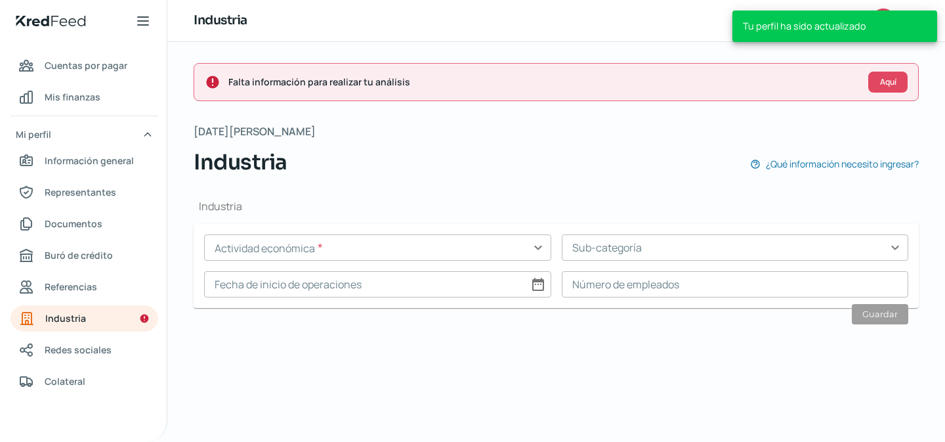
click at [331, 253] on input "text" at bounding box center [377, 247] width 347 height 26
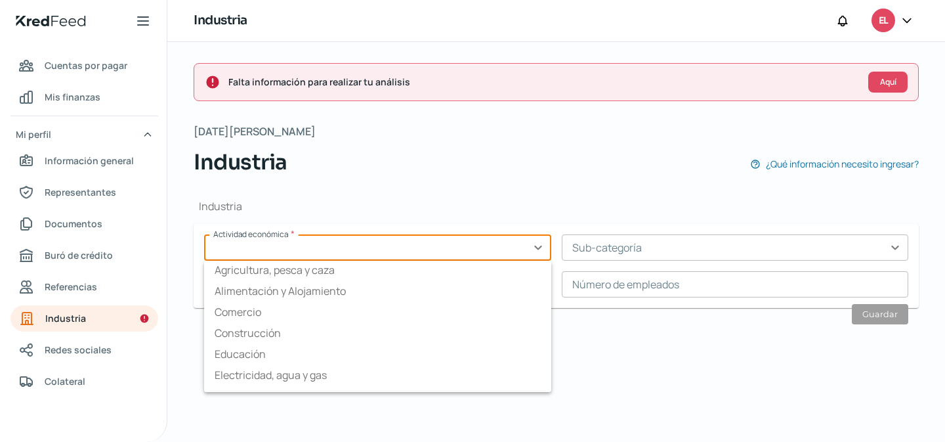
scroll to position [0, 0]
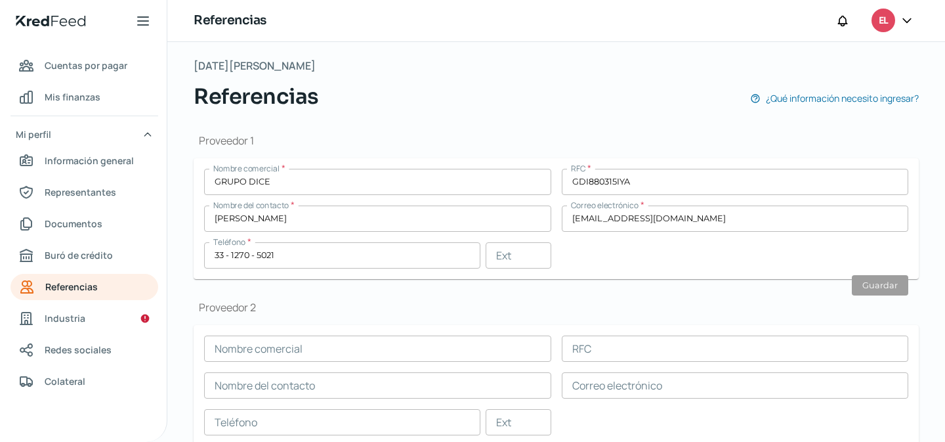
scroll to position [41, 0]
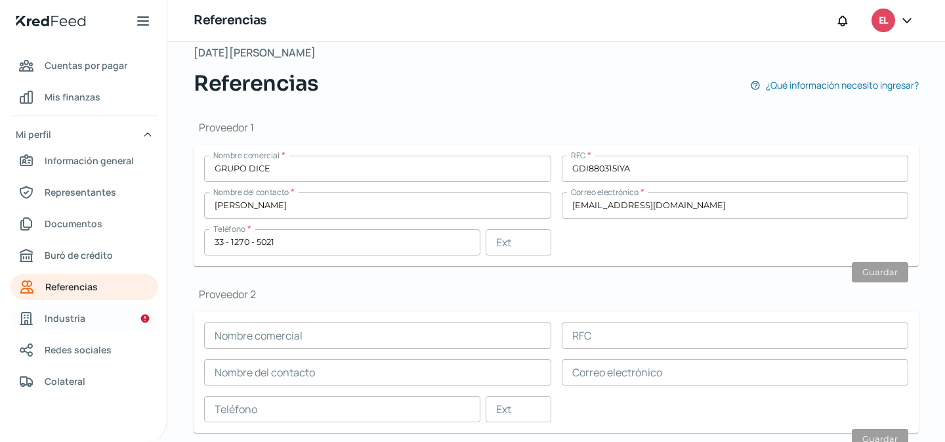
click at [101, 323] on link "Industria" at bounding box center [84, 318] width 148 height 26
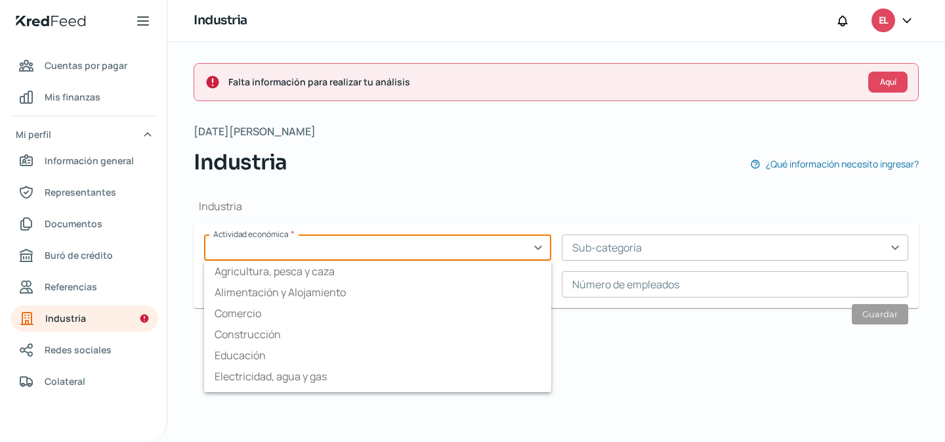
click at [295, 246] on input "text" at bounding box center [377, 247] width 347 height 26
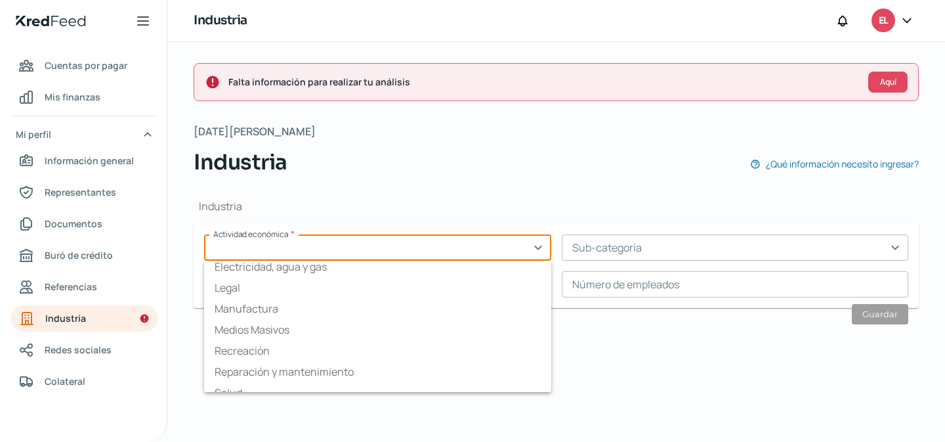
scroll to position [205, 0]
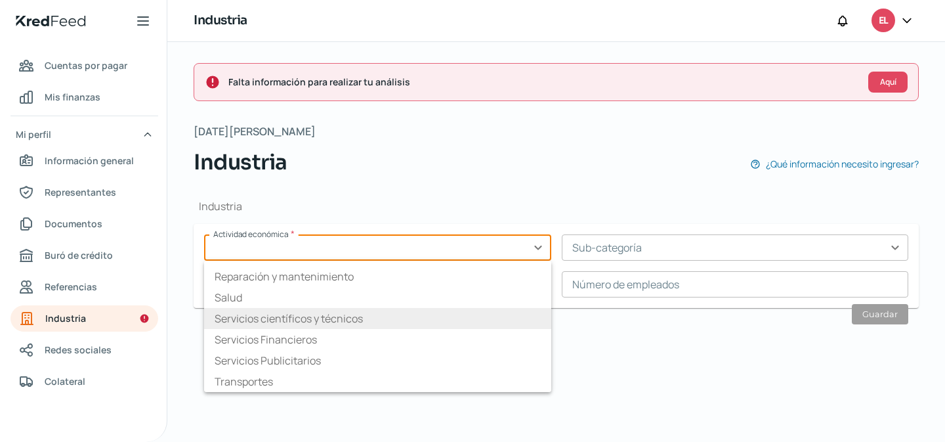
click at [341, 318] on li "Servicios científicos y técnicos" at bounding box center [377, 318] width 347 height 21
type input "Servicios científicos y técnicos"
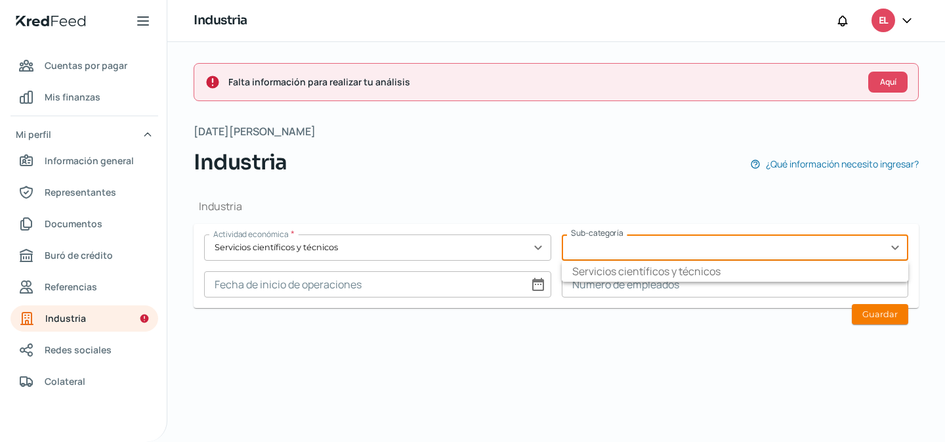
click at [626, 253] on input "text" at bounding box center [735, 247] width 347 height 26
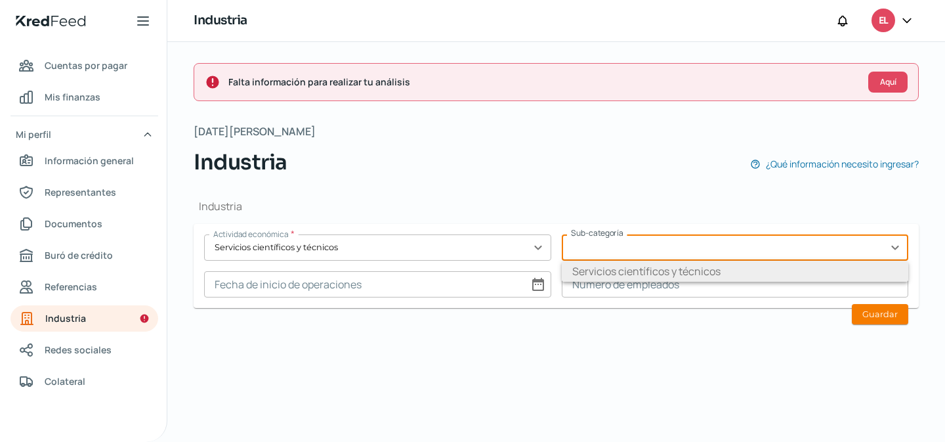
click at [644, 272] on li "Servicios científicos y técnicos" at bounding box center [735, 270] width 347 height 21
type input "Servicios científicos y técnicos"
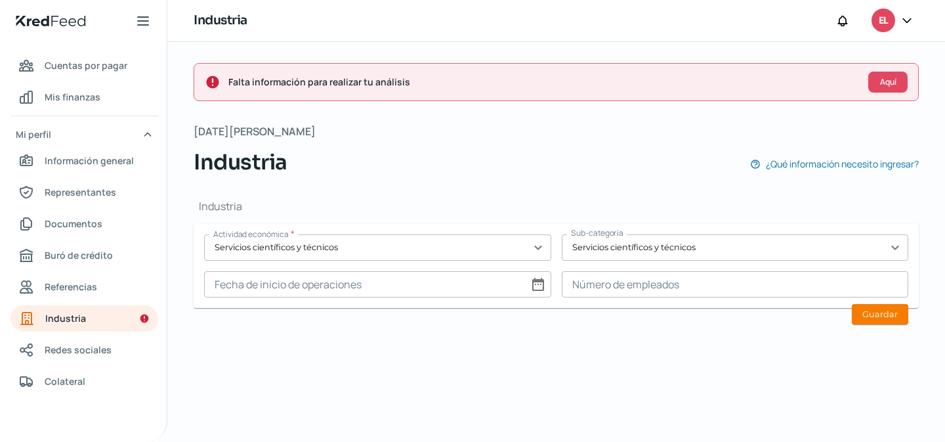
click at [407, 287] on input at bounding box center [377, 284] width 347 height 26
select select "7"
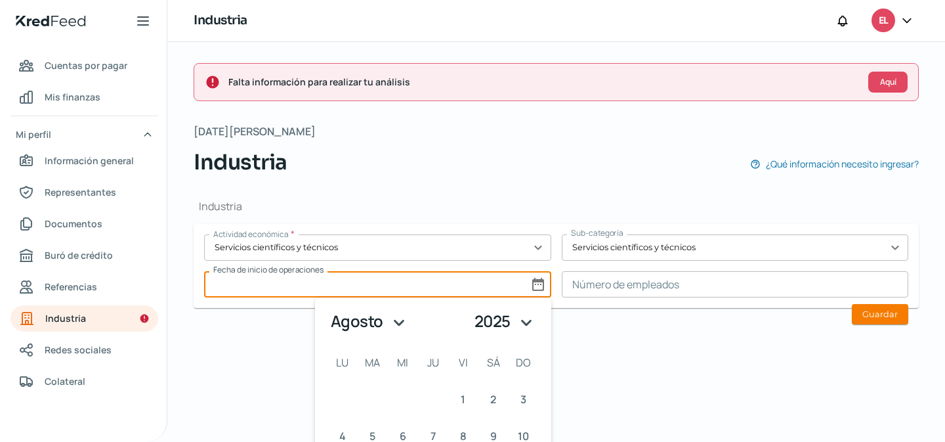
click at [512, 323] on select "1925 1926 1927 1928 1929 1930 1931 1932 1933 1934 1935 1936 1937 1938 1939 1940…" at bounding box center [505, 321] width 70 height 26
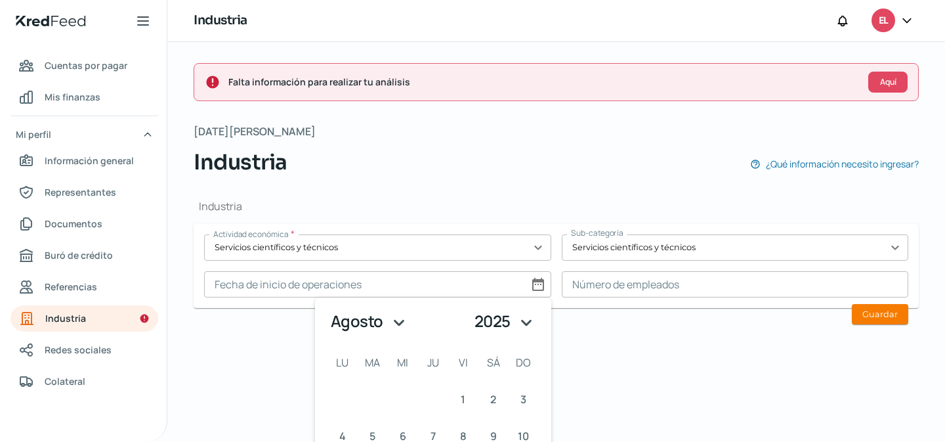
select select "2022"
click at [390, 320] on select "enero febrero marzo [PERSON_NAME] [PERSON_NAME] septiembre octubre noviembre di…" at bounding box center [368, 321] width 87 height 26
select select "10"
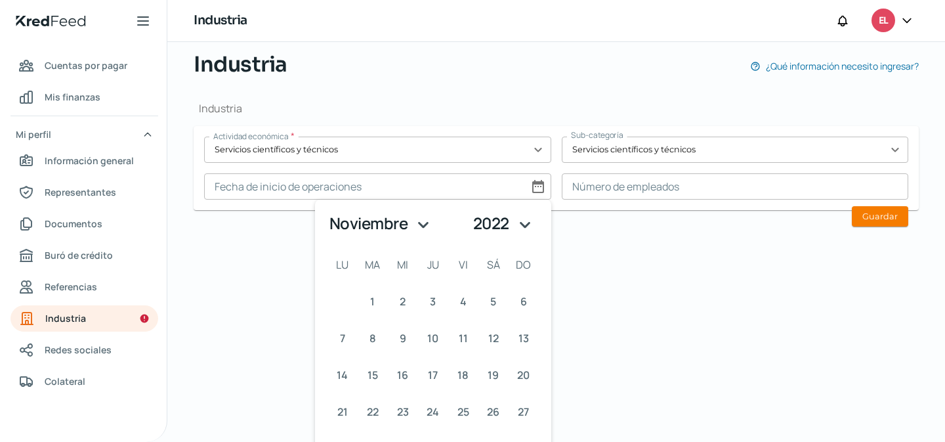
scroll to position [102, 0]
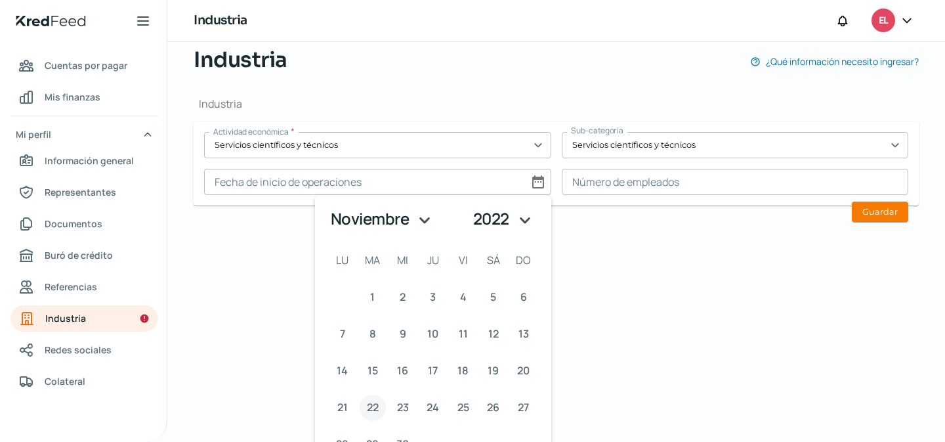
click at [367, 404] on span "22" at bounding box center [373, 407] width 12 height 19
type input "[DATE]"
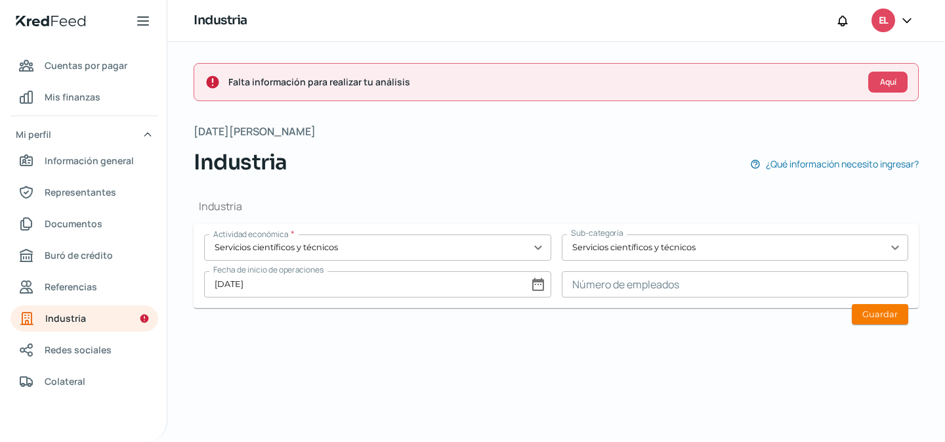
click at [457, 352] on div "Falta información para realizar tu análisis Aquí [DATE][PERSON_NAME] Industria …" at bounding box center [556, 242] width 778 height 400
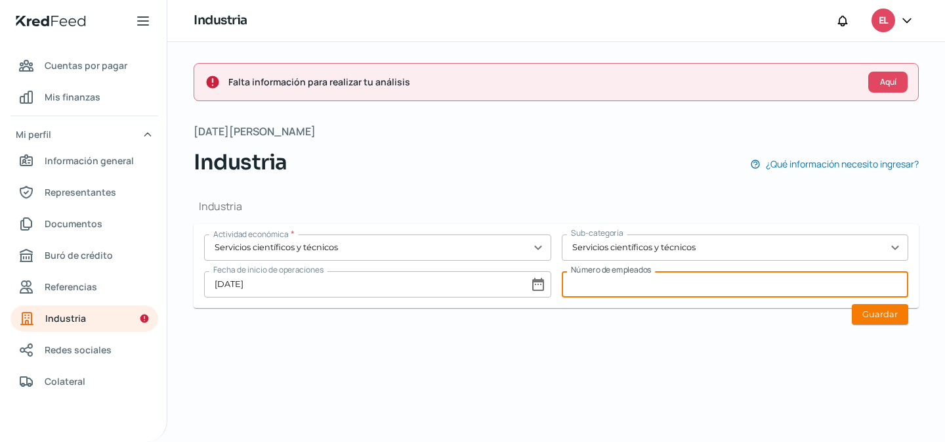
click at [638, 283] on input at bounding box center [735, 284] width 347 height 26
type input "5"
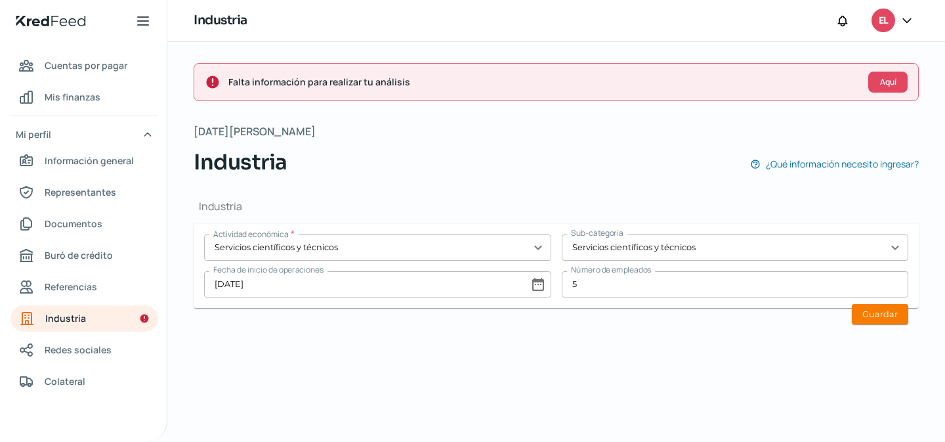
click at [619, 313] on div "Industria Actividad económica * Servicios científicos y técnicos expand_more Su…" at bounding box center [556, 258] width 725 height 161
click at [874, 318] on button "Guardar" at bounding box center [880, 314] width 56 height 20
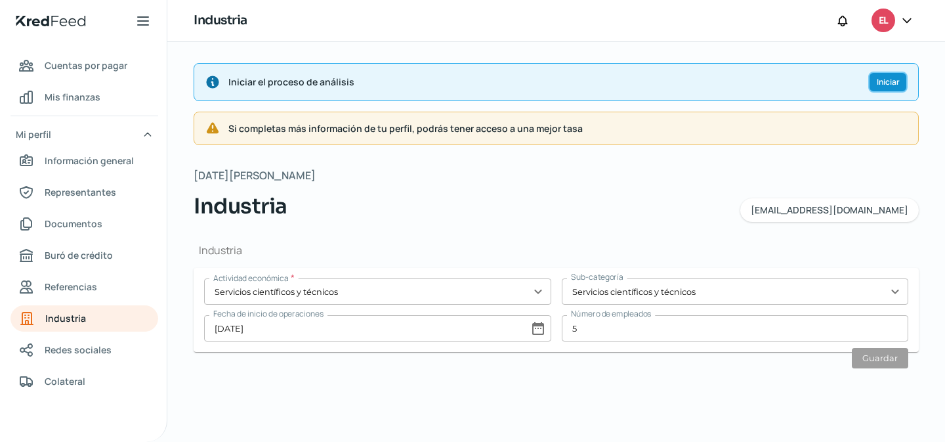
click at [882, 79] on span "Iniciar" at bounding box center [888, 82] width 23 height 8
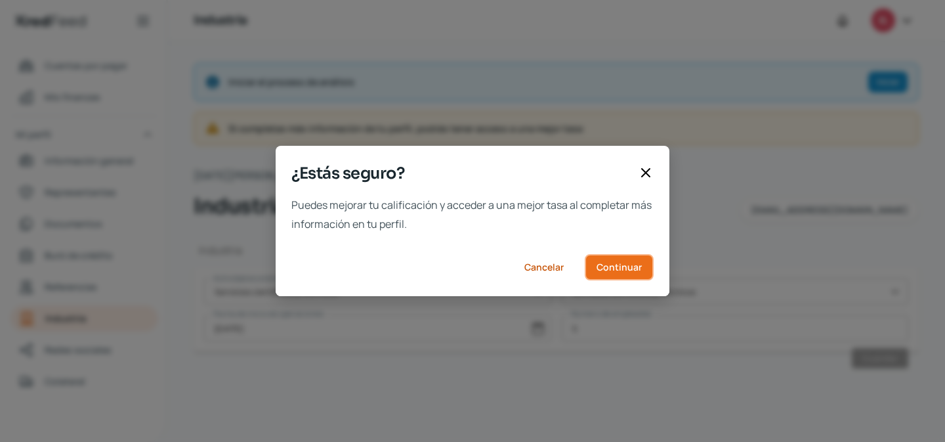
click at [619, 266] on span "Continuar" at bounding box center [618, 266] width 45 height 9
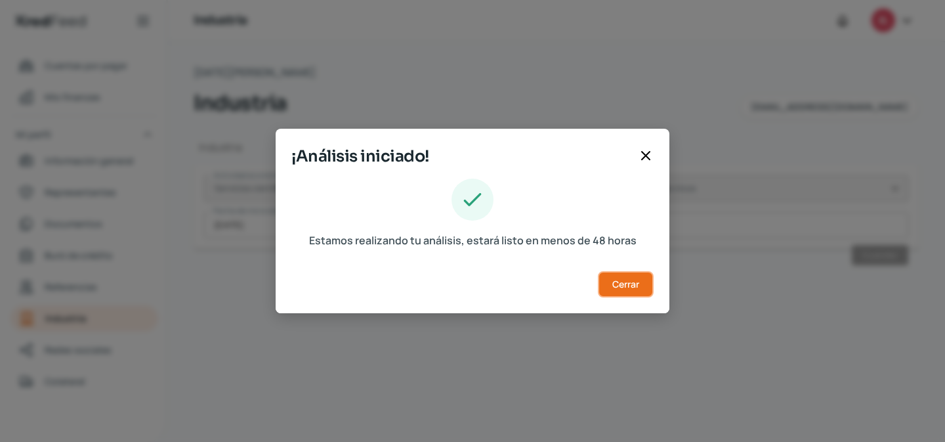
click at [621, 289] on span "Cerrar" at bounding box center [625, 284] width 27 height 9
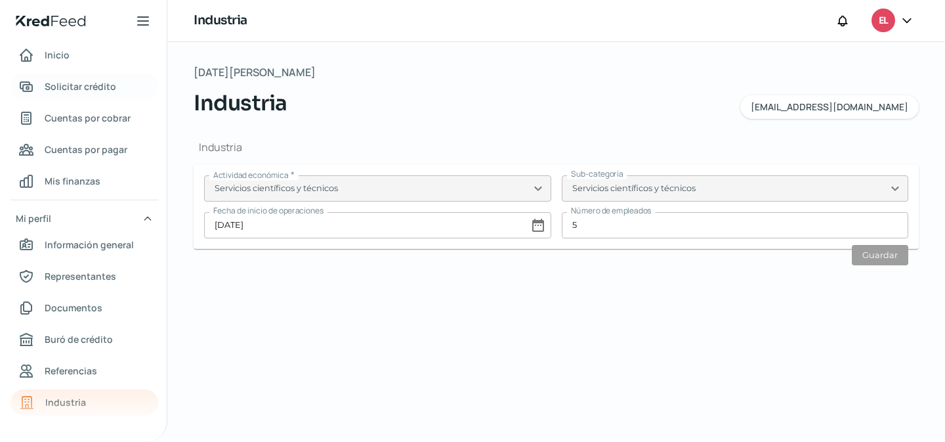
click at [91, 93] on span "Solicitar crédito" at bounding box center [81, 86] width 72 height 16
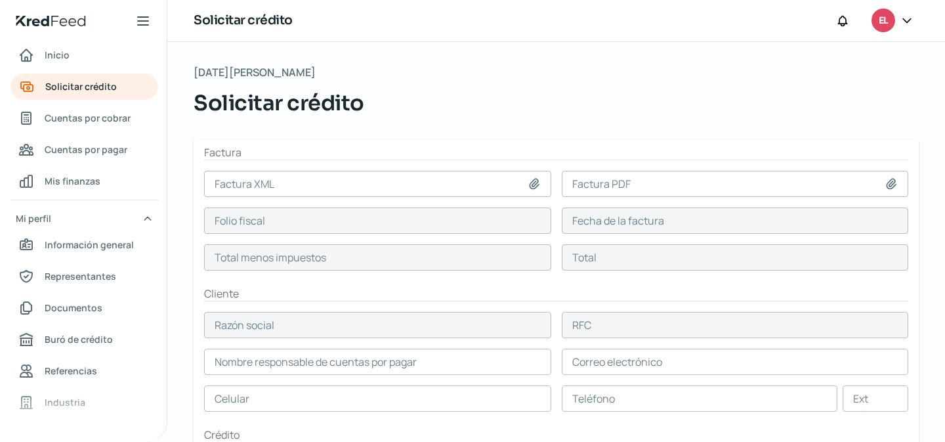
click at [223, 90] on span "Solicitar crédito" at bounding box center [279, 102] width 171 height 31
click at [107, 120] on span "Cuentas por cobrar" at bounding box center [88, 118] width 86 height 16
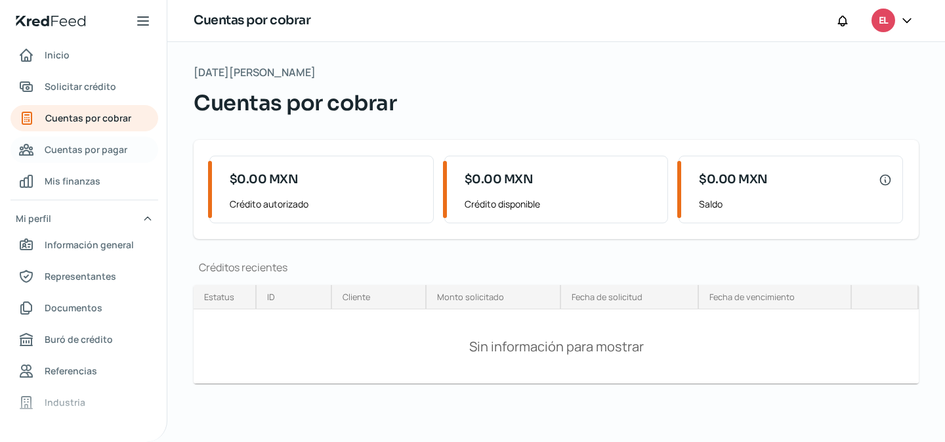
click at [95, 149] on span "Cuentas por pagar" at bounding box center [86, 149] width 83 height 16
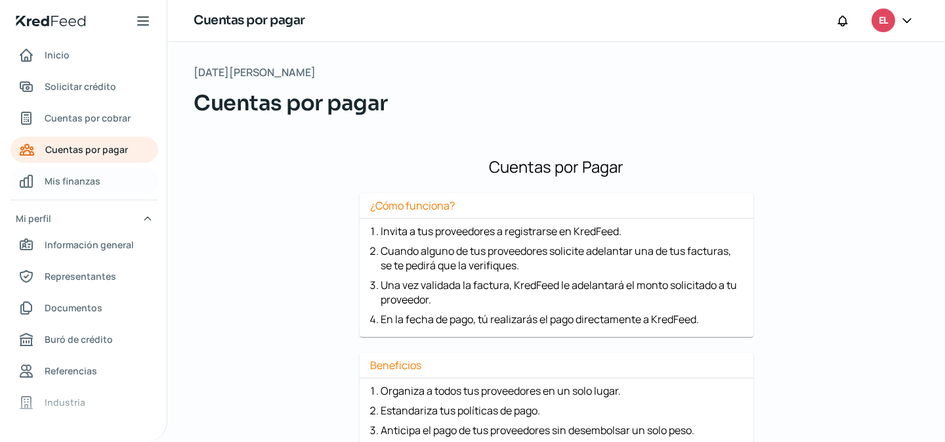
click at [81, 186] on span "Mis finanzas" at bounding box center [73, 181] width 56 height 16
